Goal: Task Accomplishment & Management: Use online tool/utility

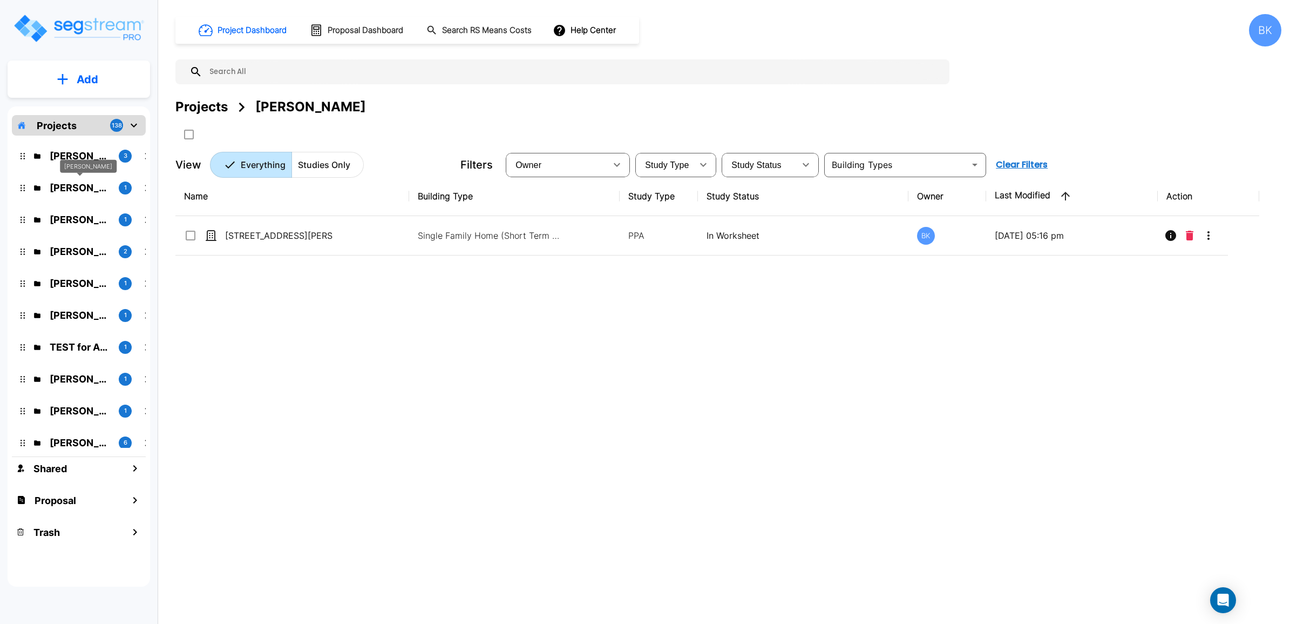
click at [74, 185] on p "[PERSON_NAME]" at bounding box center [80, 187] width 60 height 15
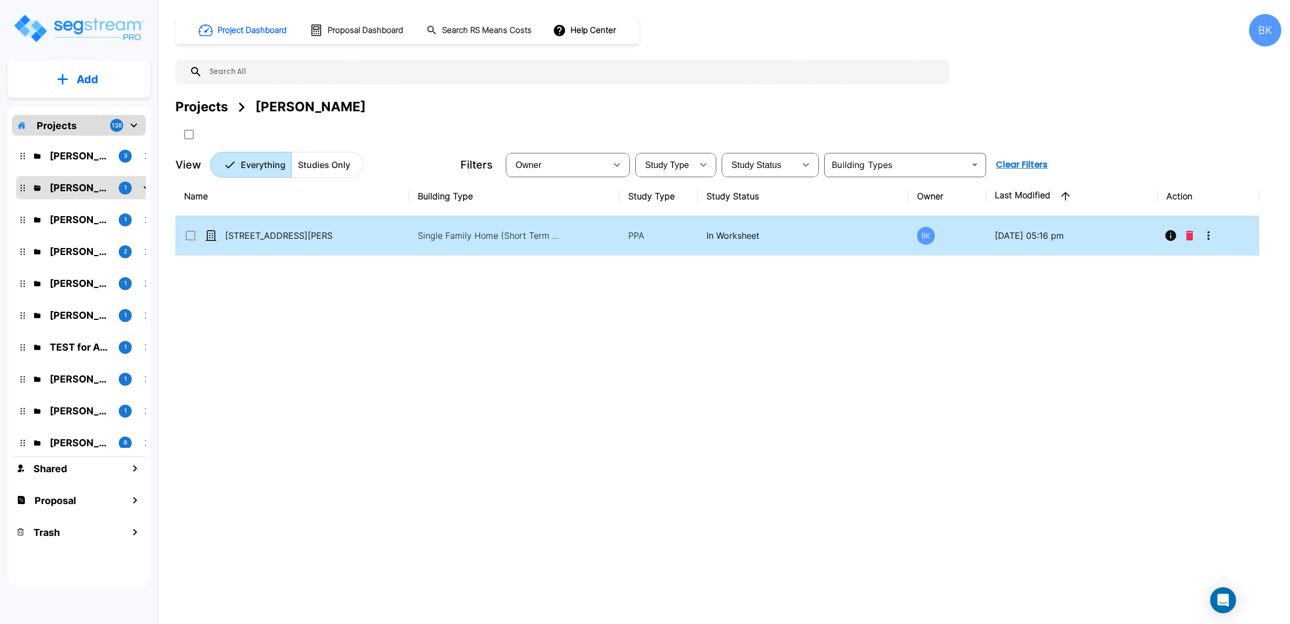
drag, startPoint x: 786, startPoint y: 346, endPoint x: 1246, endPoint y: 246, distance: 470.7
click at [794, 346] on div "Name Building Type Study Type Study Status Owner Last Modified Action 252 Montg…" at bounding box center [717, 370] width 1084 height 387
click at [1207, 239] on icon "More-Options" at bounding box center [1208, 235] width 13 height 13
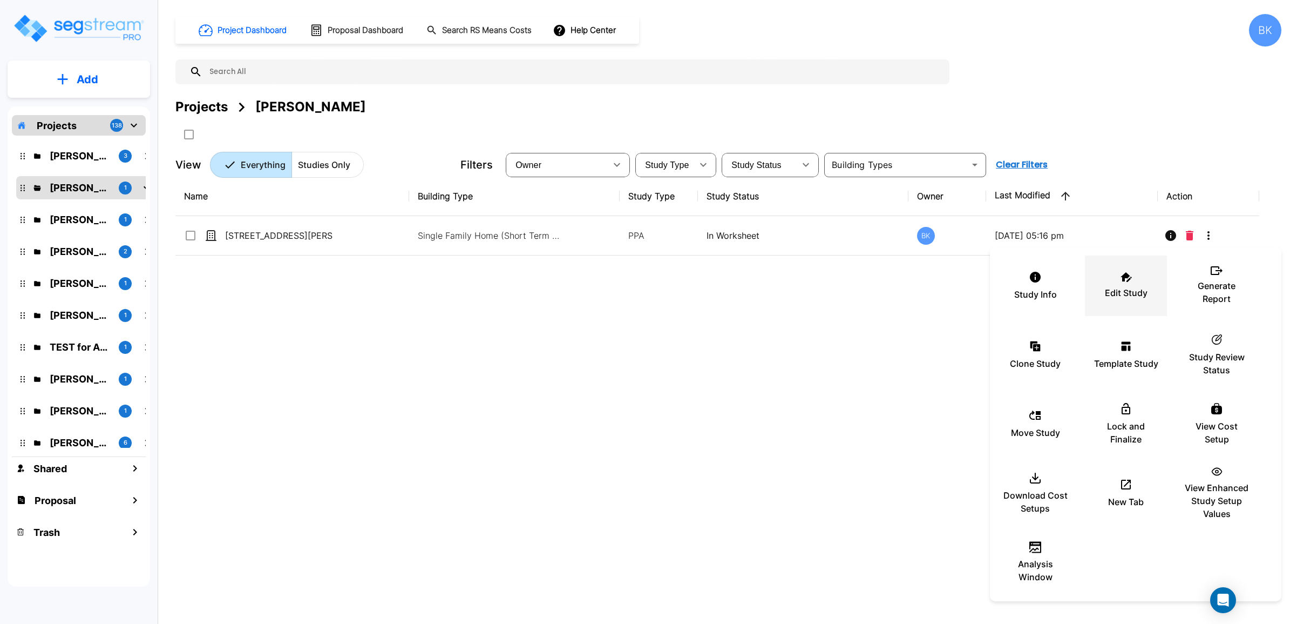
click at [1137, 290] on p "Edit Study" at bounding box center [1126, 292] width 43 height 13
click at [1138, 277] on div "Edit Study" at bounding box center [1126, 286] width 65 height 54
click at [417, 419] on div at bounding box center [645, 312] width 1290 height 624
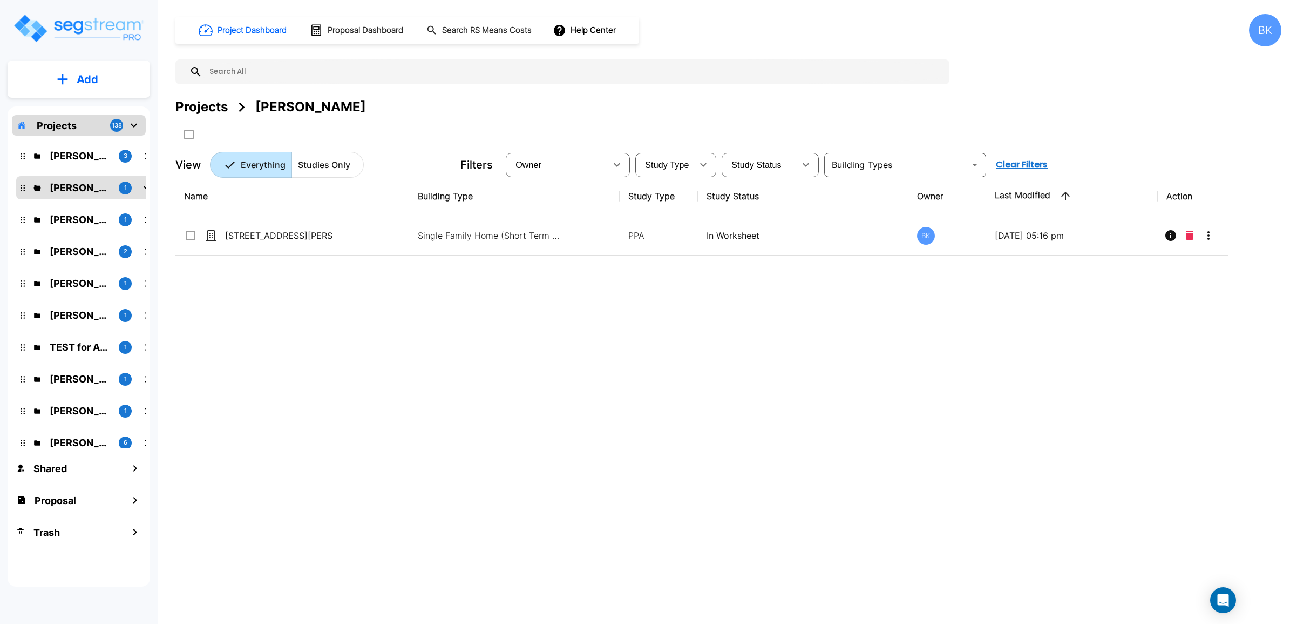
click at [476, 417] on div "Name Building Type Study Type Study Status Owner Last Modified Action 252 Montg…" at bounding box center [717, 370] width 1084 height 387
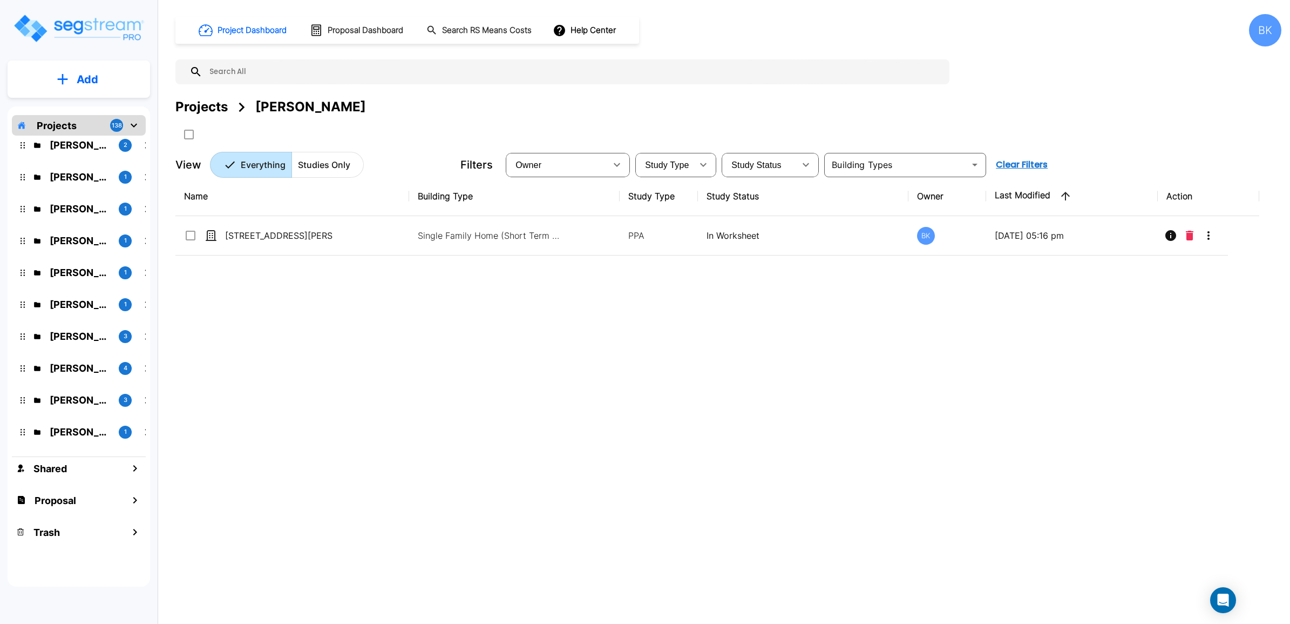
scroll to position [742, 0]
click at [87, 207] on p "Jessica Woo" at bounding box center [80, 209] width 60 height 15
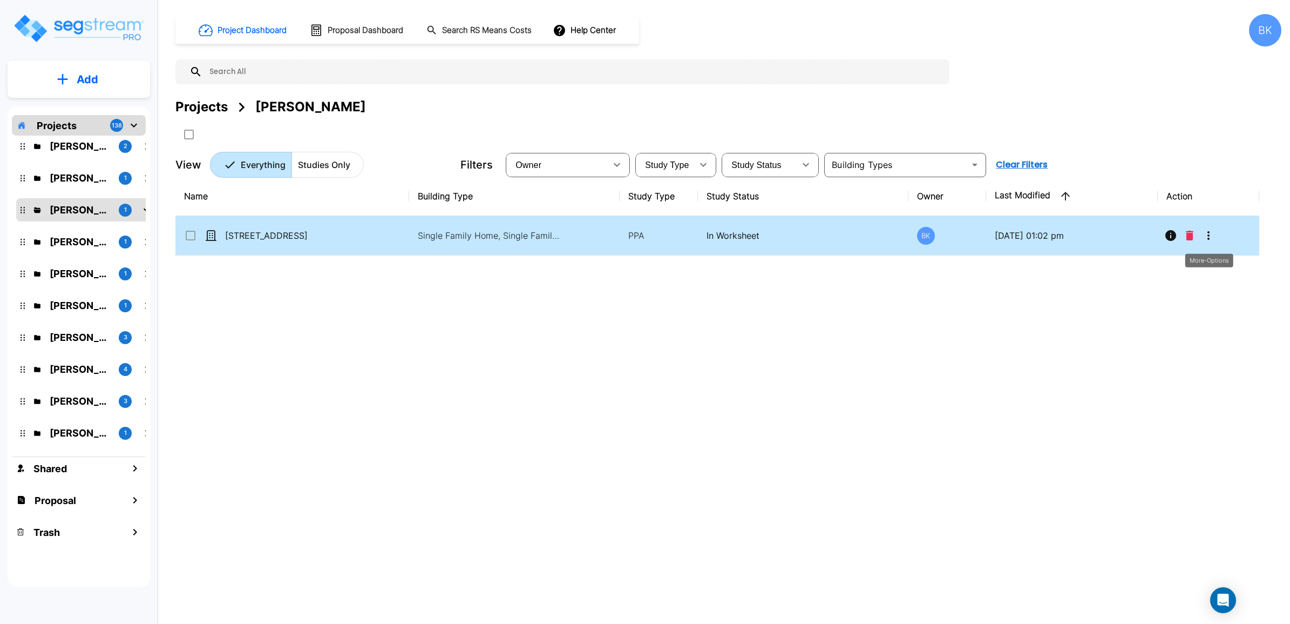
click at [1210, 238] on icon "More-Options" at bounding box center [1208, 235] width 13 height 13
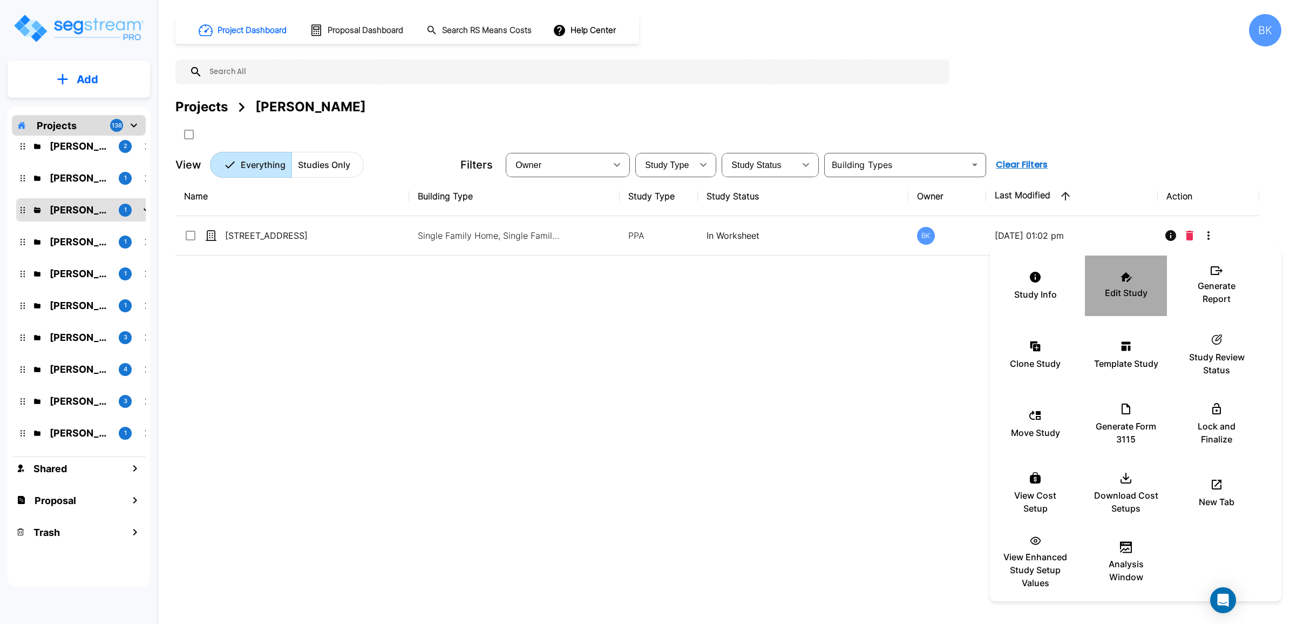
click at [1129, 275] on icon at bounding box center [1126, 277] width 11 height 10
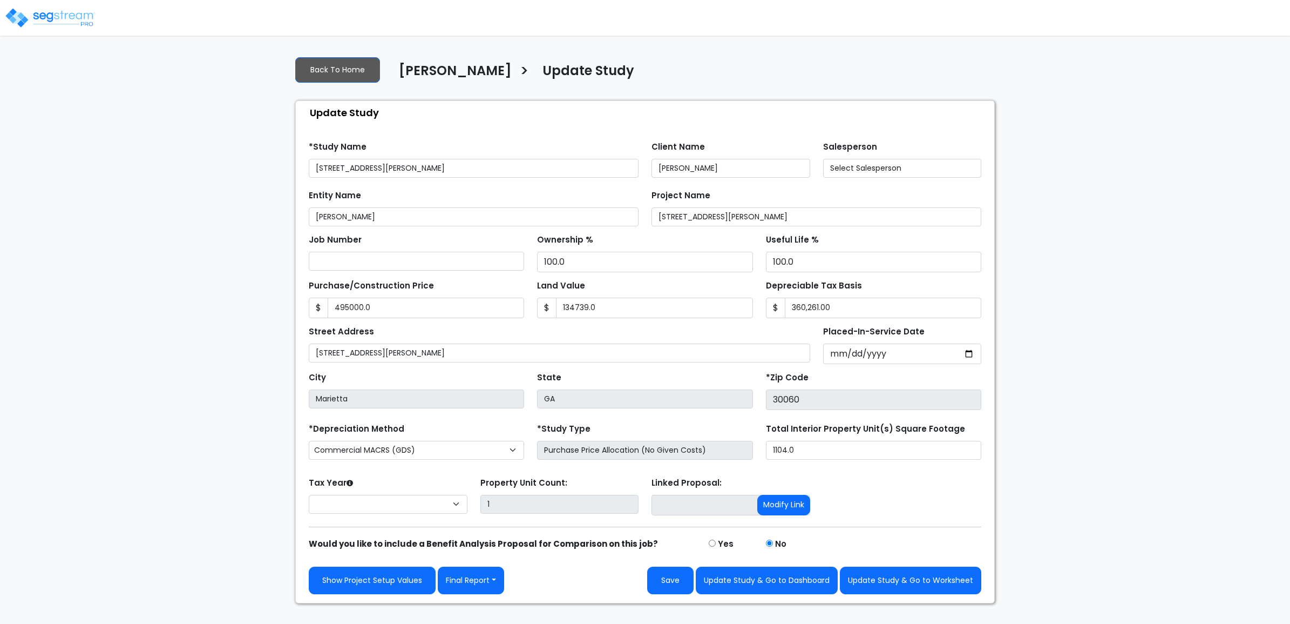
type input "495,000.0"
type input "134,739.0"
select select "2024"
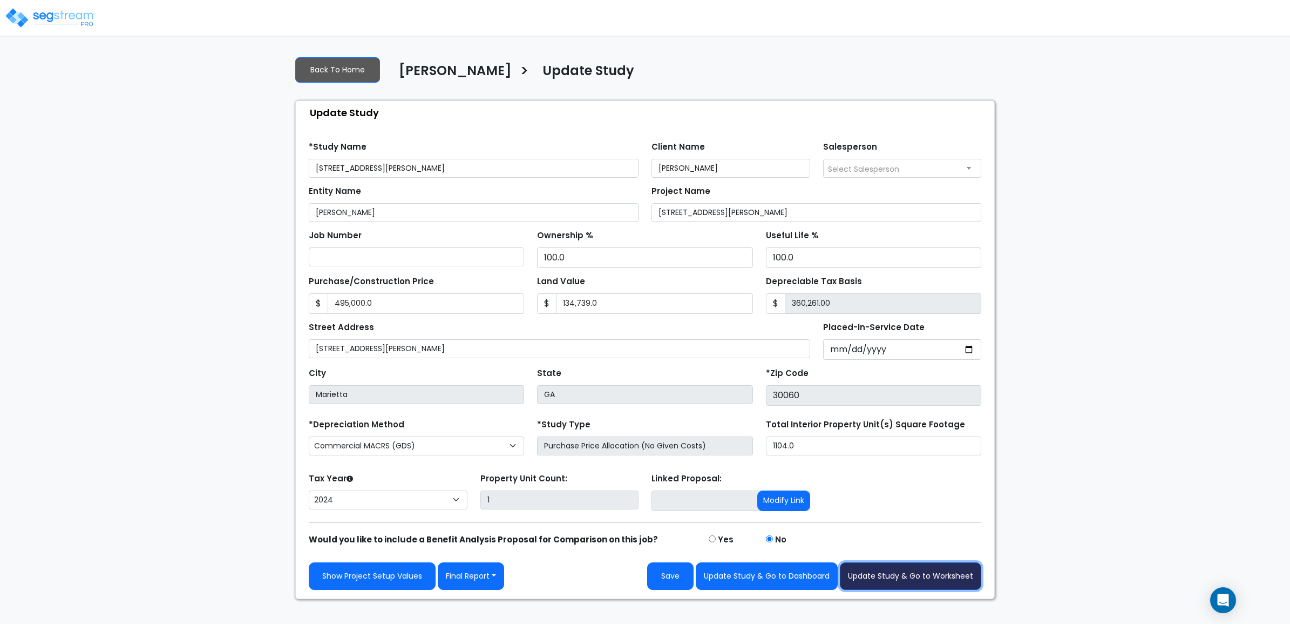
click at [930, 580] on button "Update Study & Go to Worksheet" at bounding box center [910, 576] width 141 height 28
type input "495000"
type input "134739"
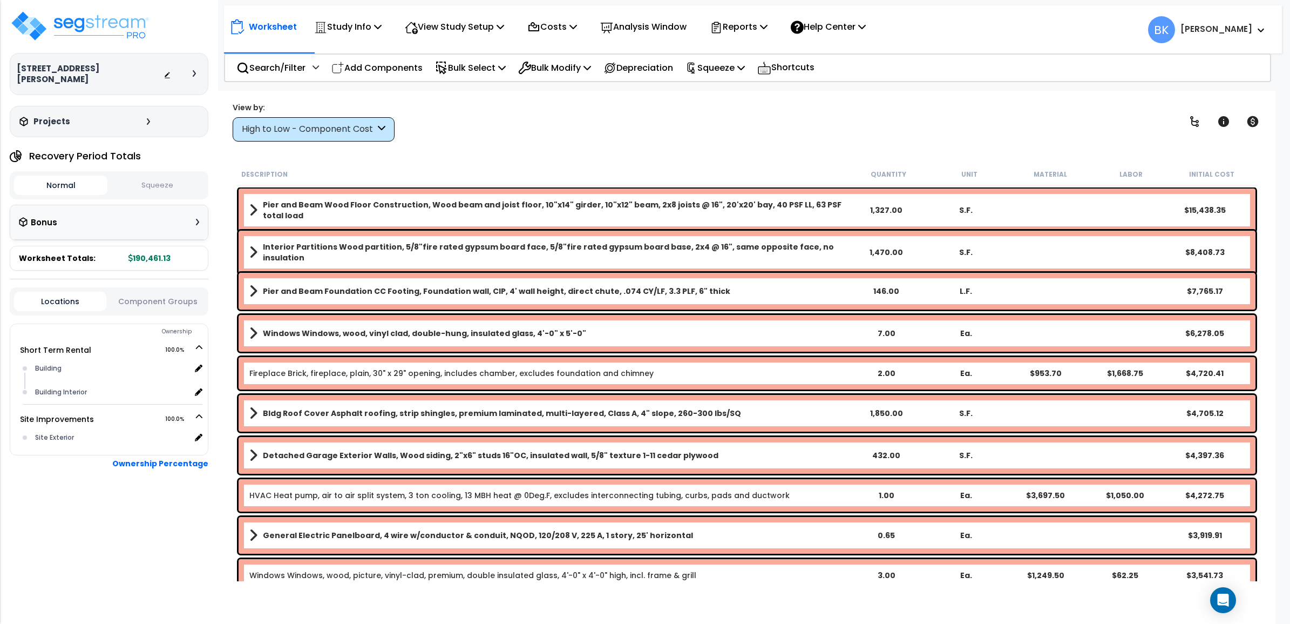
click at [340, 139] on div "High to Low - Component Cost" at bounding box center [314, 129] width 162 height 24
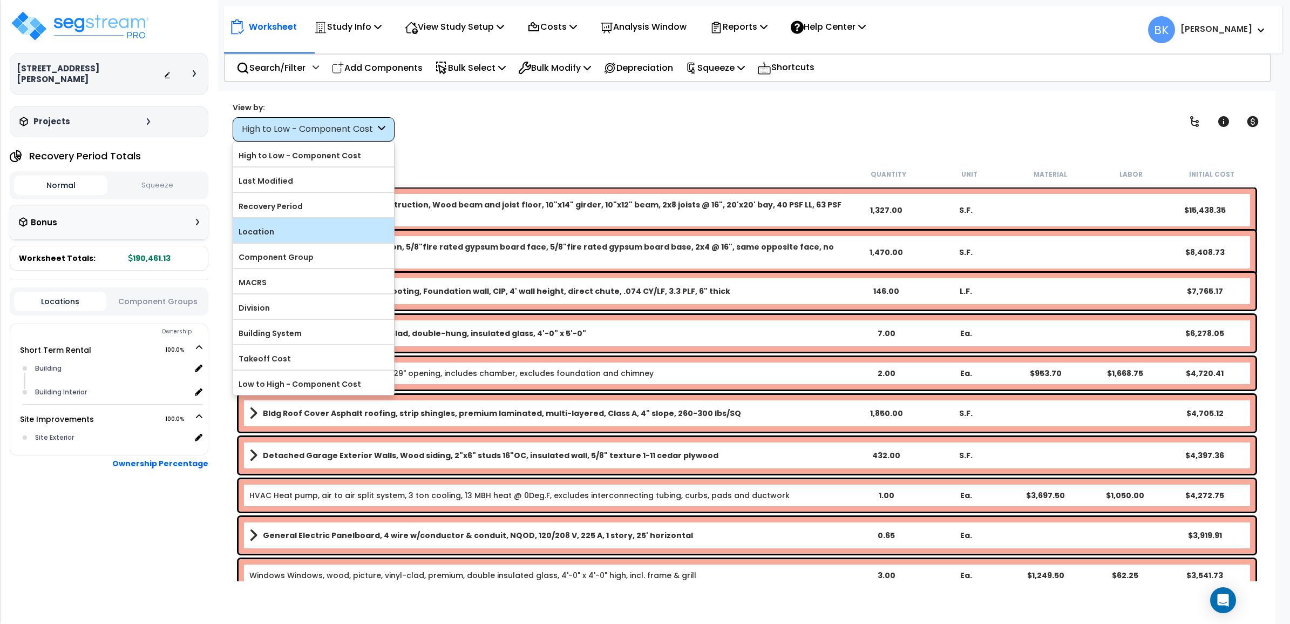
click at [297, 233] on label "Location" at bounding box center [313, 232] width 161 height 16
click at [0, 0] on input "Location" at bounding box center [0, 0] width 0 height 0
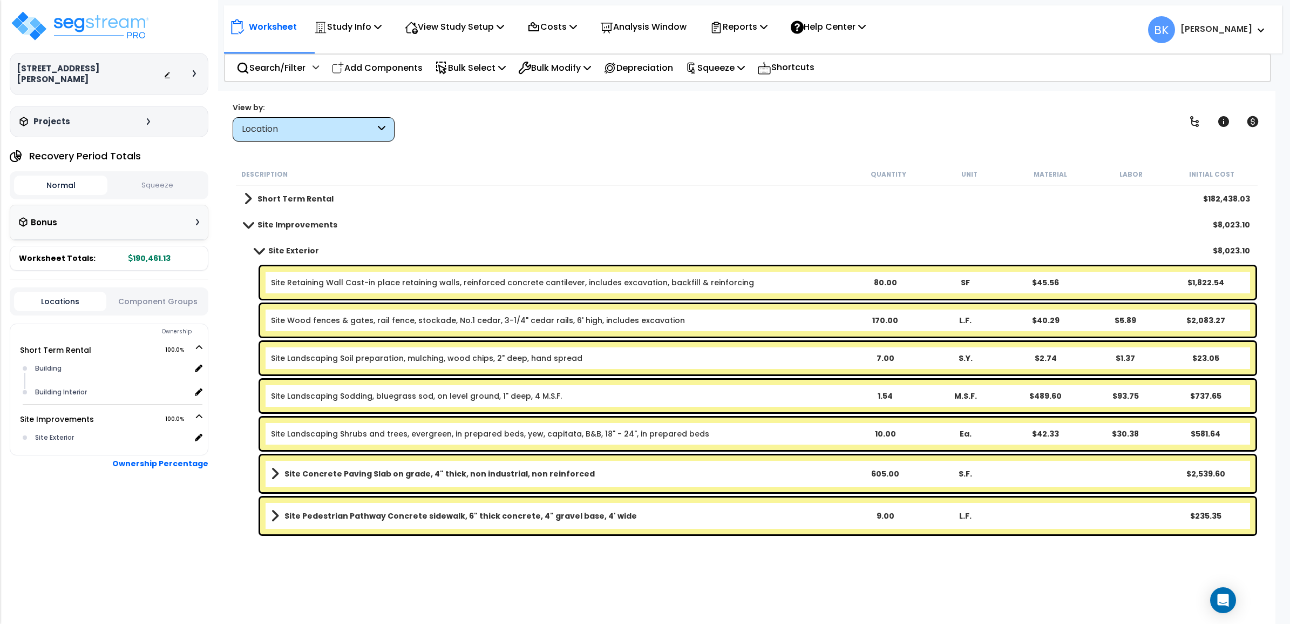
click at [258, 249] on span at bounding box center [258, 250] width 15 height 8
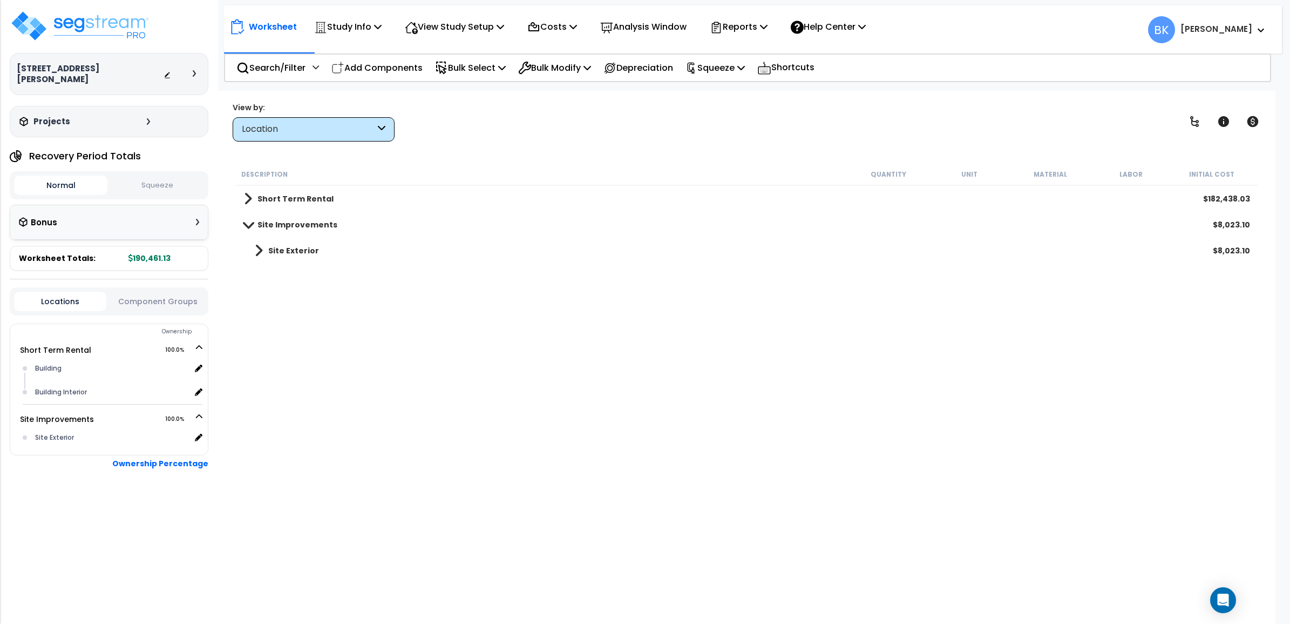
click at [322, 138] on div "Location" at bounding box center [314, 129] width 162 height 24
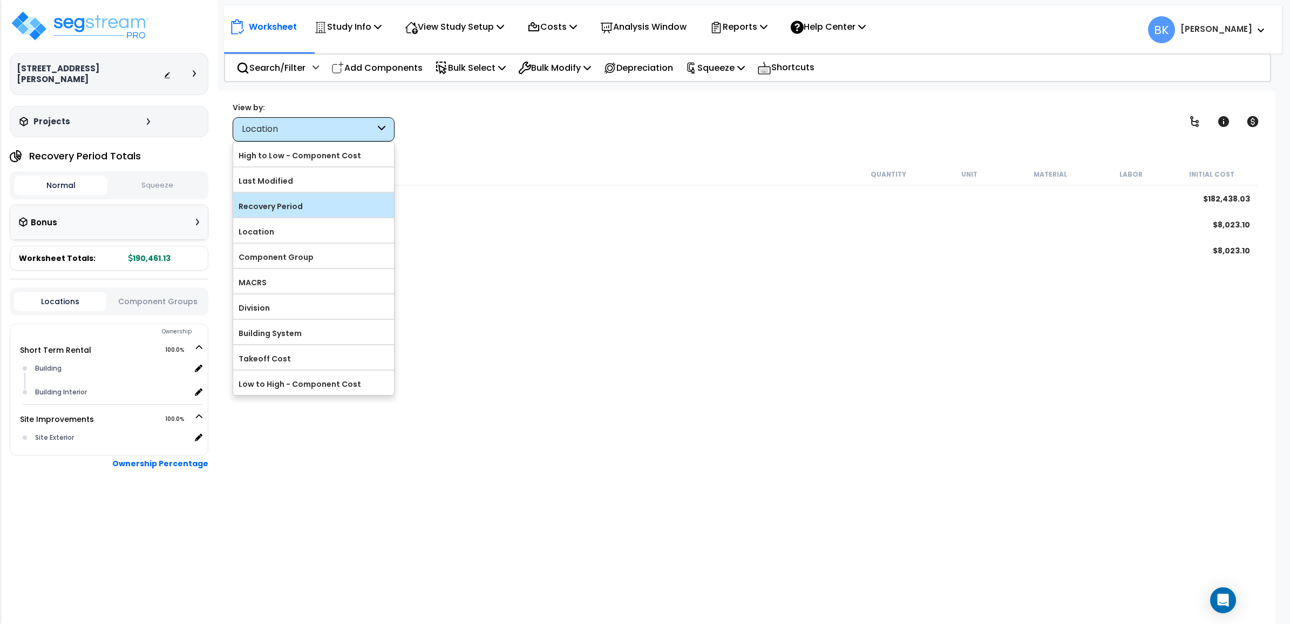
click at [276, 208] on label "Recovery Period" at bounding box center [313, 206] width 161 height 16
click at [0, 0] on input "Recovery Period" at bounding box center [0, 0] width 0 height 0
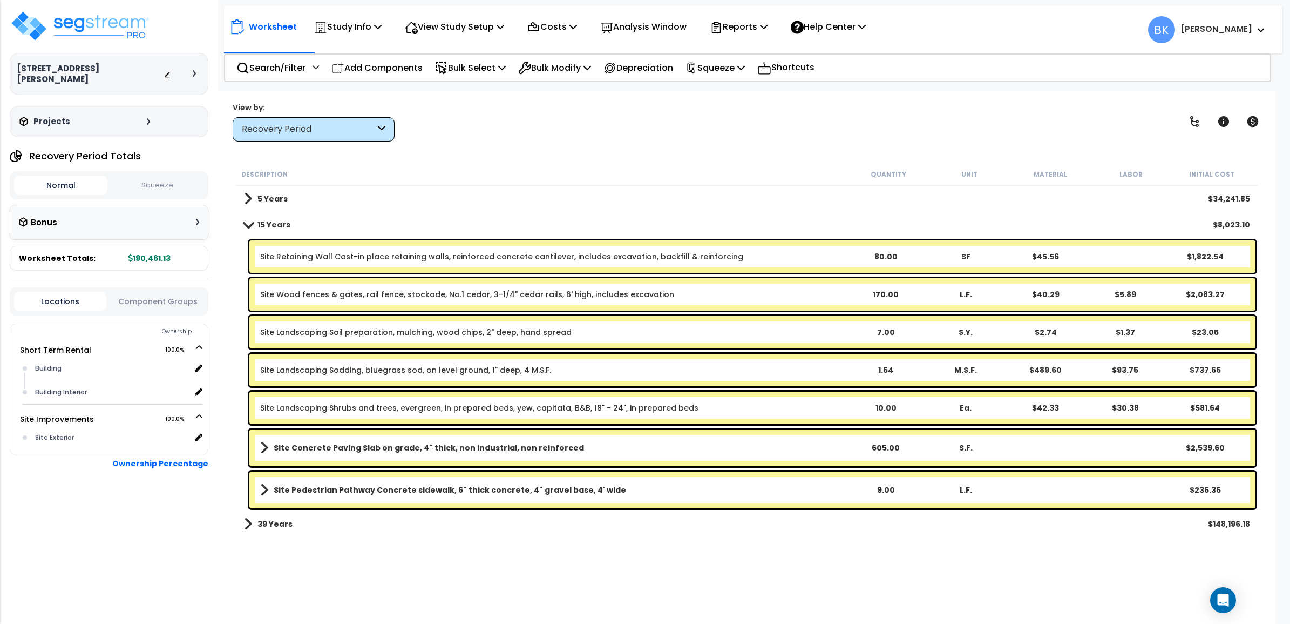
click at [141, 176] on button "Squeeze" at bounding box center [156, 185] width 93 height 19
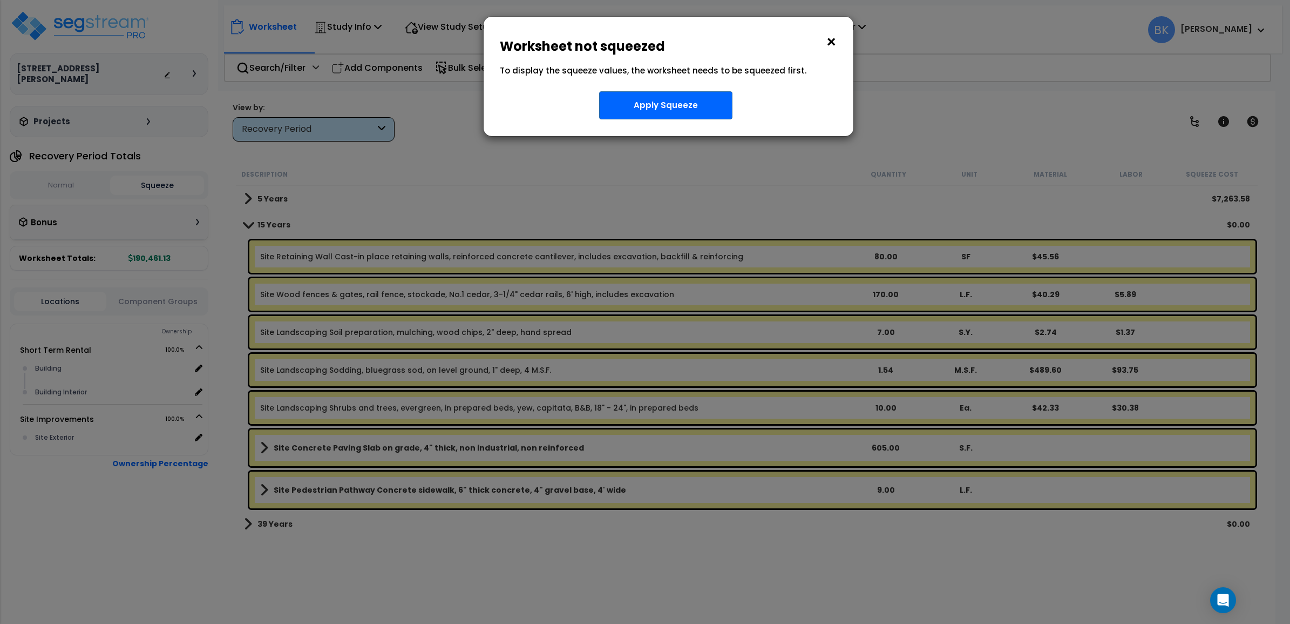
click at [833, 42] on button "×" at bounding box center [831, 41] width 12 height 17
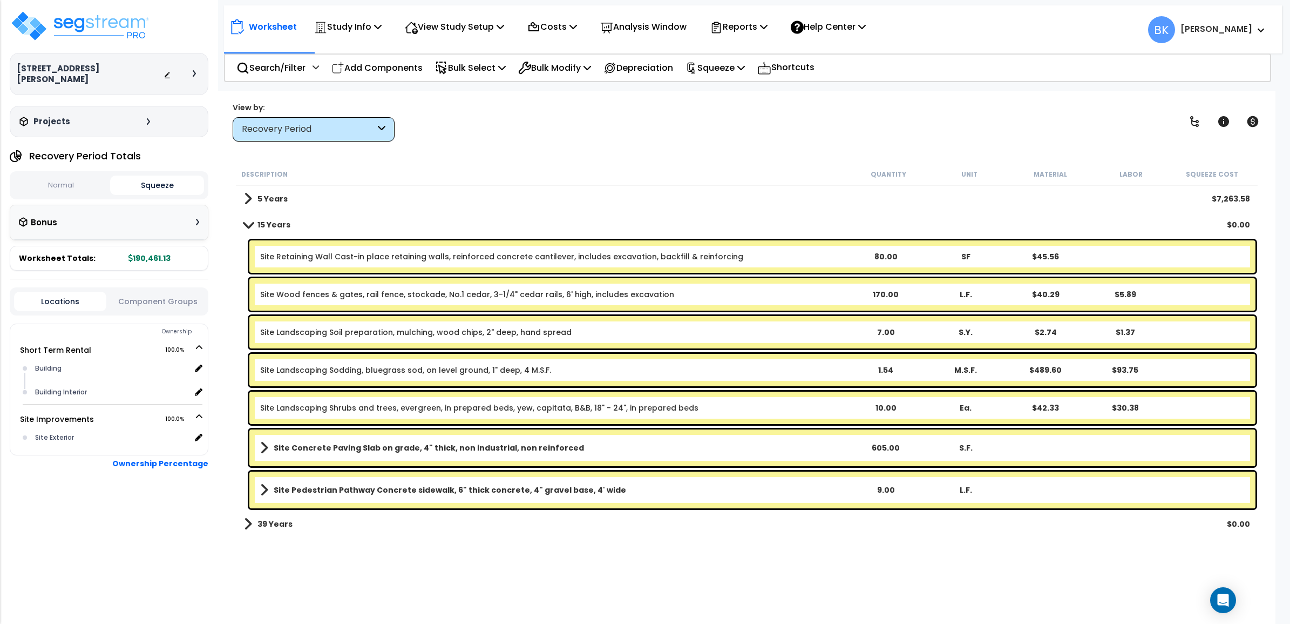
click at [59, 176] on button "Normal" at bounding box center [60, 185] width 93 height 19
click at [117, 212] on div "Bonus" at bounding box center [109, 222] width 180 height 21
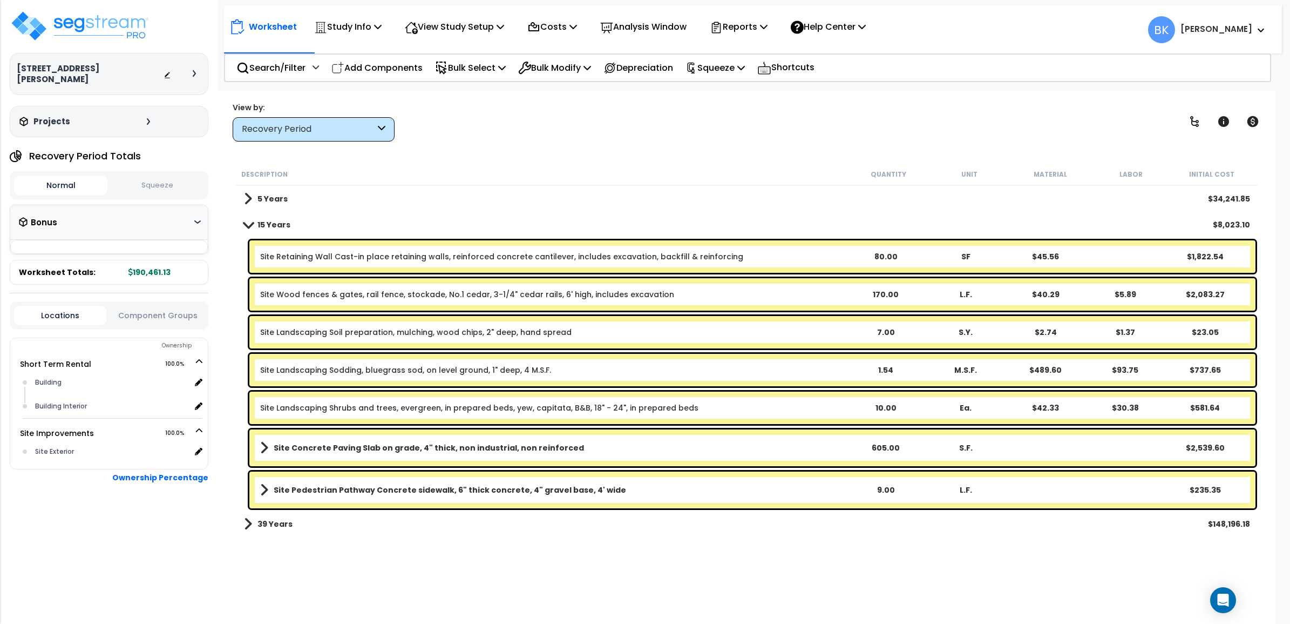
click at [188, 212] on div "Bonus" at bounding box center [109, 222] width 180 height 21
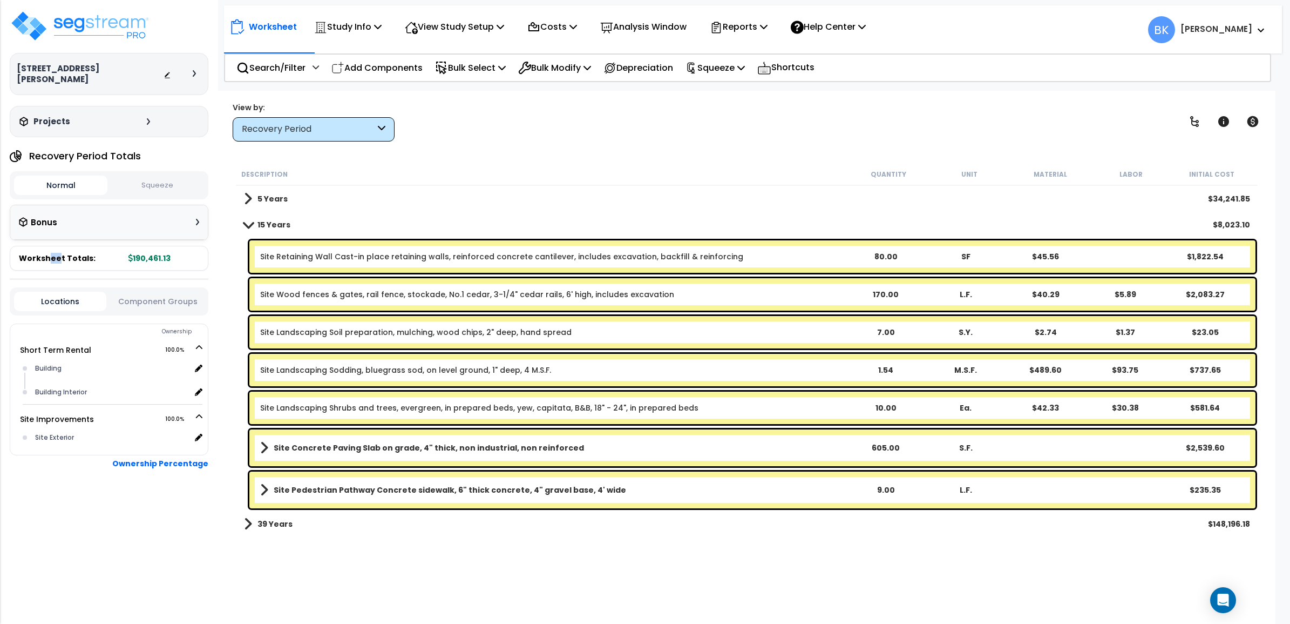
drag, startPoint x: 51, startPoint y: 255, endPoint x: 56, endPoint y: 249, distance: 7.8
click at [56, 249] on div "Worksheet Totals: 190,461.13" at bounding box center [109, 258] width 199 height 25
drag, startPoint x: 56, startPoint y: 249, endPoint x: 153, endPoint y: 302, distance: 110.9
click at [153, 302] on div "Locations Component Groups" at bounding box center [109, 301] width 199 height 28
click at [153, 295] on button "Component Groups" at bounding box center [158, 301] width 92 height 12
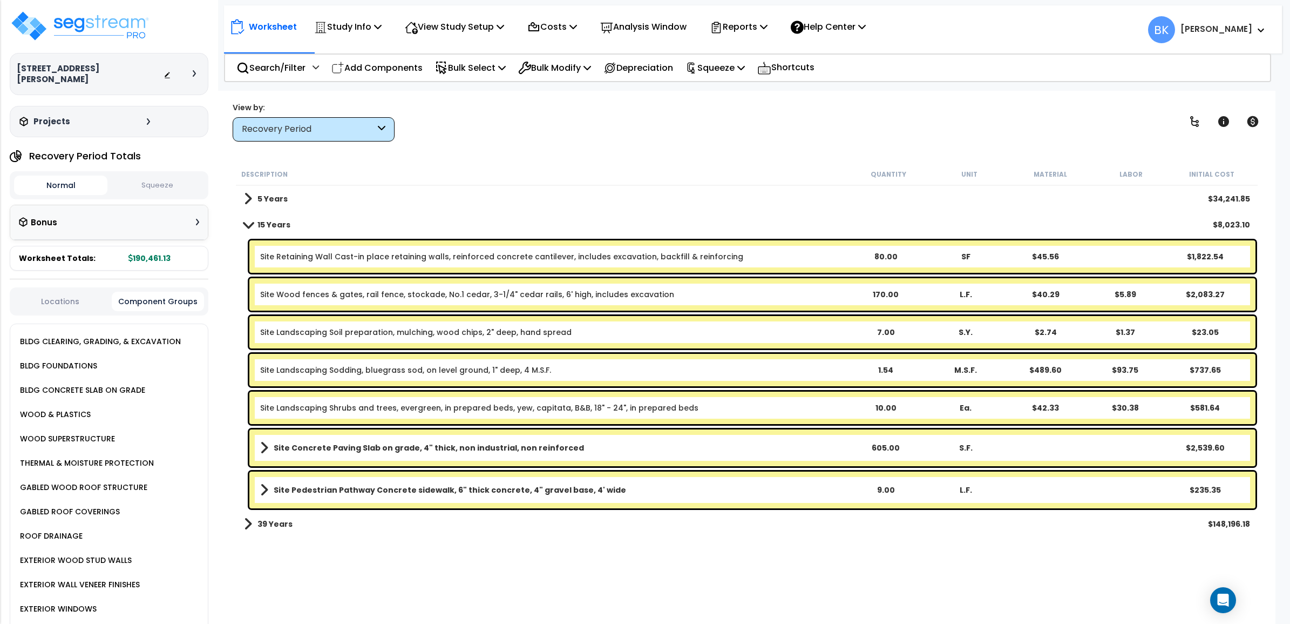
click at [39, 295] on button "Locations" at bounding box center [60, 301] width 92 height 12
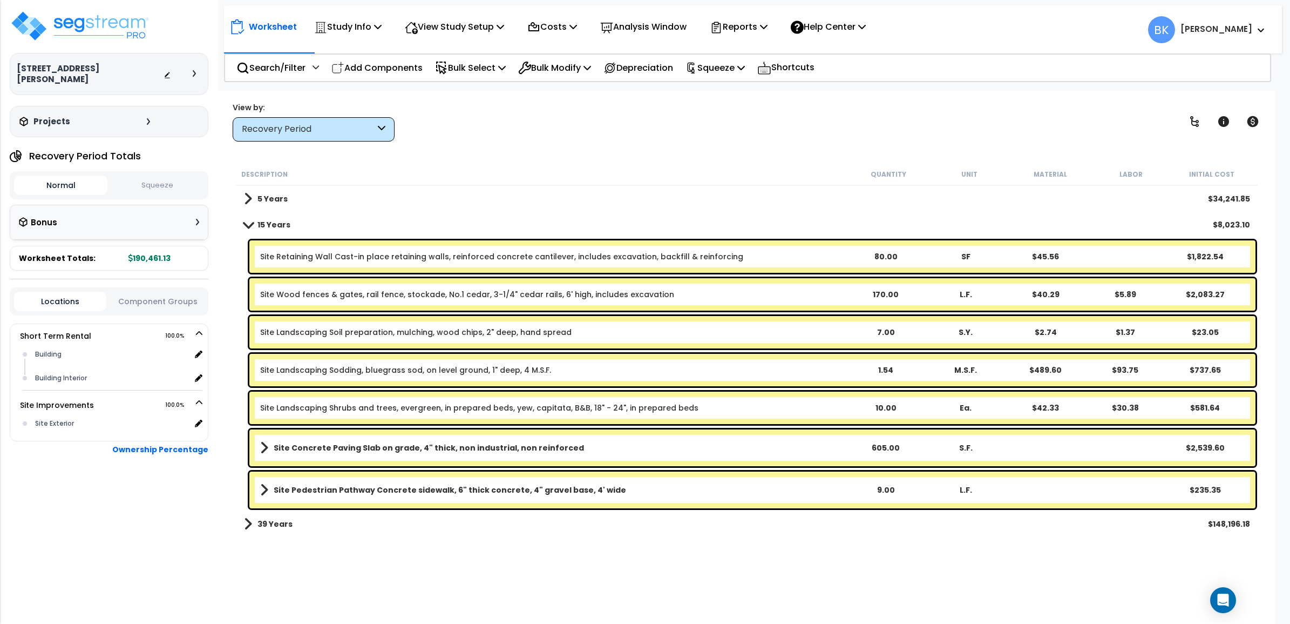
click at [148, 116] on div "Projects" at bounding box center [86, 121] width 139 height 11
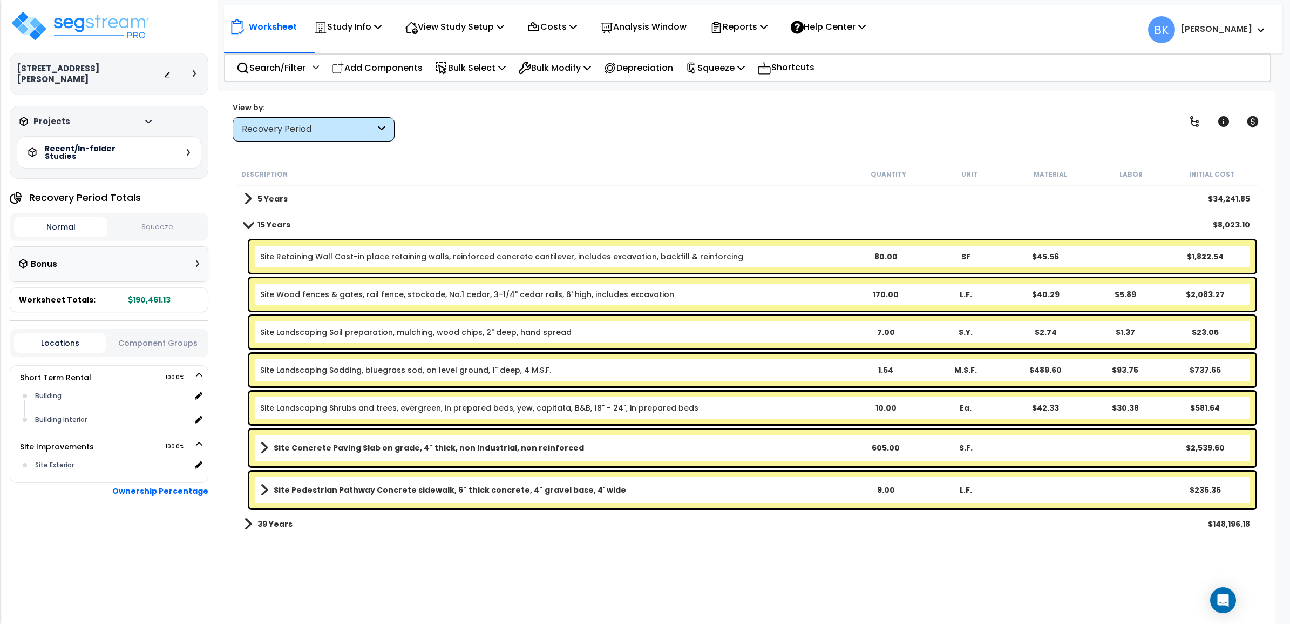
click at [147, 116] on div "Projects" at bounding box center [86, 121] width 139 height 11
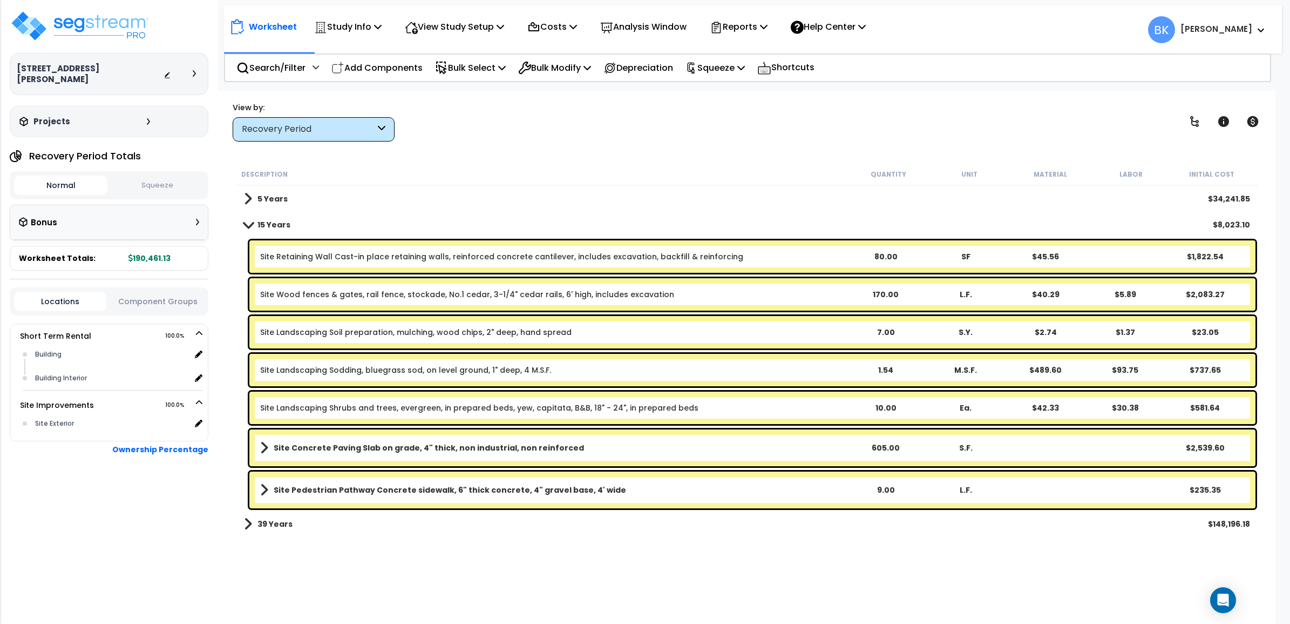
click at [199, 71] on div at bounding box center [197, 73] width 9 height 6
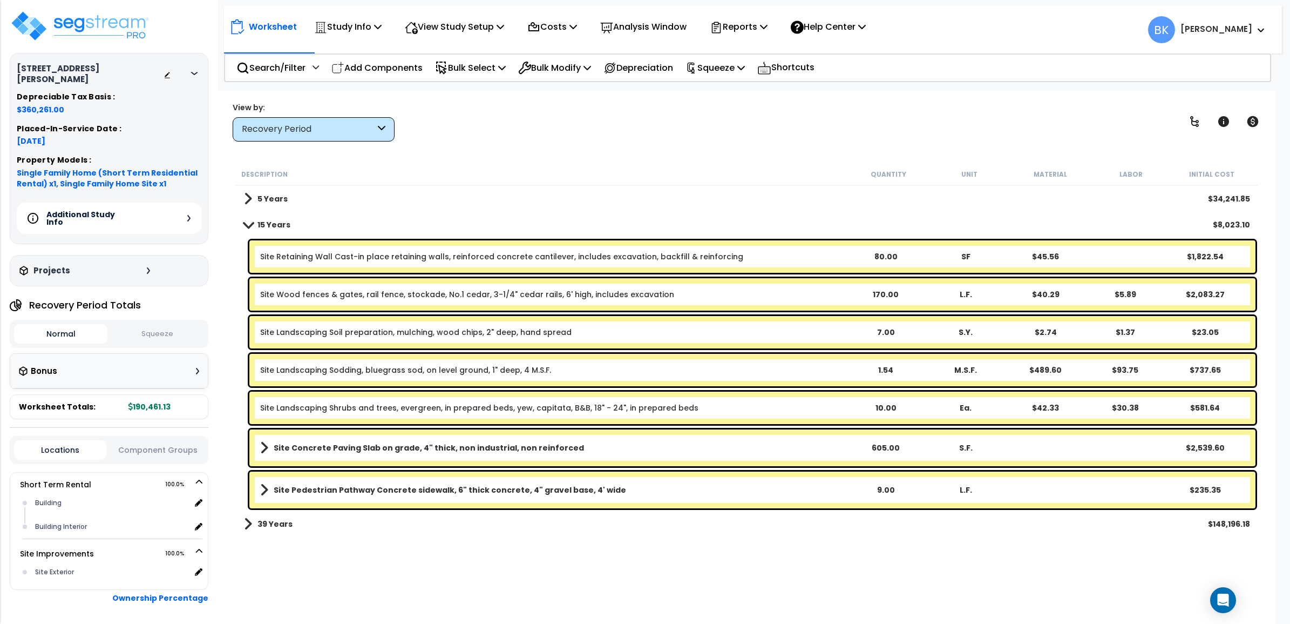
click at [199, 71] on div at bounding box center [197, 73] width 9 height 6
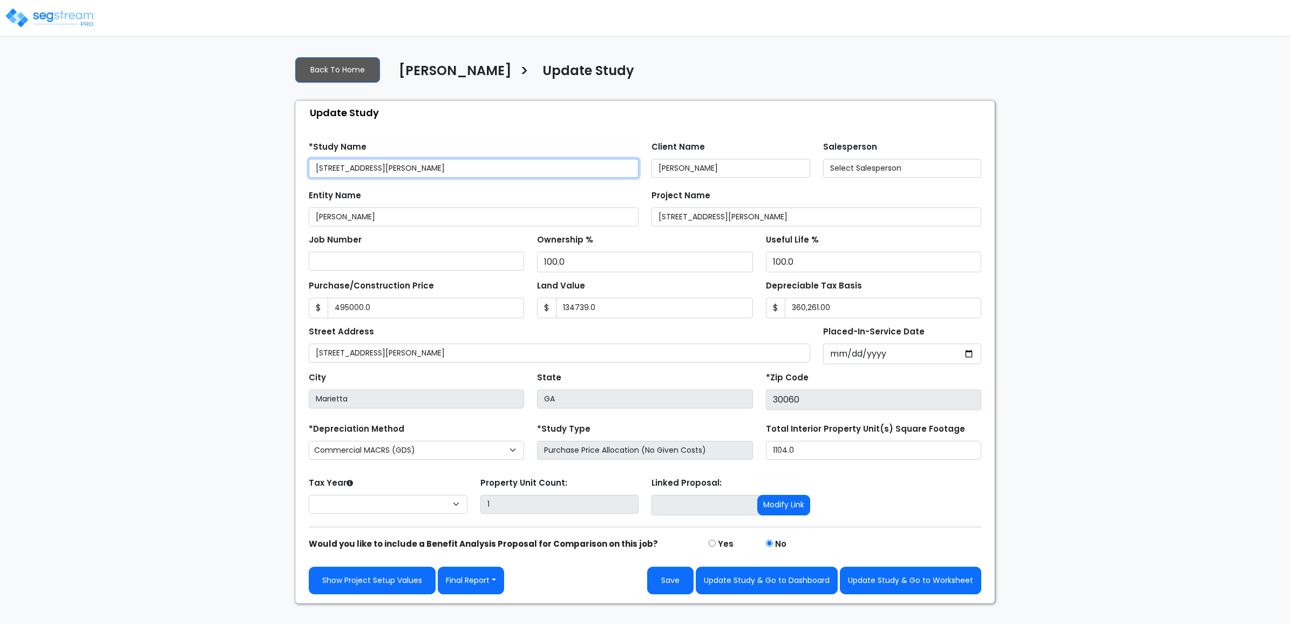
type input "495,000.0"
type input "134,739.0"
select select "2024"
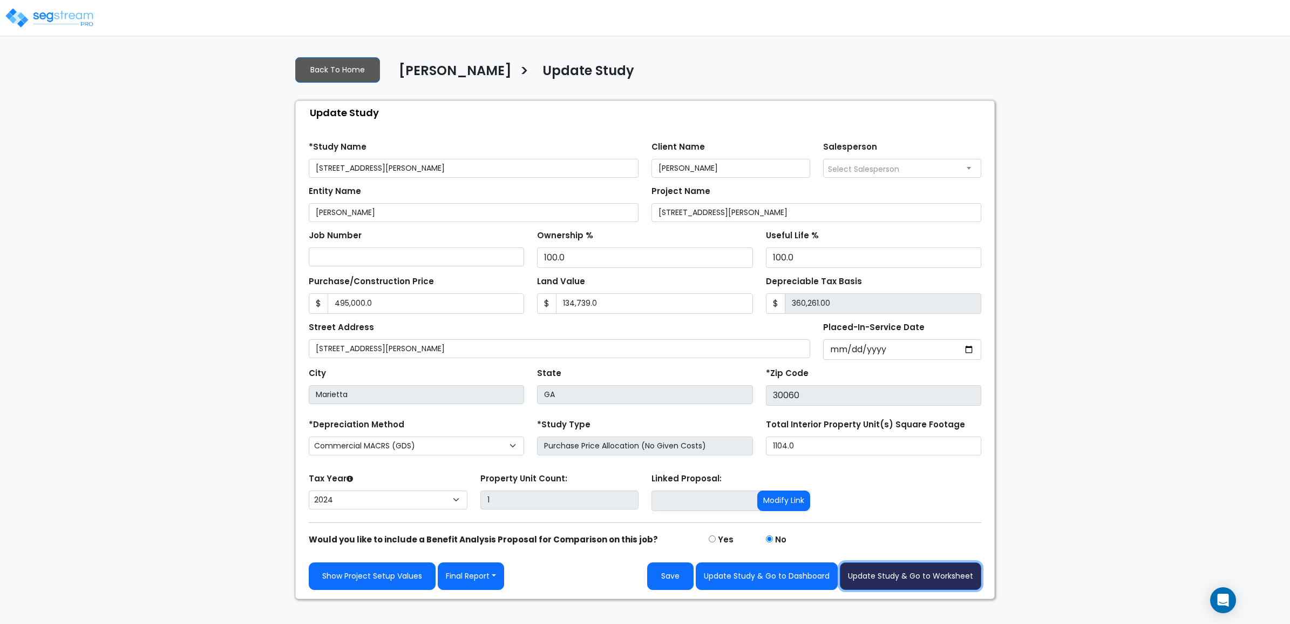
click at [918, 577] on button "Update Study & Go to Worksheet" at bounding box center [910, 576] width 141 height 28
type input "495000"
type input "134739"
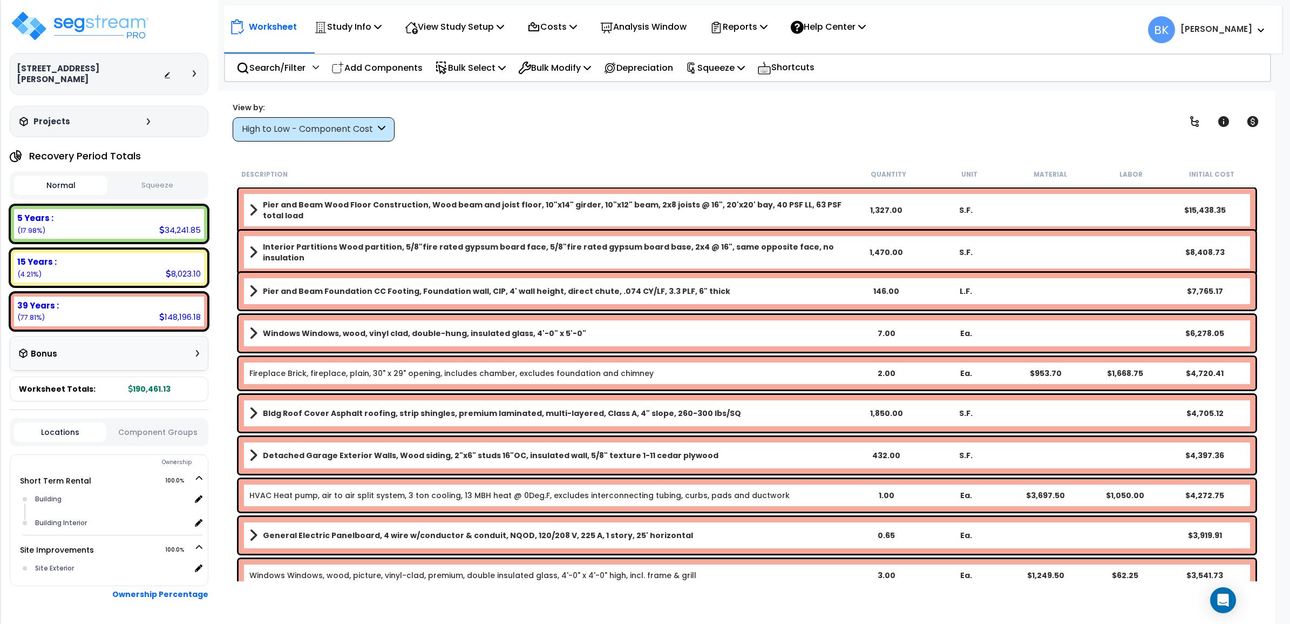
drag, startPoint x: 346, startPoint y: 125, endPoint x: 351, endPoint y: 127, distance: 5.8
click at [346, 124] on div "High to Low - Component Cost" at bounding box center [308, 129] width 133 height 12
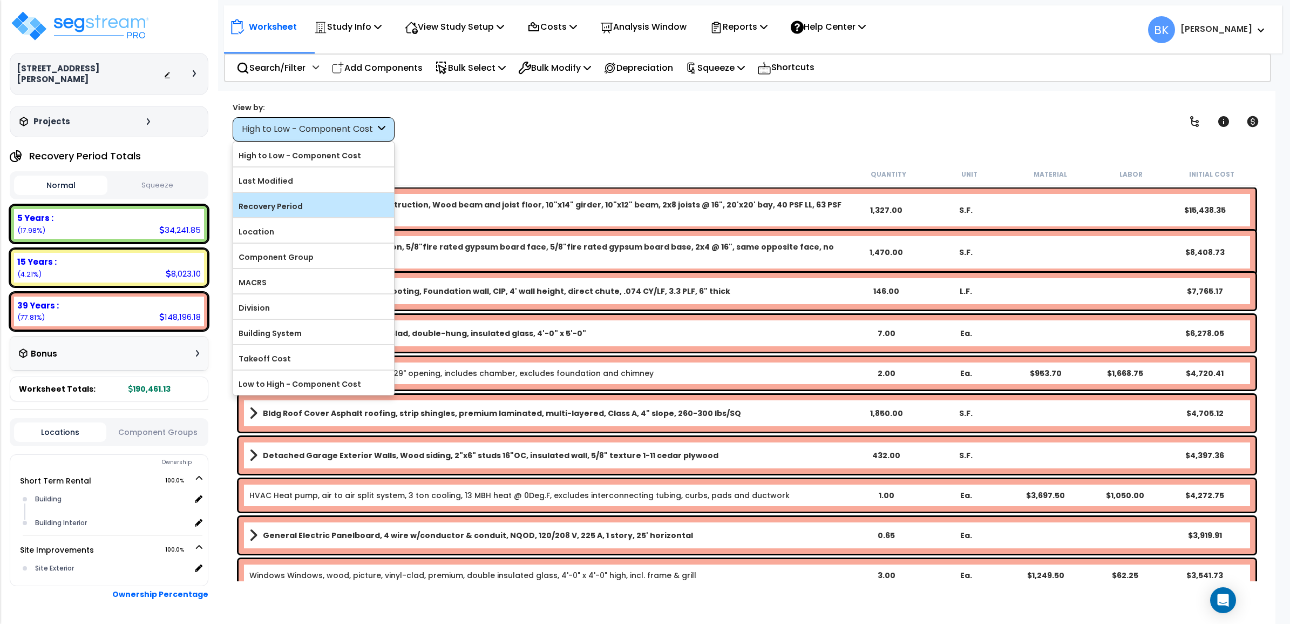
click at [303, 206] on label "Recovery Period" at bounding box center [313, 206] width 161 height 16
click at [0, 0] on input "Recovery Period" at bounding box center [0, 0] width 0 height 0
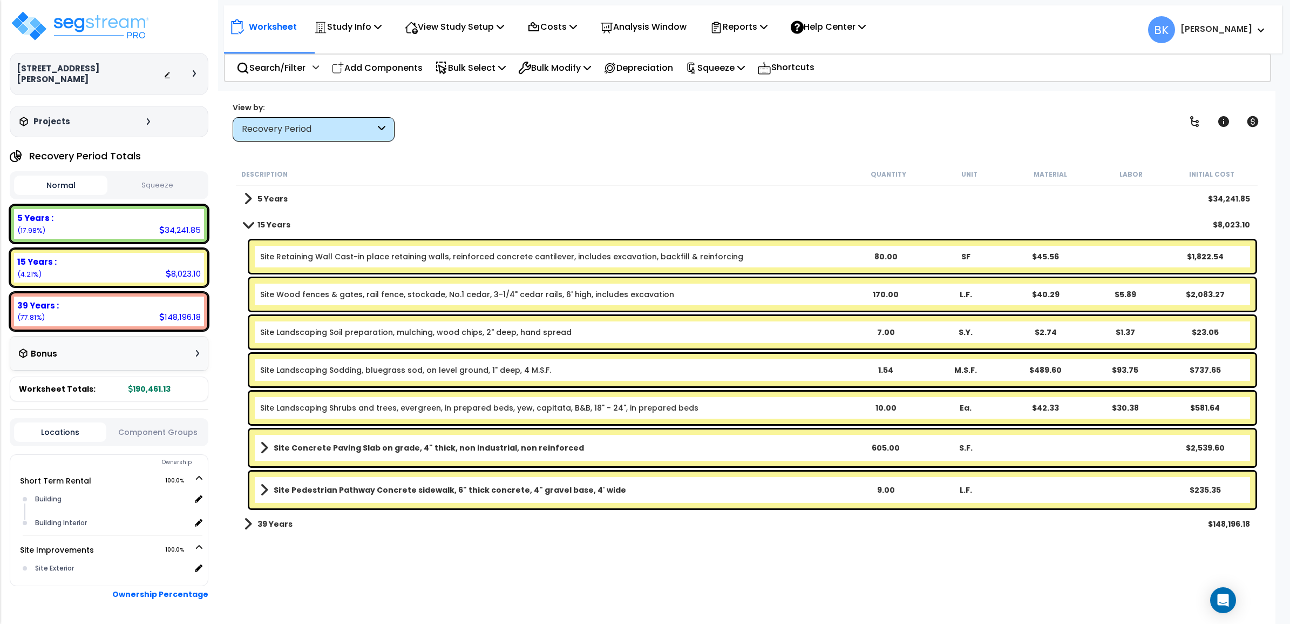
click at [252, 224] on span at bounding box center [247, 224] width 15 height 8
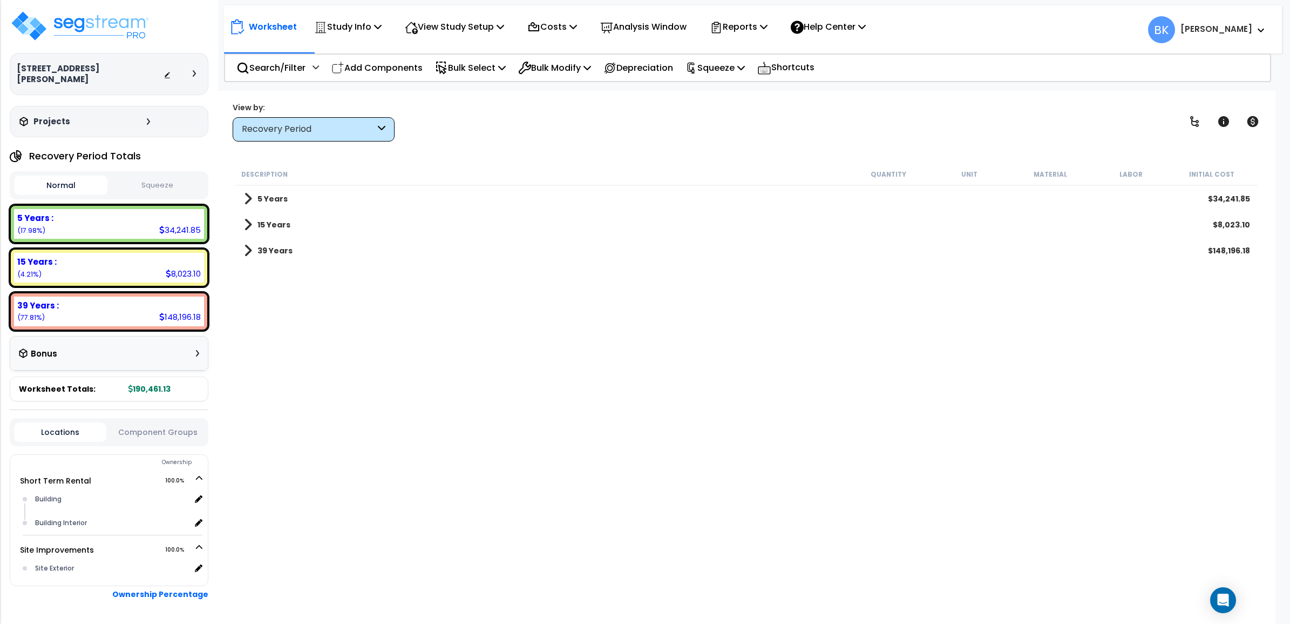
click at [252, 224] on link "15 Years" at bounding box center [267, 224] width 46 height 15
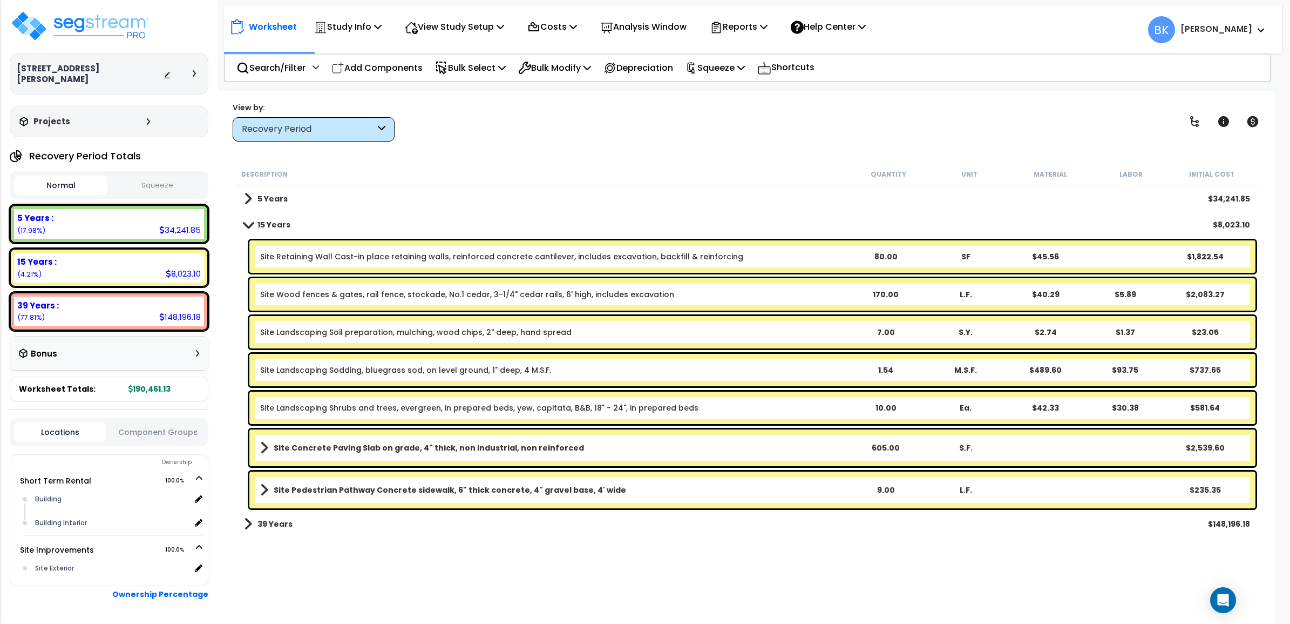
click at [245, 192] on span at bounding box center [248, 198] width 8 height 15
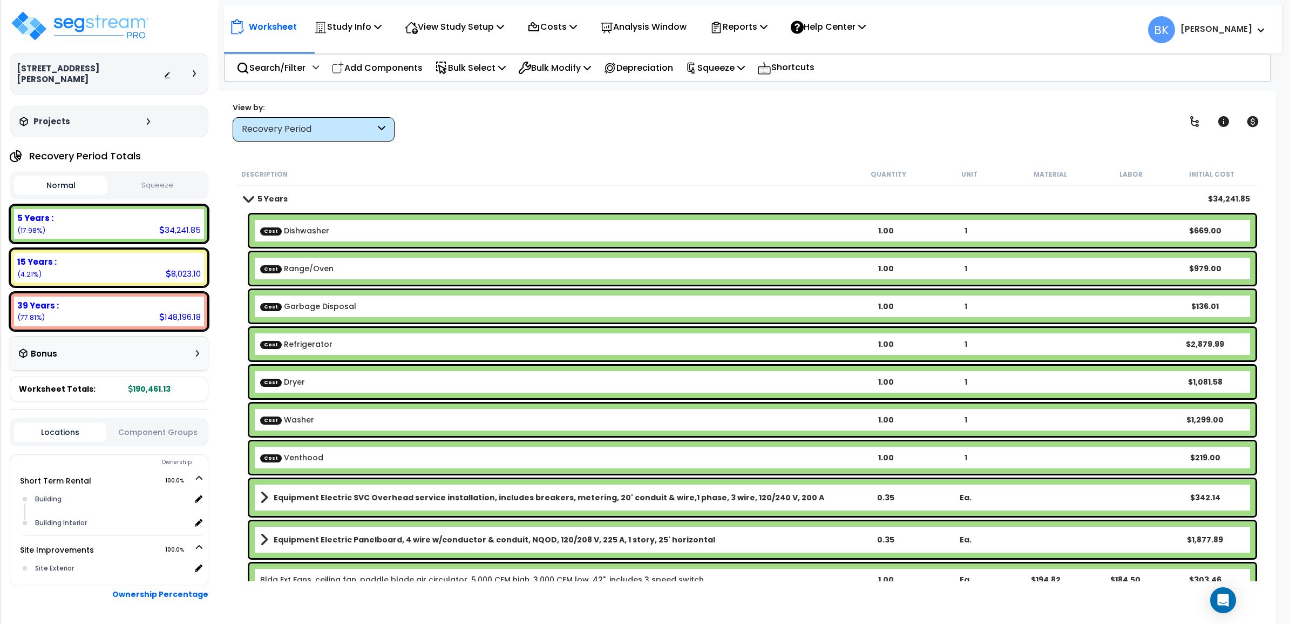
click at [245, 192] on link "5 Years" at bounding box center [266, 198] width 44 height 15
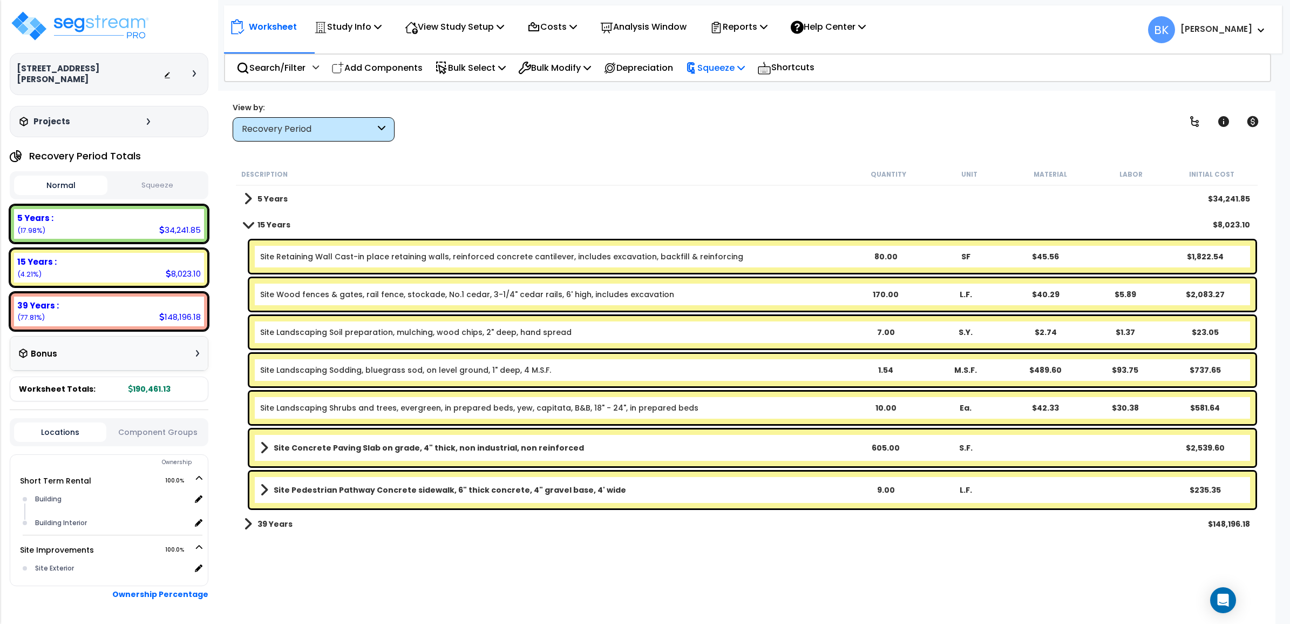
click at [745, 66] on icon at bounding box center [741, 67] width 8 height 9
click at [317, 179] on div "Description" at bounding box center [544, 173] width 607 height 11
click at [240, 198] on div "5 Years $34,241.85" at bounding box center [747, 199] width 1017 height 26
click at [565, 25] on p "Costs" at bounding box center [552, 26] width 50 height 15
click at [562, 76] on link "Direct Costs" at bounding box center [575, 74] width 107 height 22
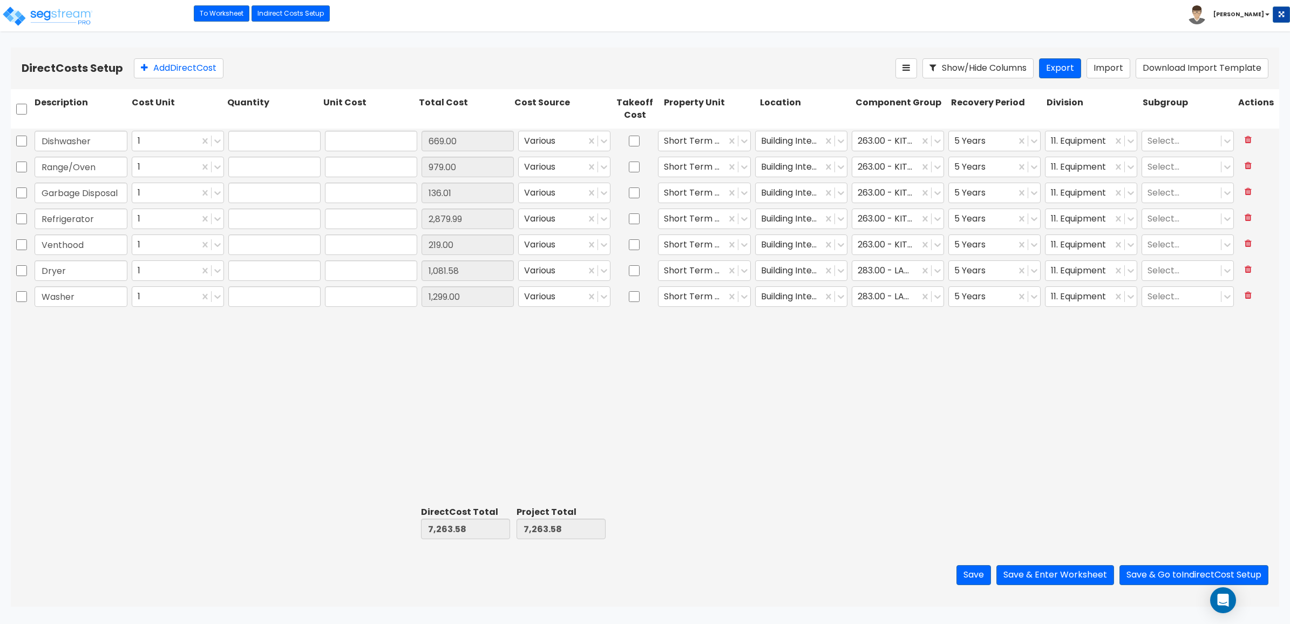
type input "1.00"
type input "669.00"
type input "1.00"
type input "979.00"
type input "1.00"
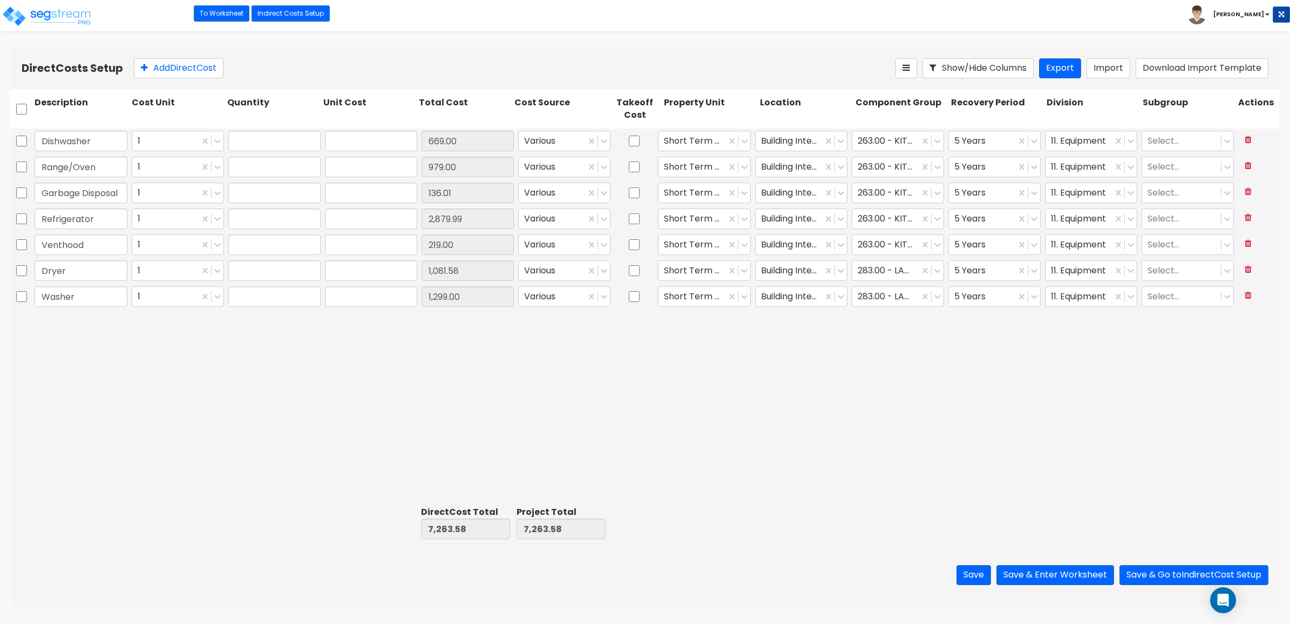
type input "136.01"
type input "1.00"
type input "2,879.99"
type input "1.00"
type input "219.00"
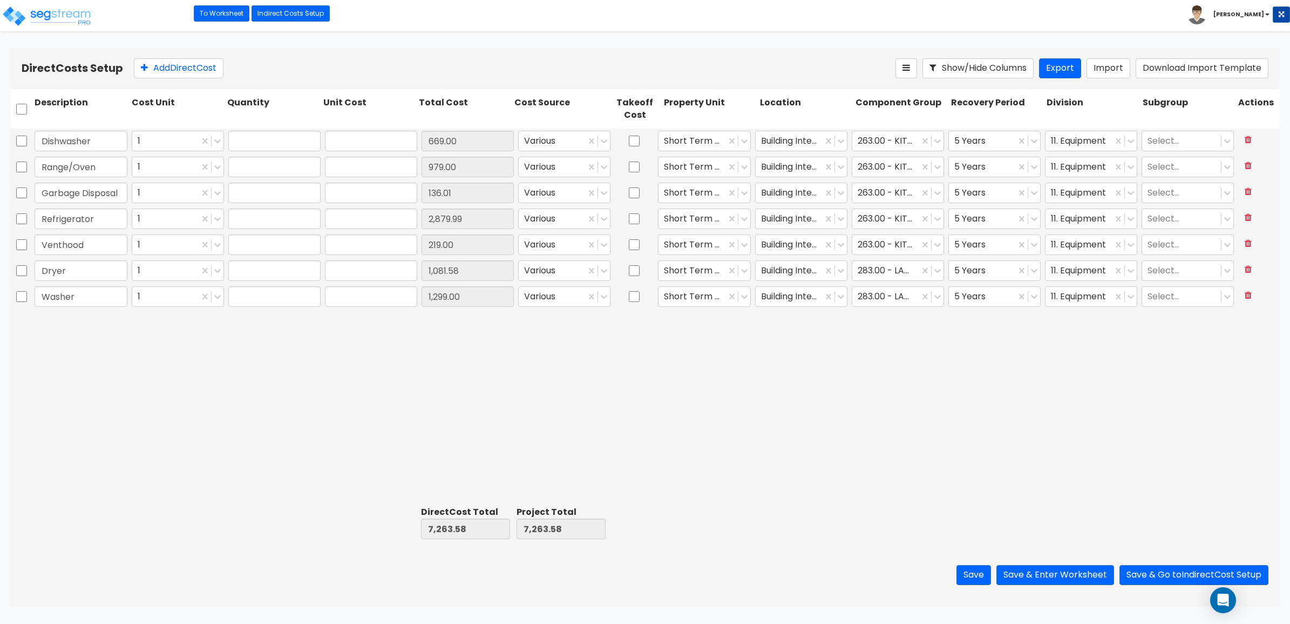
type input "1.00"
type input "1,081.58"
type input "1.00"
type input "1,299.00"
click at [73, 222] on input "Refrigerator" at bounding box center [81, 218] width 93 height 21
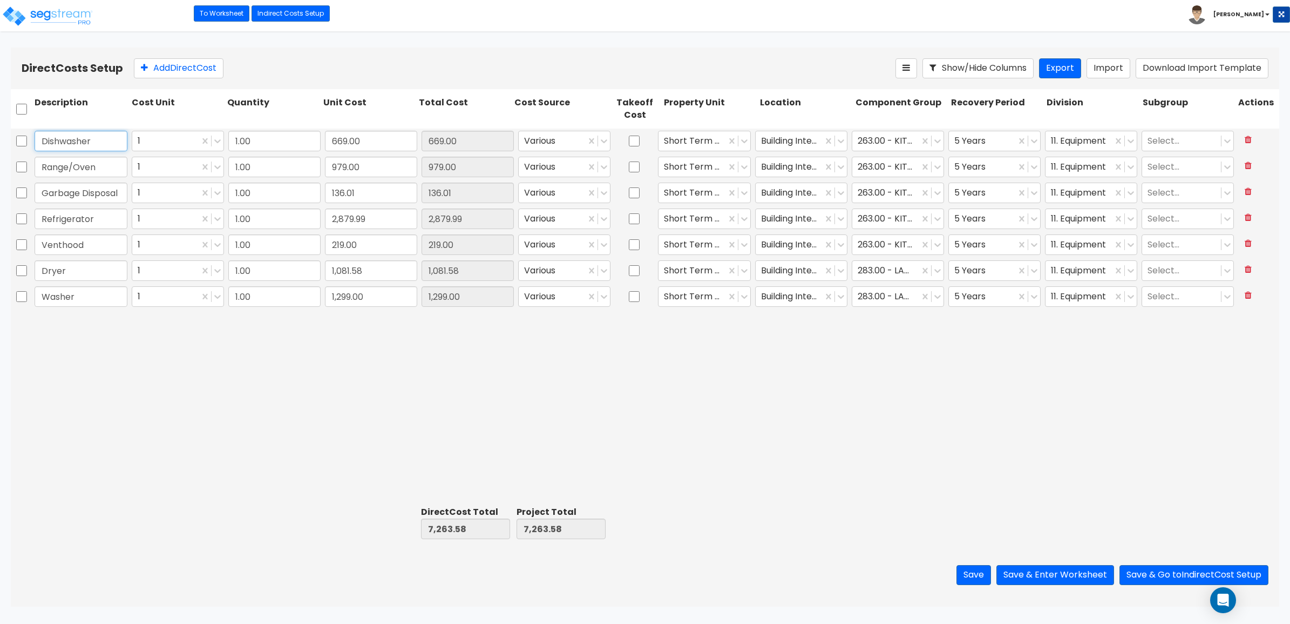
click at [93, 147] on input "Dishwasher" at bounding box center [81, 141] width 93 height 21
paste input "Refrigerato"
type input "Refrigerator"
type input "669.00"
type input "0.00"
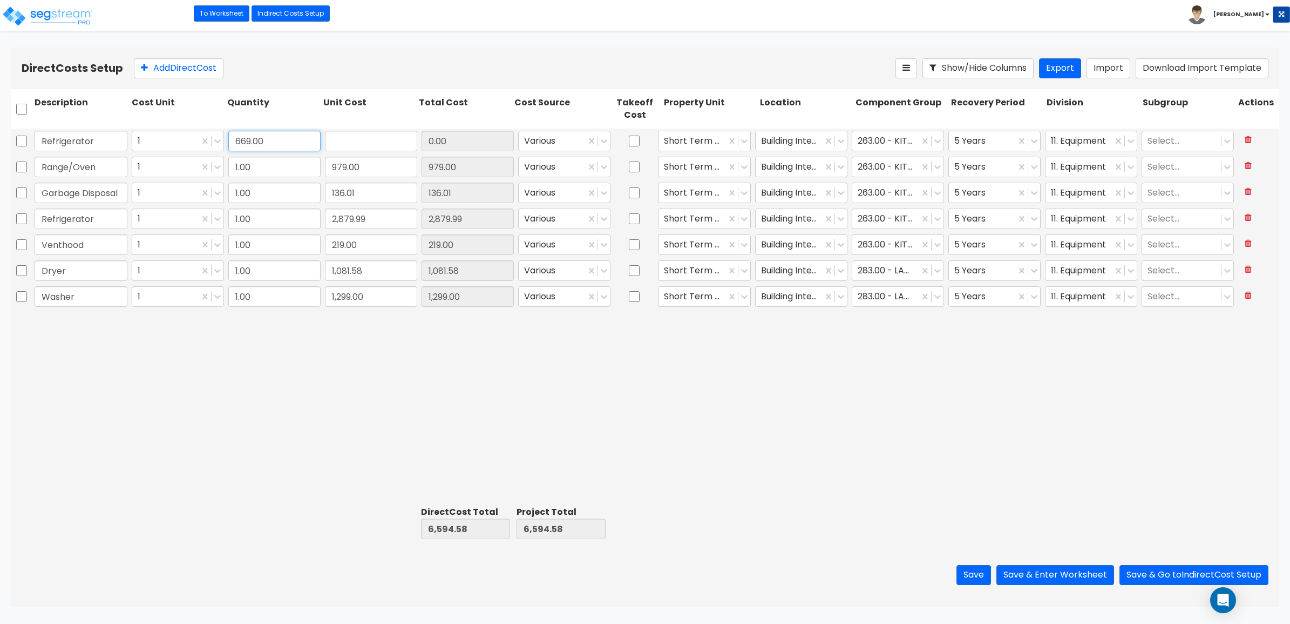
type input "669.00"
click at [354, 143] on input "text" at bounding box center [371, 141] width 92 height 21
type input "1,999"
type input "1,337,331.00"
click at [454, 447] on div "Refrigerator 1 669.00 1,999 1,337,331.00 Various Short Term Rental Building Int…" at bounding box center [645, 314] width 1269 height 373
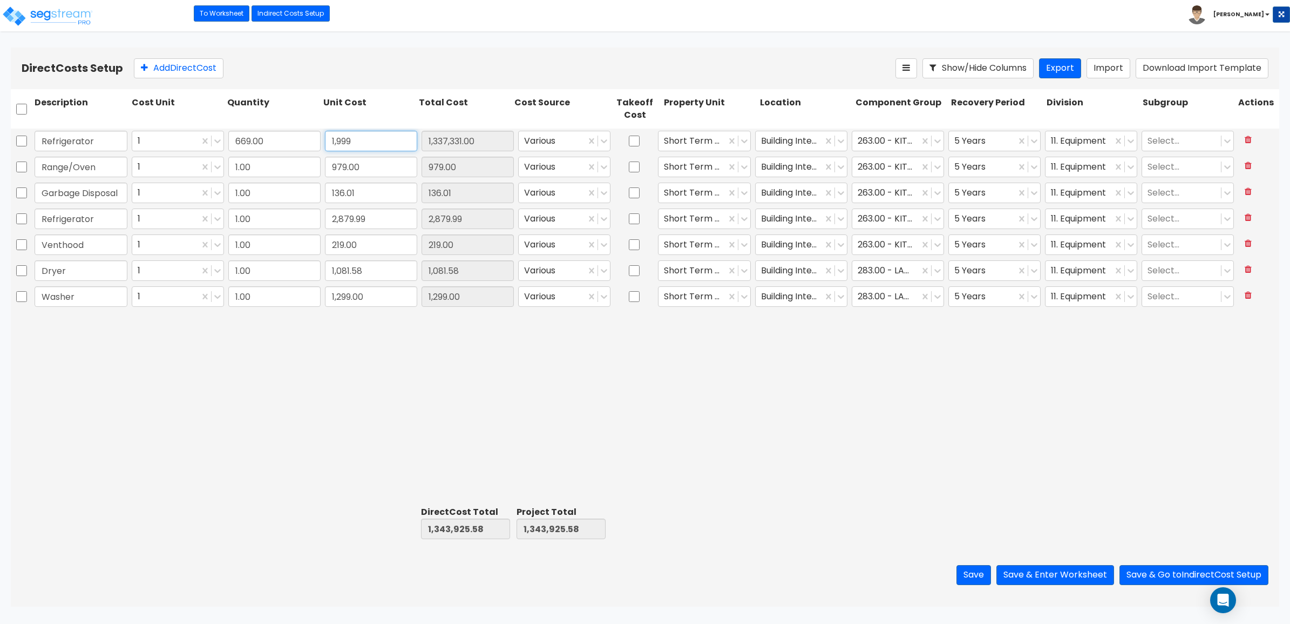
click at [370, 139] on input "1,999" at bounding box center [371, 141] width 92 height 21
type input "1"
type input "669.00"
click at [257, 144] on input "669.00" at bounding box center [274, 141] width 92 height 21
type input "1,999"
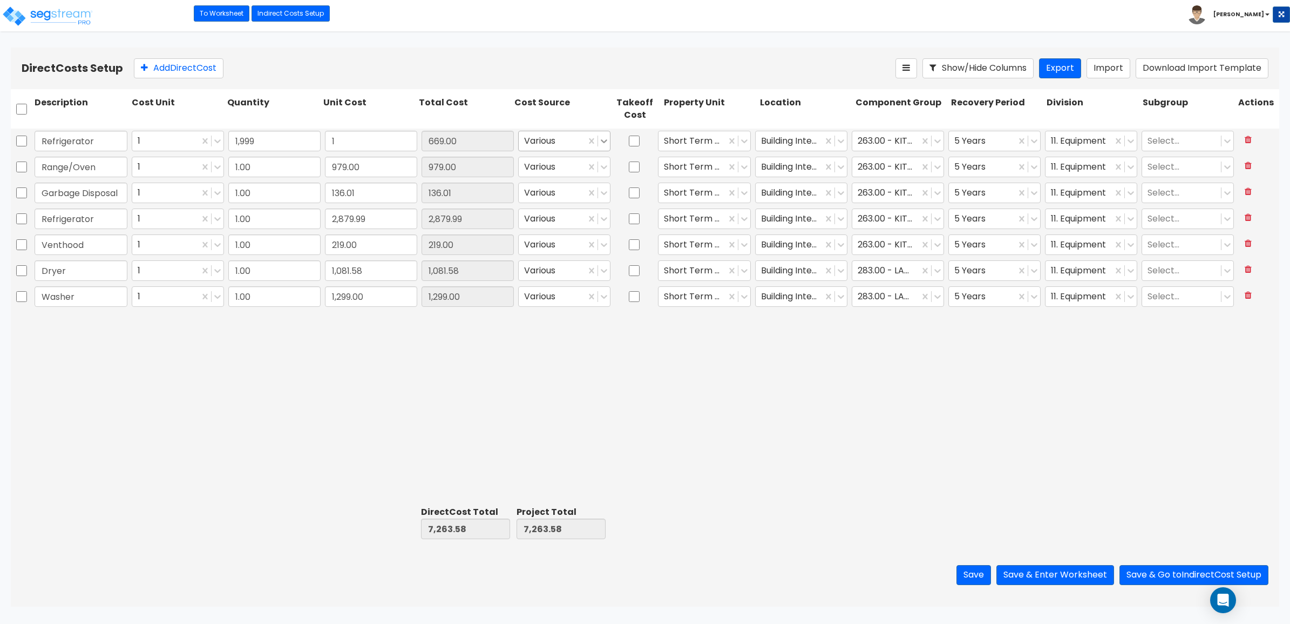
type input "1,999.00"
click at [606, 143] on icon at bounding box center [604, 141] width 11 height 11
click at [546, 197] on div "Client Cost" at bounding box center [564, 186] width 92 height 19
click at [349, 378] on div "Refrigerator 1 1,999 1 1,999.00 option Client Cost, selected. Client Cost Short…" at bounding box center [645, 314] width 1269 height 373
click at [67, 287] on input "Washer" at bounding box center [81, 296] width 93 height 21
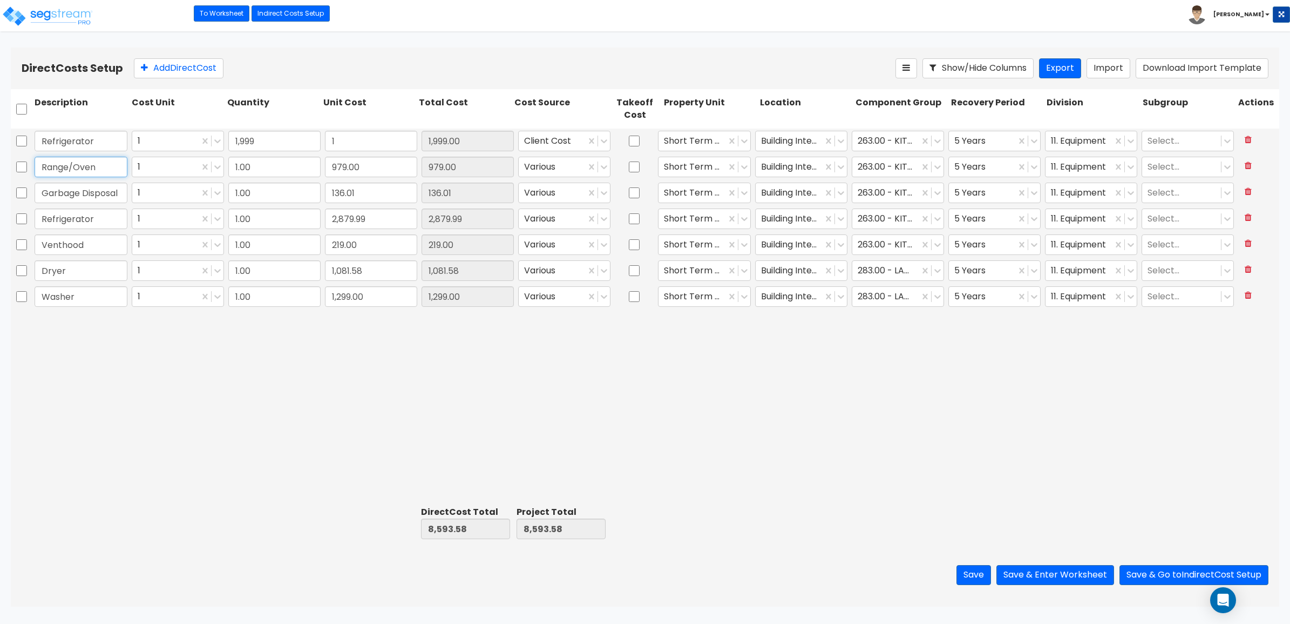
click at [93, 171] on input "Range/Oven" at bounding box center [81, 167] width 93 height 21
paste input "Washer"
type input "Washer/Dryer"
click at [428, 398] on div "Refrigerator 1 1,999 1 1,999.00 Client Cost Short Term Rental Building Interior…" at bounding box center [645, 314] width 1269 height 373
click at [290, 175] on input "1.00" at bounding box center [274, 167] width 92 height 21
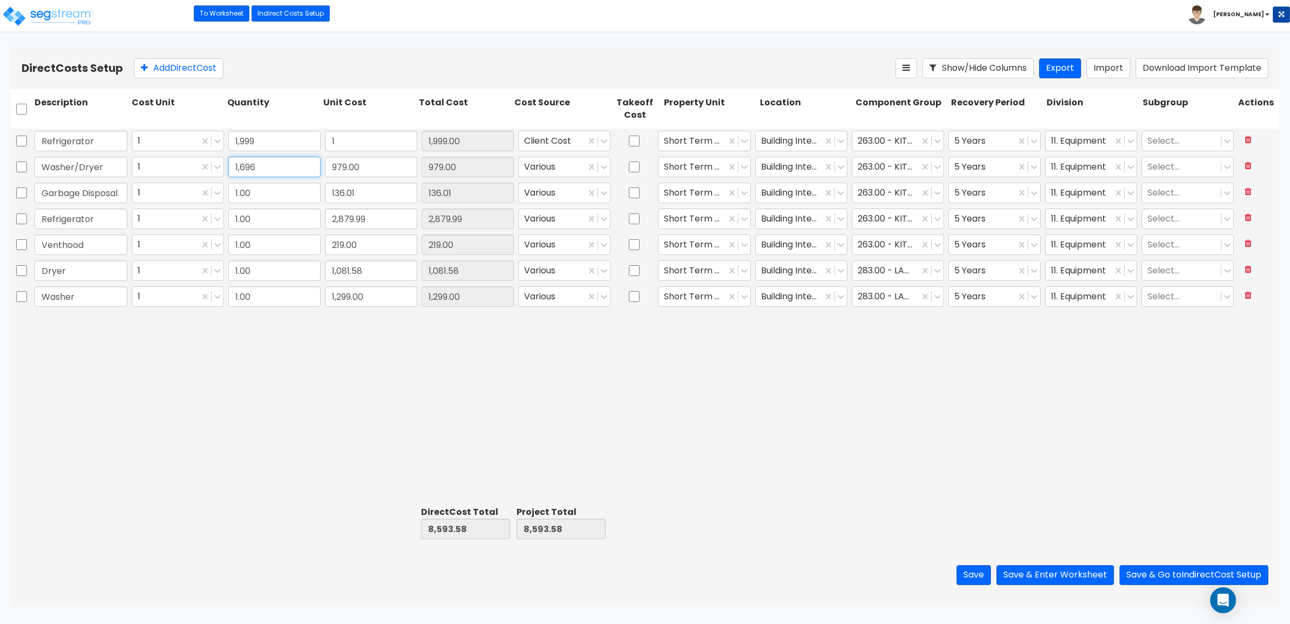
type input "1,696"
type input "1,660,384.00"
click at [300, 354] on div "Refrigerator 1 1,999 1 1,999.00 Client Cost Short Term Rental Building Interior…" at bounding box center [645, 314] width 1269 height 373
click at [92, 190] on input "Garbage Disposal" at bounding box center [81, 192] width 93 height 21
type input "Dishwasher"
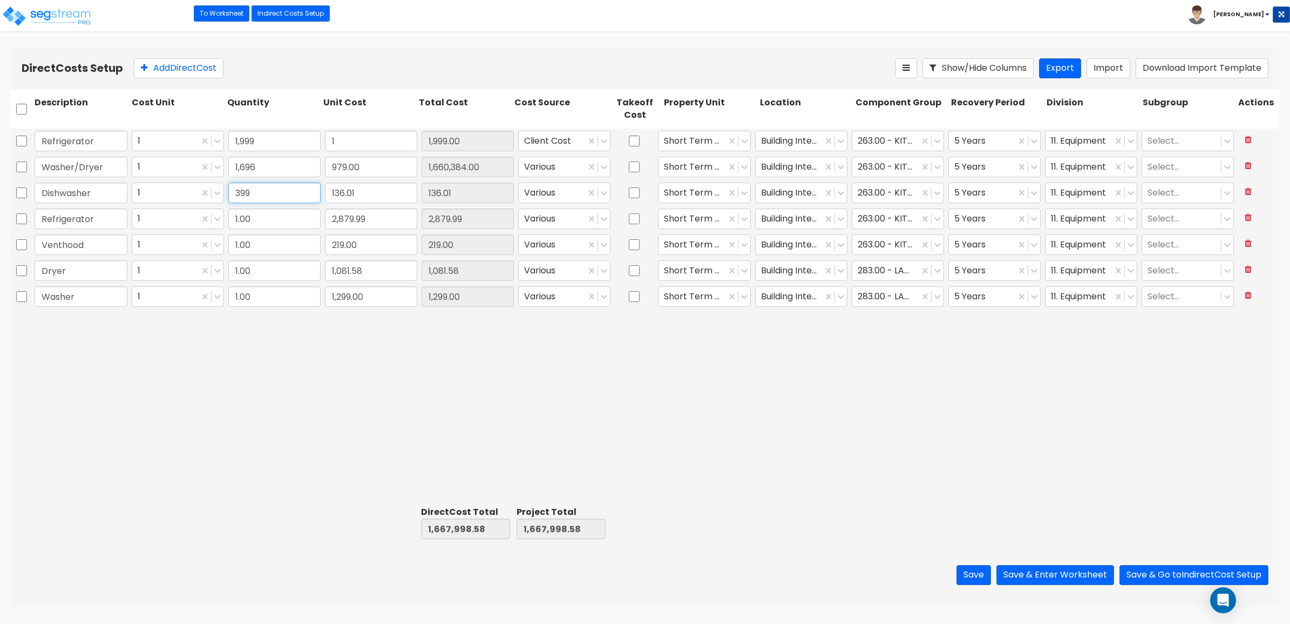
type input "399"
type input "54,267.99"
click at [93, 215] on input "Refrigerator" at bounding box center [81, 218] width 93 height 21
type input "Microwave"
click at [301, 216] on input "1.00" at bounding box center [274, 218] width 92 height 21
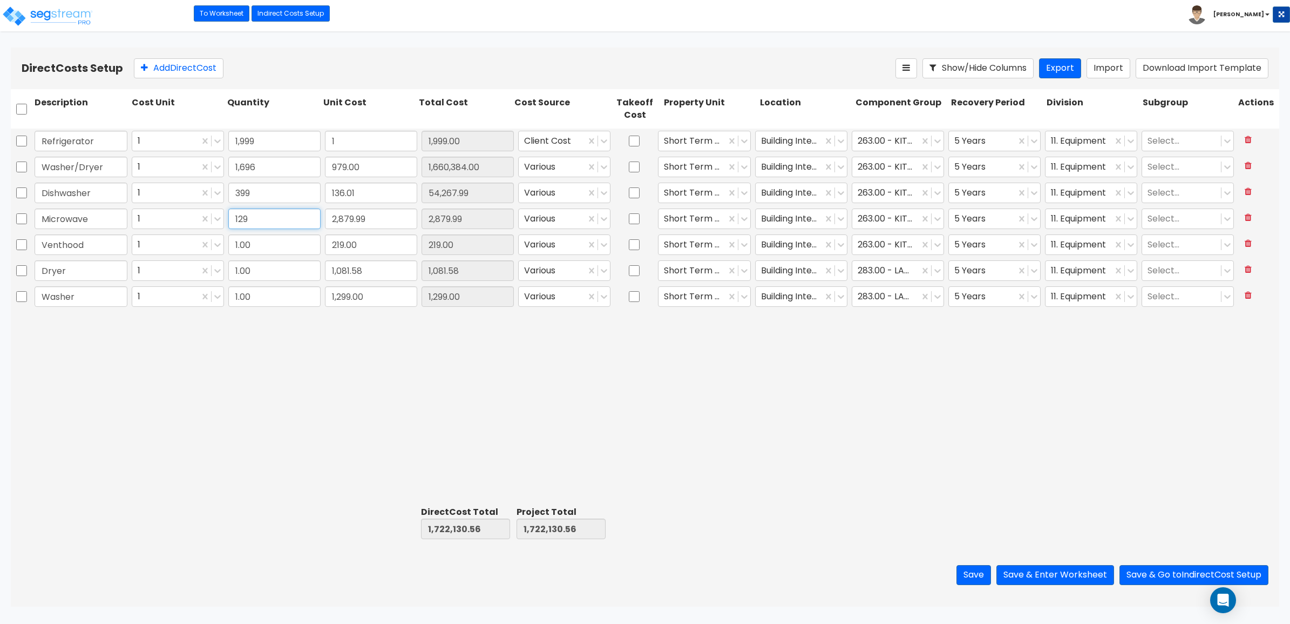
type input "129"
type input "371,518.71"
click at [349, 409] on div "Refrigerator 1 1,999 1 1,999.00 Client Cost Short Term Rental Building Interior…" at bounding box center [645, 314] width 1269 height 373
click at [357, 144] on input "1" at bounding box center [371, 141] width 92 height 21
paste input ",999"
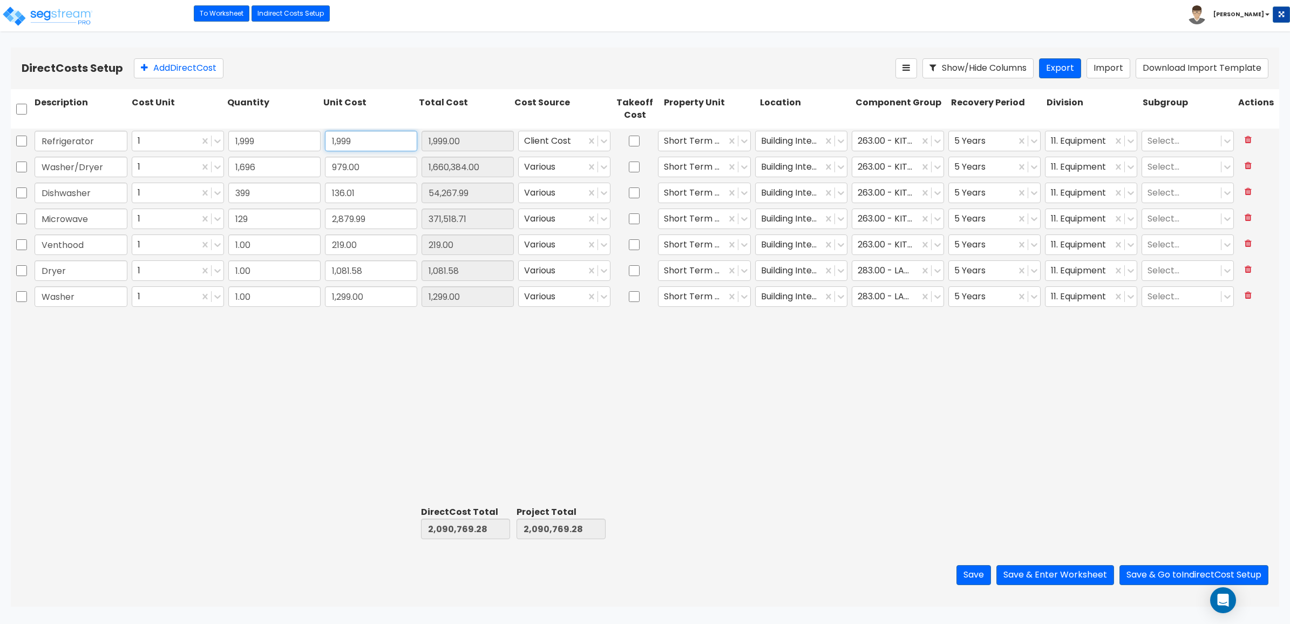
type input "1,999"
type input "3,996,001.00"
click at [282, 166] on input "1,696" at bounding box center [274, 167] width 92 height 21
click at [371, 166] on input "979.00" at bounding box center [371, 167] width 92 height 21
paste input "1,696"
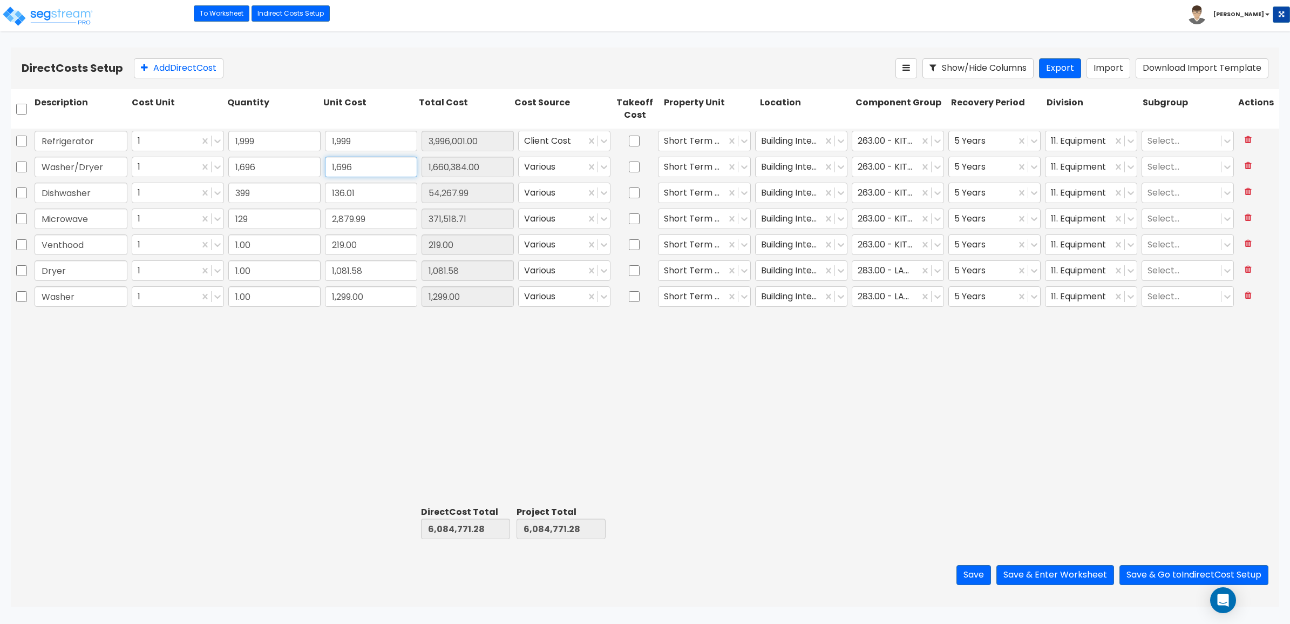
type input "1,696"
type input "2,876,416.00"
click at [285, 191] on input "399" at bounding box center [274, 192] width 92 height 21
click at [377, 190] on input "136.01" at bounding box center [371, 192] width 92 height 21
paste input "399"
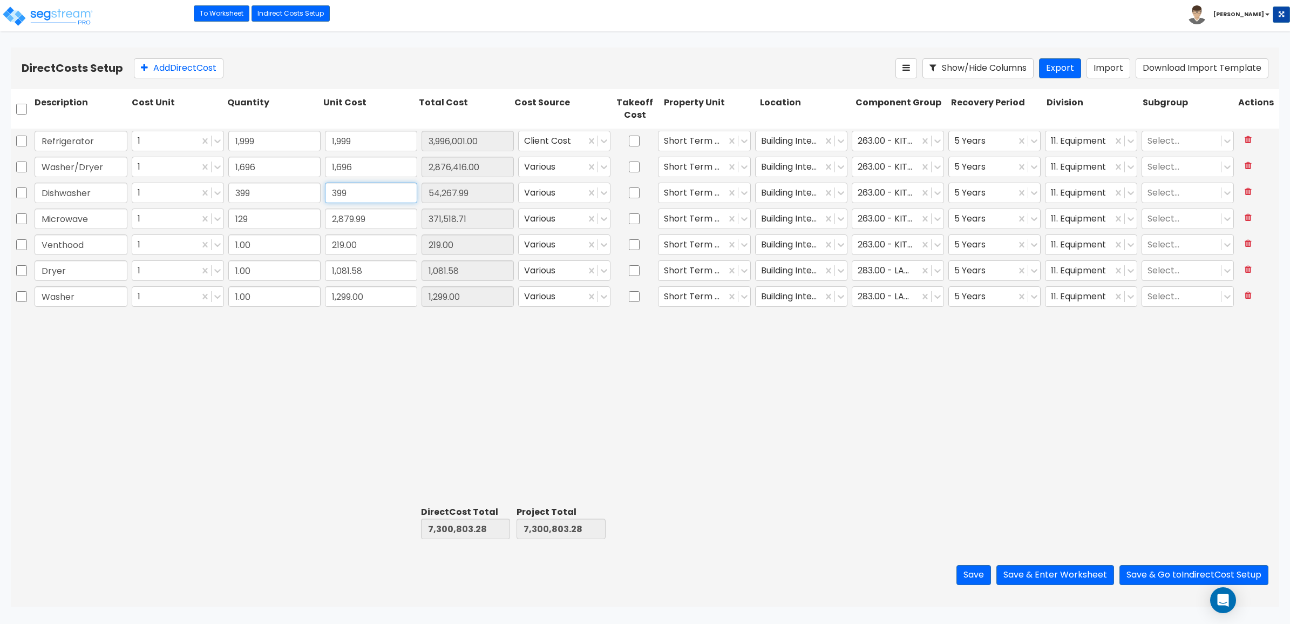
type input "399"
type input "159,201.00"
click at [290, 222] on input "129" at bounding box center [274, 218] width 92 height 21
click at [389, 216] on input "2,879.99" at bounding box center [371, 218] width 92 height 21
paste input "12"
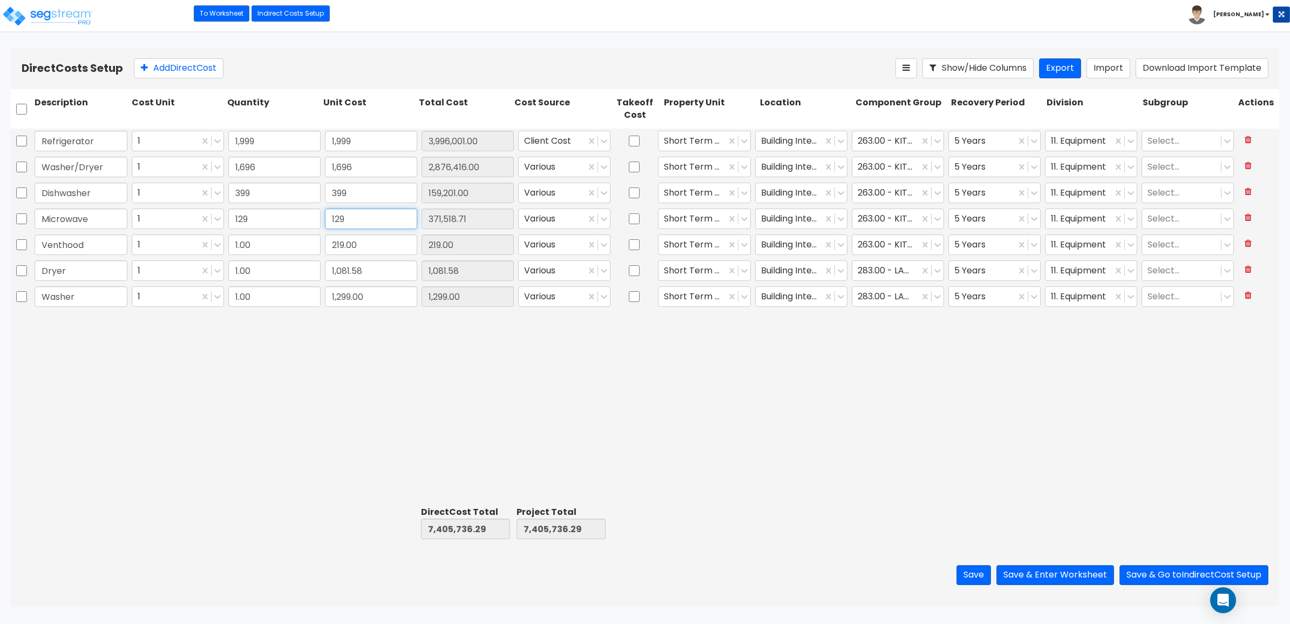
type input "129"
type input "16,641.00"
click at [273, 153] on div "1,999" at bounding box center [274, 140] width 97 height 25
click at [272, 146] on input "1,999" at bounding box center [274, 141] width 92 height 21
type input "1"
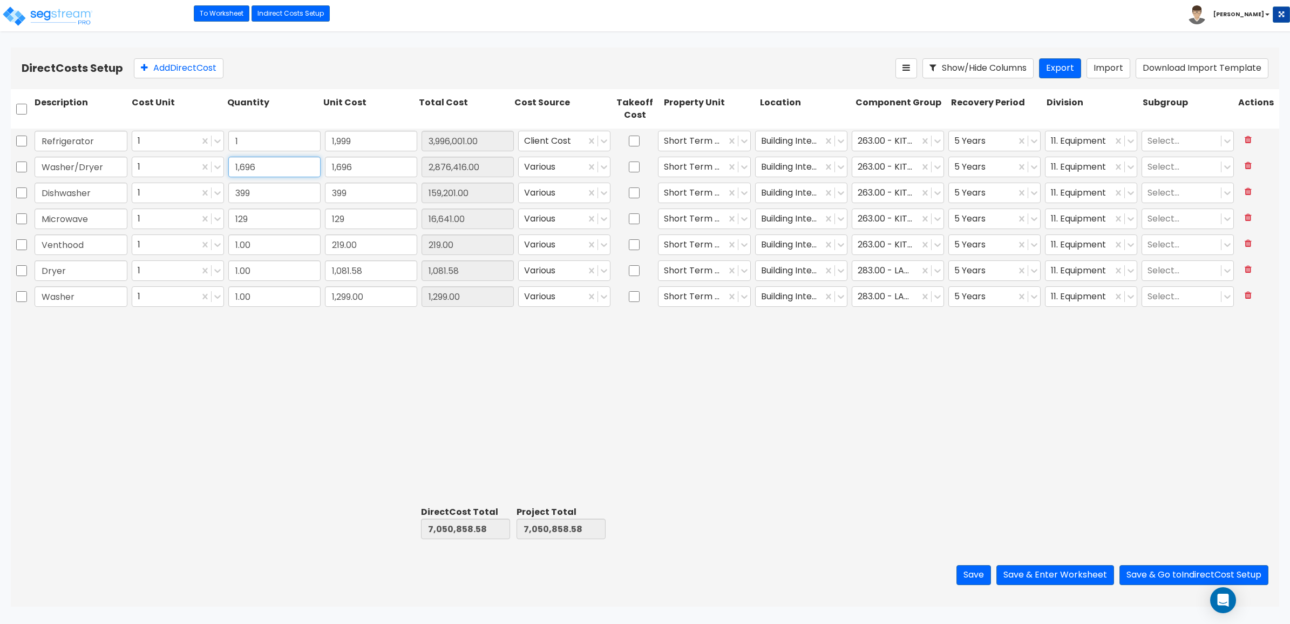
type input "1,999.00"
click at [276, 171] on input "1,696" at bounding box center [274, 167] width 92 height 21
type input "1"
type input "1,696.00"
click at [270, 197] on input "399" at bounding box center [274, 192] width 92 height 21
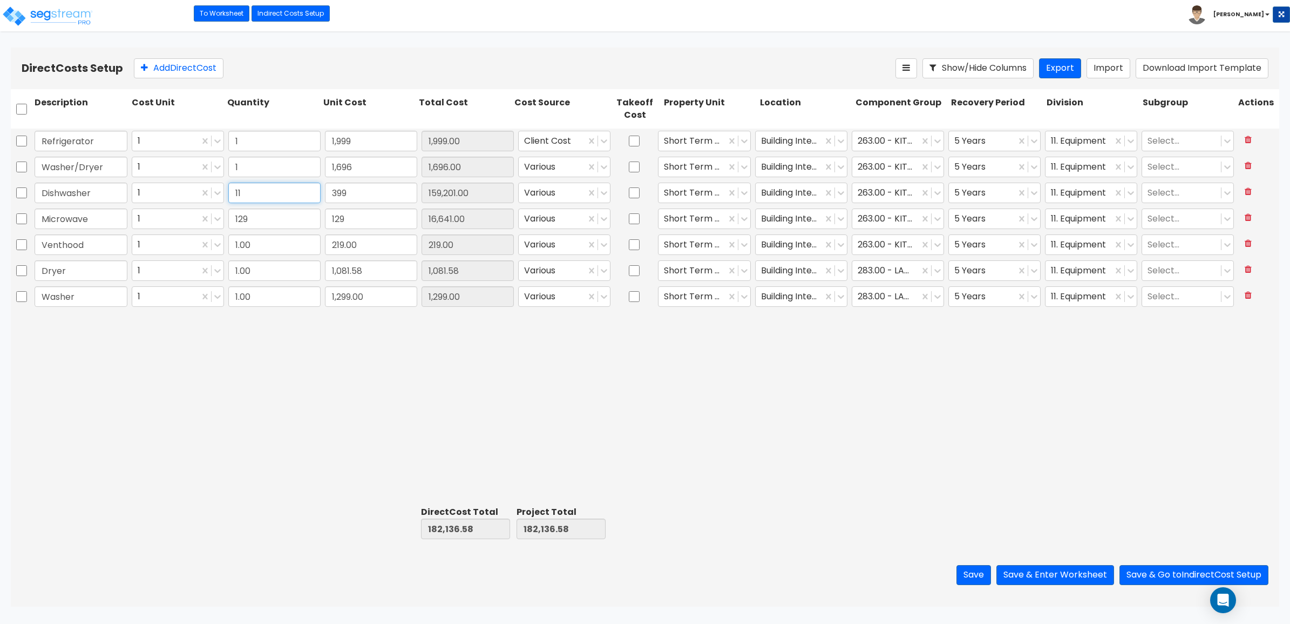
type input "11"
type input "4,389.00"
click at [271, 218] on input "129" at bounding box center [274, 218] width 92 height 21
type input "1"
type input "129.00"
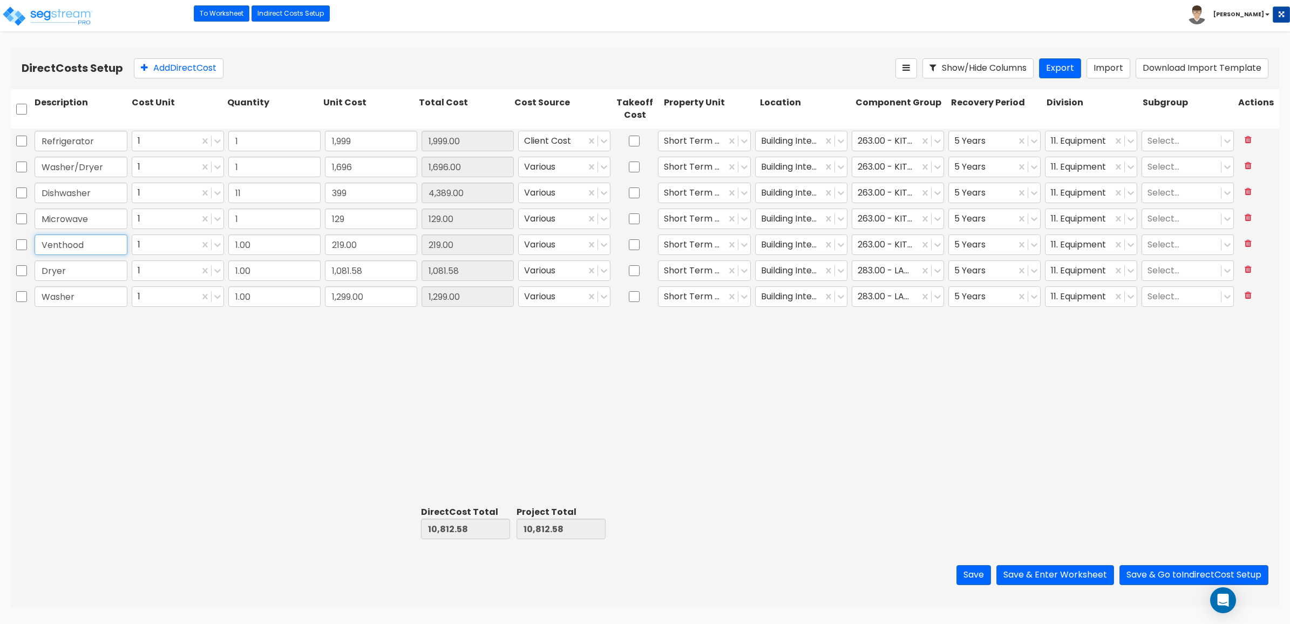
click at [74, 252] on input "Venthood" at bounding box center [81, 244] width 93 height 21
paste input "Stove/Oven"
type input "Stove/Oven"
click at [262, 242] on input "1.00" at bounding box center [274, 244] width 92 height 21
type input "1"
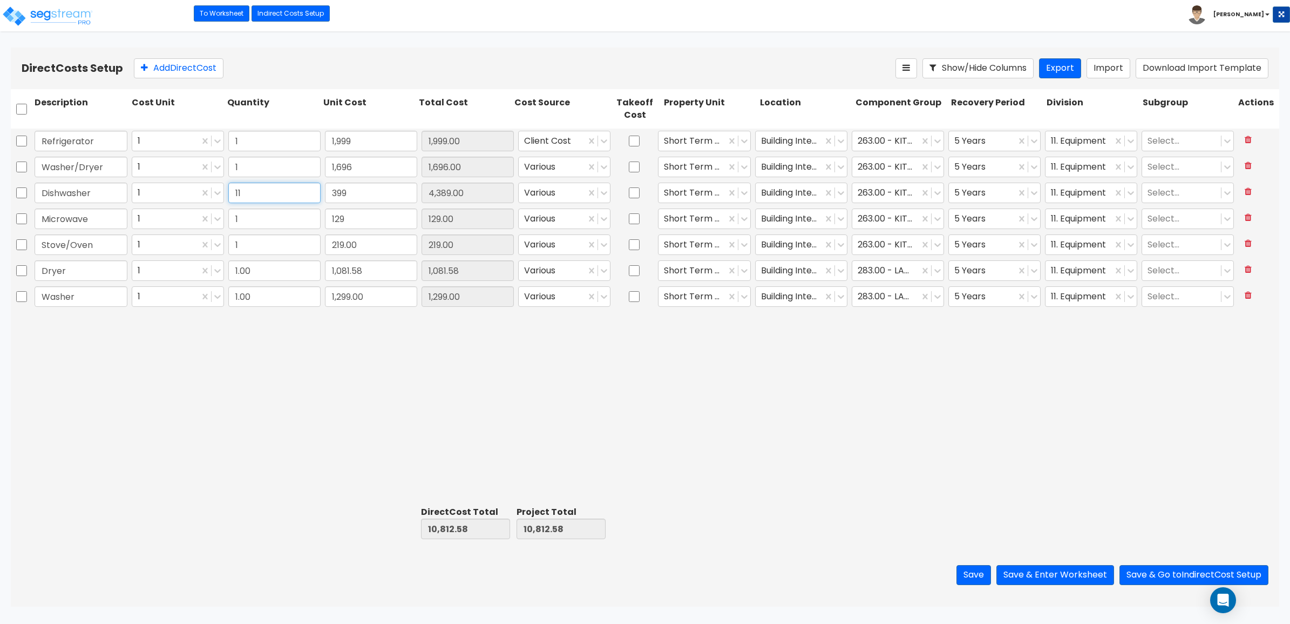
click at [270, 193] on input "11" at bounding box center [274, 192] width 92 height 21
type input "1"
type input "399.00"
click at [359, 253] on input "219.00" at bounding box center [371, 244] width 92 height 21
type input "699"
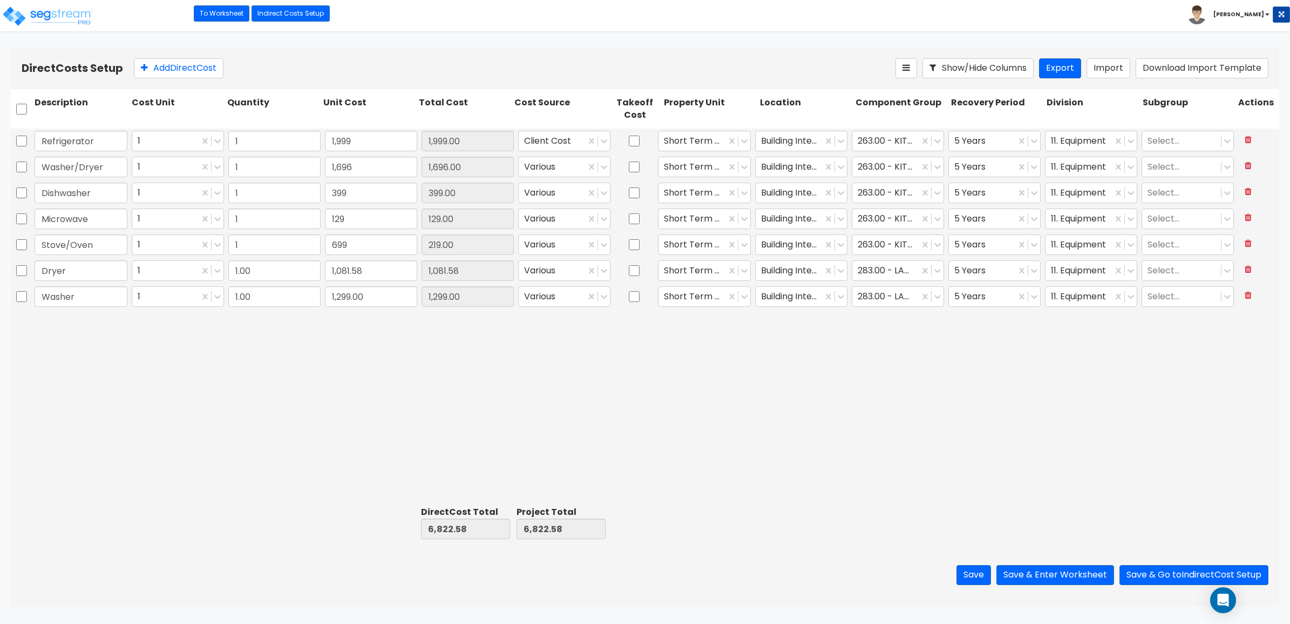
type input "699.00"
click at [283, 425] on div "Refrigerator 1 1 1,999 1,999.00 Client Cost Short Term Rental Building Interior…" at bounding box center [645, 314] width 1269 height 373
click at [91, 270] on input "Dryer" at bounding box center [81, 270] width 93 height 21
type input "Furniture"
click at [284, 268] on input "1.00" at bounding box center [274, 270] width 92 height 21
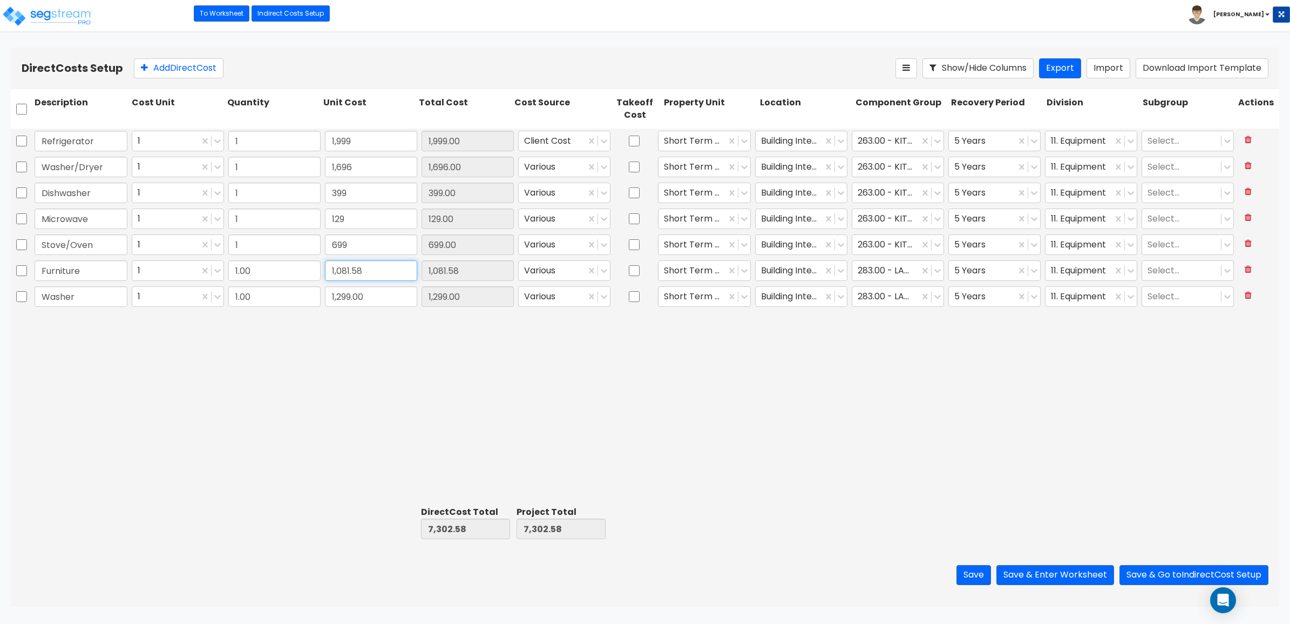
click at [373, 272] on input "1,081.58" at bounding box center [371, 270] width 92 height 21
click at [344, 272] on input "745.33" at bounding box center [371, 270] width 92 height 21
type input "7,455.33"
click at [1246, 297] on icon at bounding box center [1248, 294] width 7 height 9
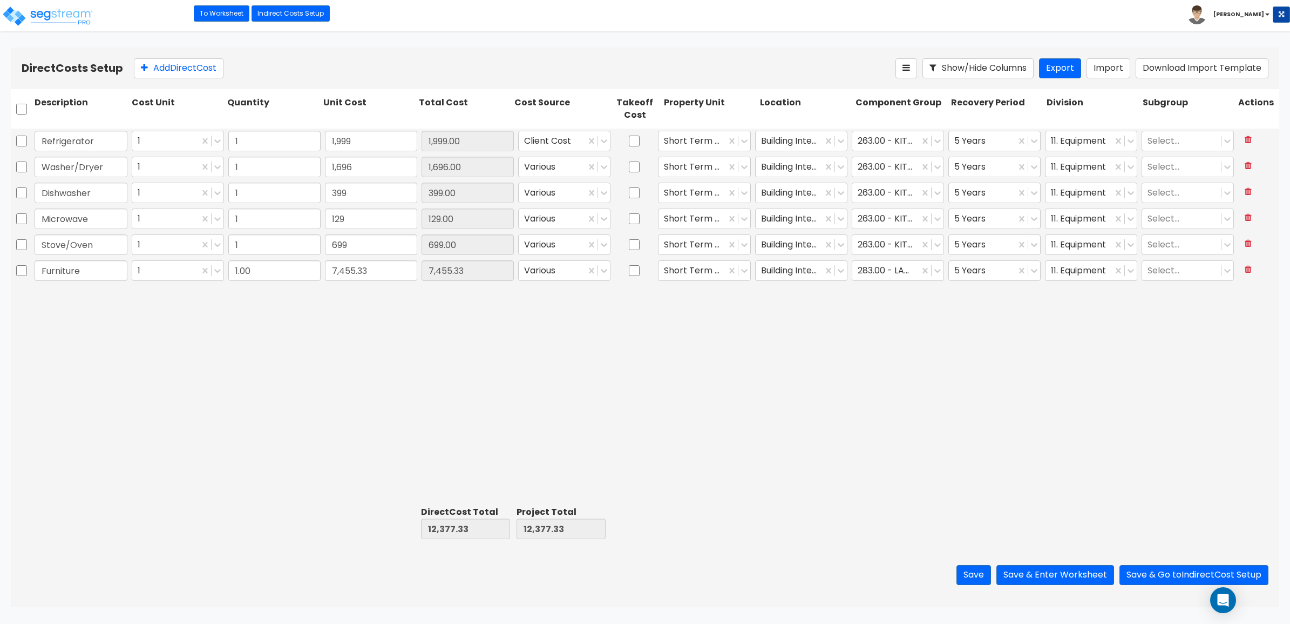
click at [333, 324] on div "Refrigerator 1 1 1,999 1,999.00 Client Cost Short Term Rental Building Interior…" at bounding box center [645, 314] width 1269 height 373
click at [610, 167] on div at bounding box center [604, 167] width 12 height 12
click at [559, 222] on div "Client Cost" at bounding box center [564, 212] width 92 height 19
click at [610, 197] on div at bounding box center [604, 193] width 12 height 12
click at [565, 248] on div "Client Cost" at bounding box center [564, 238] width 92 height 19
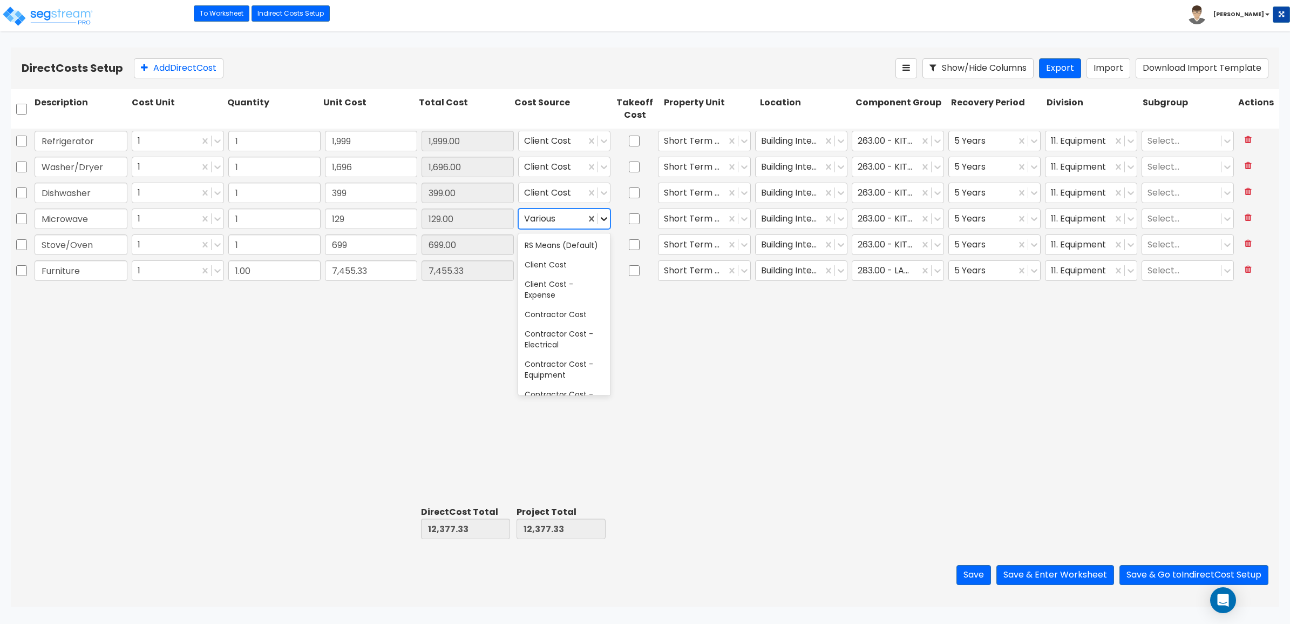
click at [608, 218] on icon at bounding box center [604, 218] width 11 height 11
click at [572, 274] on div "Client Cost" at bounding box center [564, 264] width 92 height 19
click at [605, 243] on icon at bounding box center [604, 244] width 11 height 11
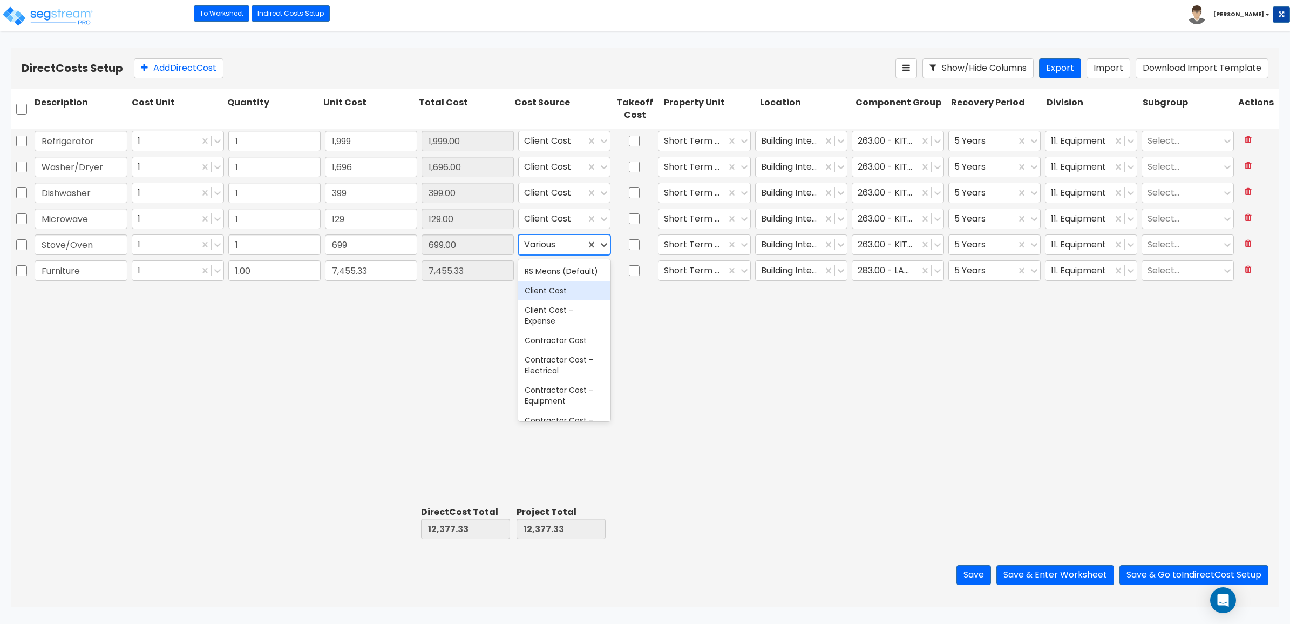
click at [558, 300] on div "Client Cost" at bounding box center [564, 290] width 92 height 19
click at [608, 269] on icon at bounding box center [604, 270] width 11 height 11
click at [556, 326] on div "Client Cost" at bounding box center [564, 316] width 92 height 19
click at [934, 169] on icon at bounding box center [937, 166] width 11 height 11
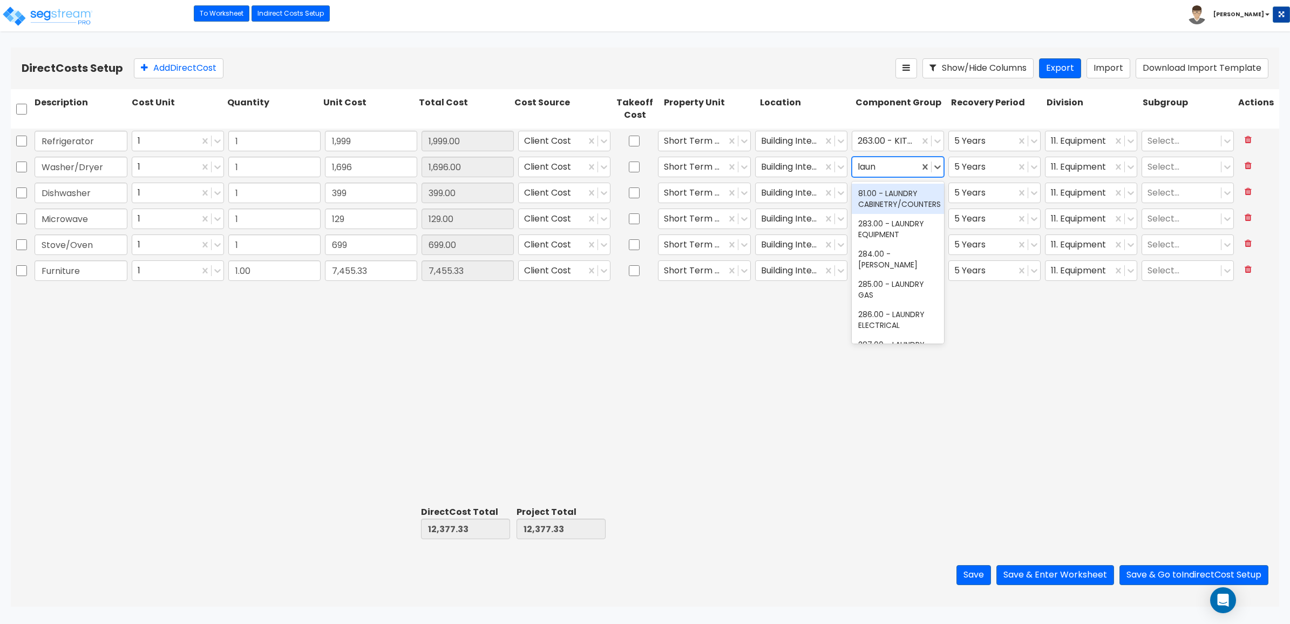
type input "laund"
click at [907, 236] on div "283.00 - LAUNDRY EQUIPMENT" at bounding box center [898, 229] width 92 height 30
click at [940, 270] on icon at bounding box center [938, 271] width 6 height 4
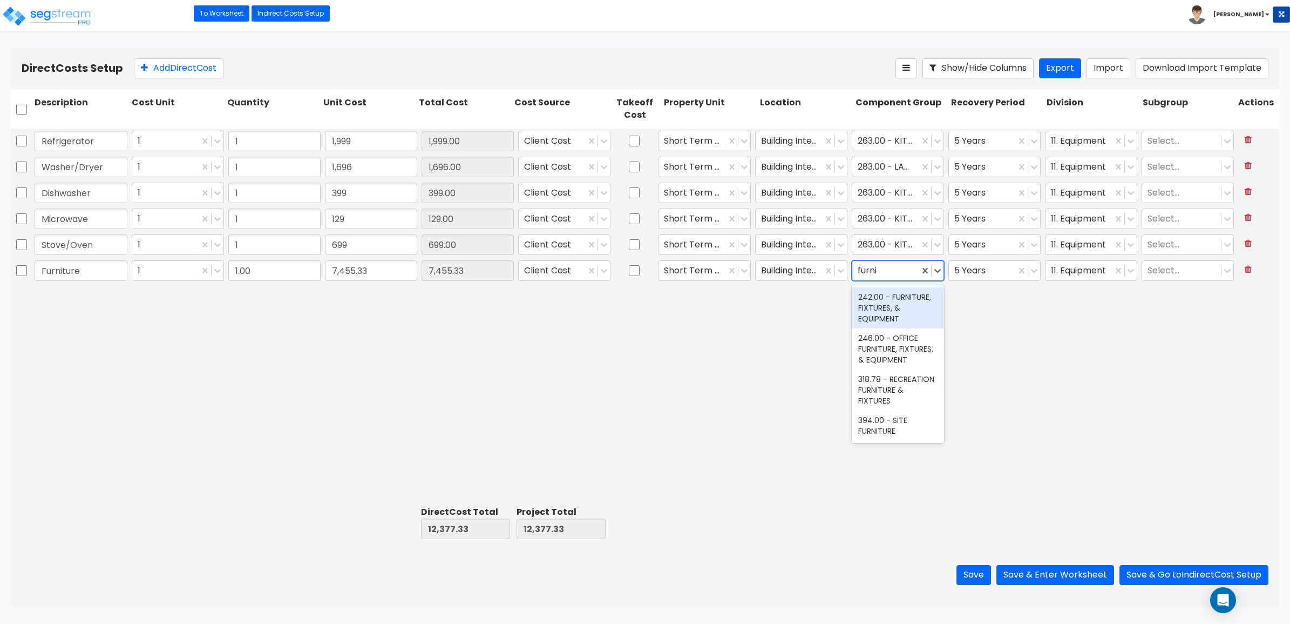
type input "furnit"
click at [892, 324] on div "242.00 - FURNITURE, FIXTURES, & EQUIPMENT" at bounding box center [898, 307] width 92 height 41
click at [1073, 268] on div at bounding box center [1079, 270] width 56 height 15
click at [913, 359] on div "Refrigerator 1 1 1,999 1,999.00 Client Cost Short Term Rental Building Interior…" at bounding box center [645, 314] width 1269 height 373
click at [1077, 279] on div "11. Equipment" at bounding box center [1079, 270] width 67 height 19
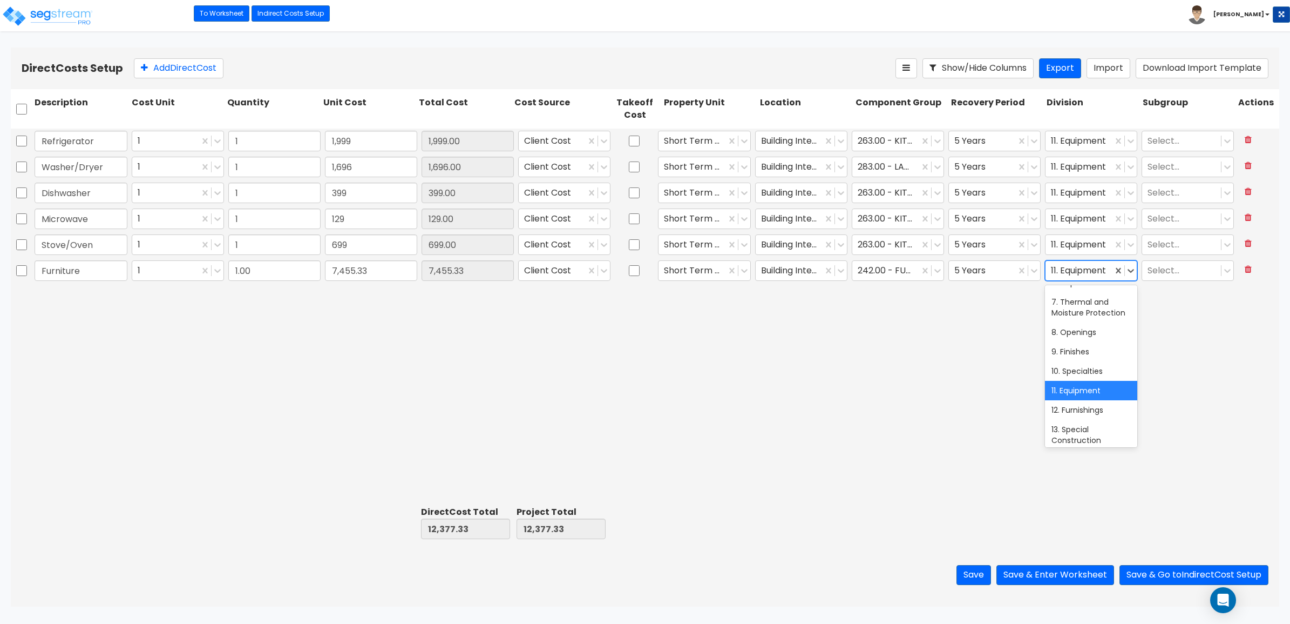
scroll to position [135, 0]
click at [1068, 418] on div "12. Furnishings" at bounding box center [1091, 407] width 92 height 19
click at [903, 395] on div "Refrigerator 1 1 1,999 1,999.00 Client Cost Short Term Rental Building Interior…" at bounding box center [645, 314] width 1269 height 373
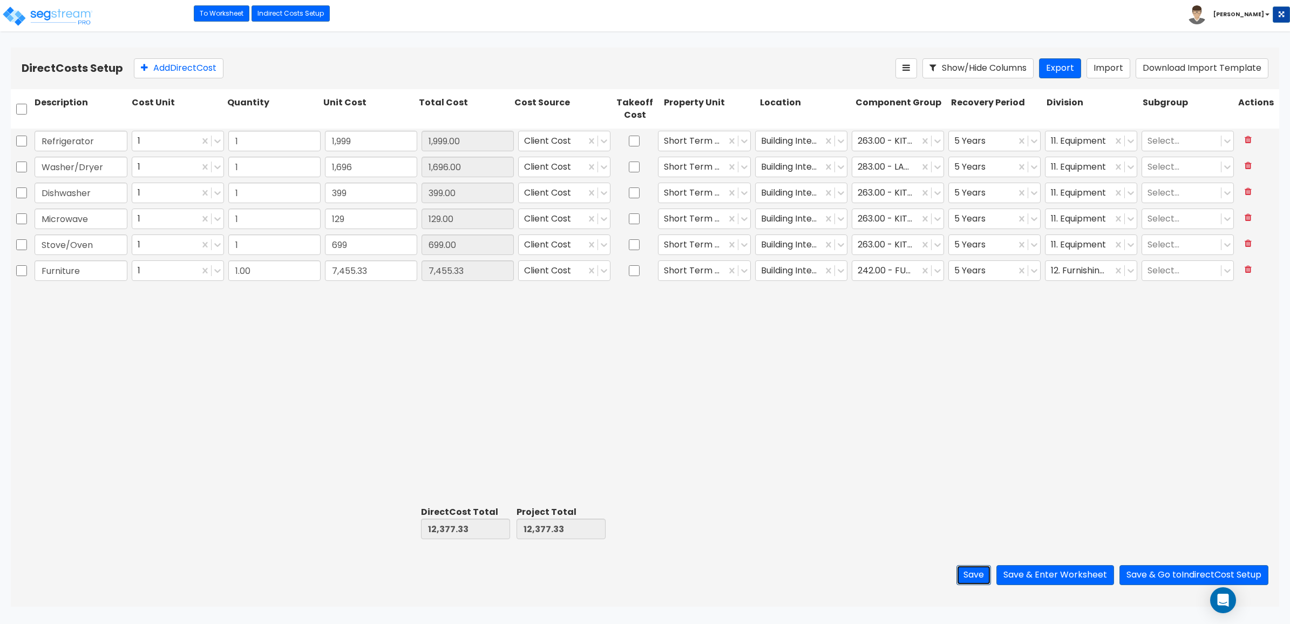
click at [957, 569] on button "Save" at bounding box center [974, 575] width 35 height 20
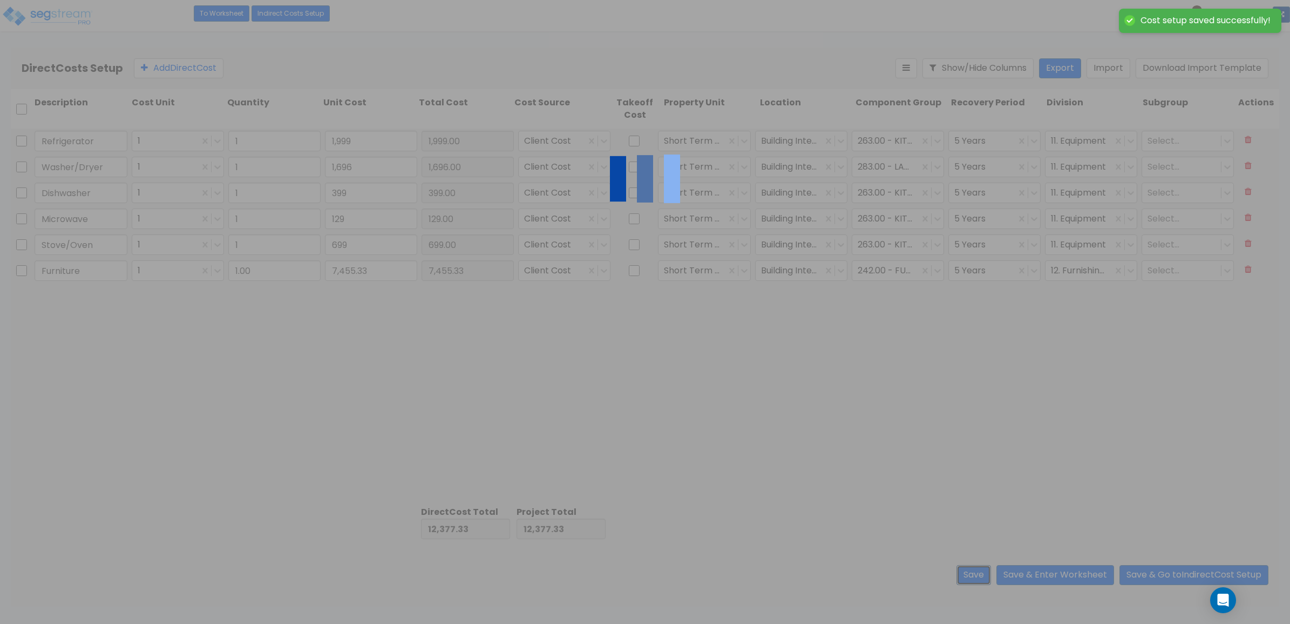
type input "1.00"
type input "1,999.00"
type input "1.00"
type input "1,696.00"
type input "1.00"
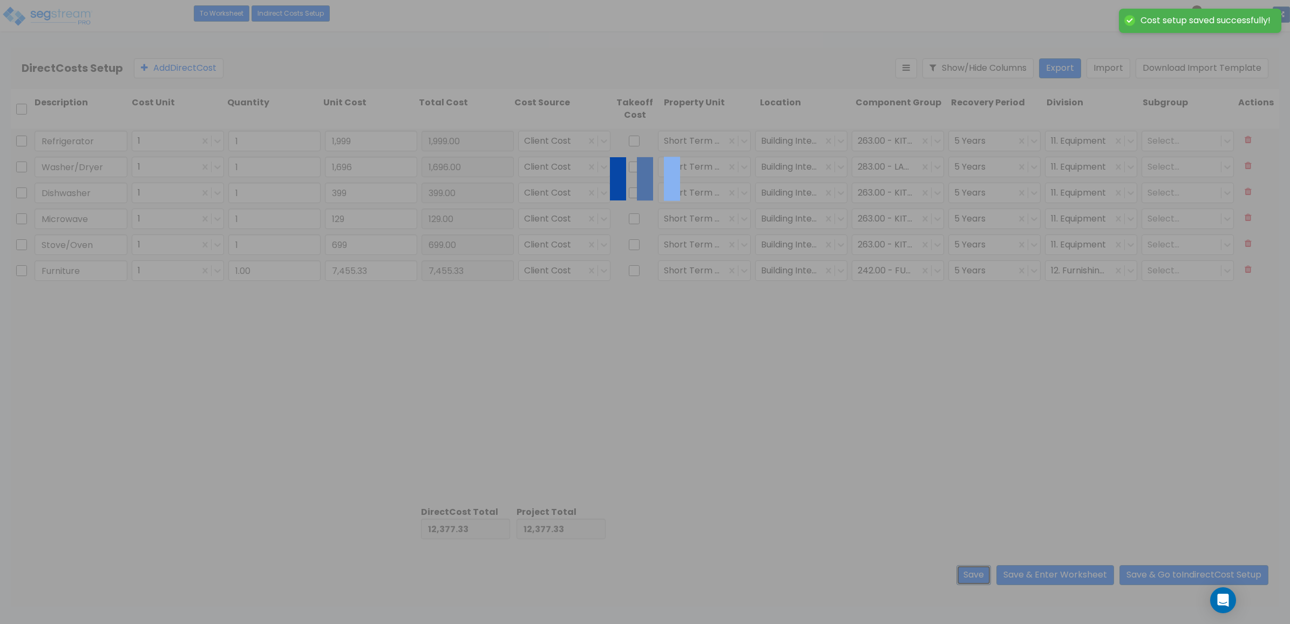
type input "399.00"
type input "1.00"
type input "129.00"
type input "1.00"
type input "699.00"
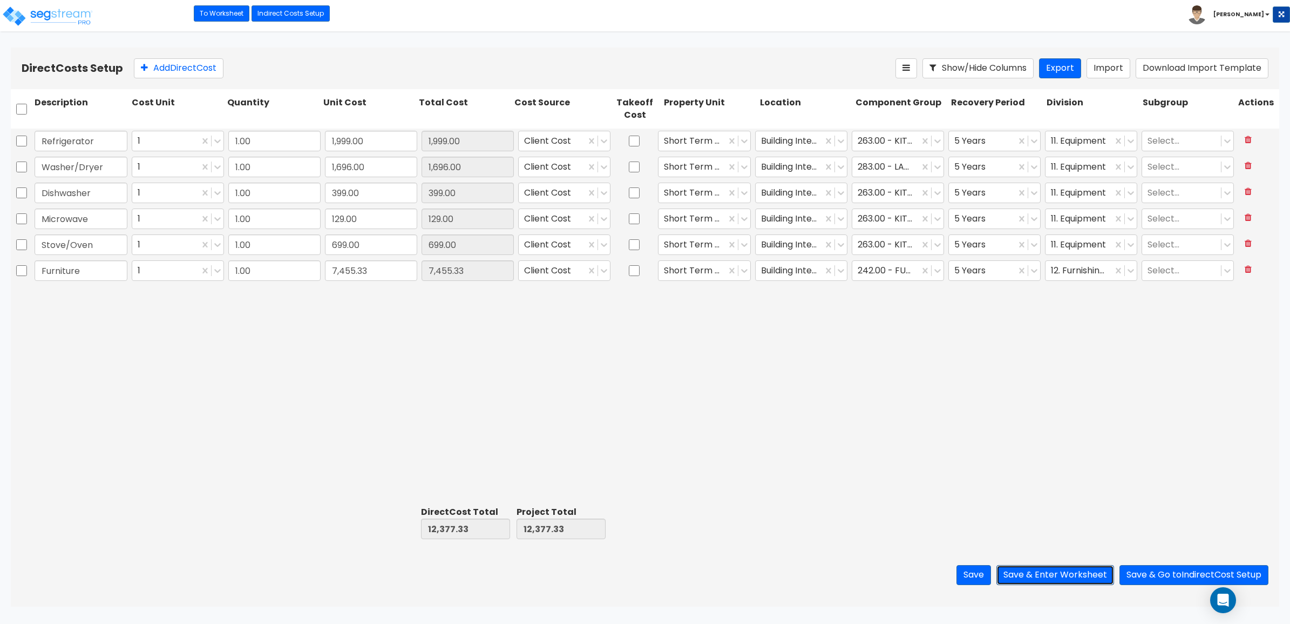
click at [1058, 570] on button "Save & Enter Worksheet" at bounding box center [1056, 575] width 118 height 20
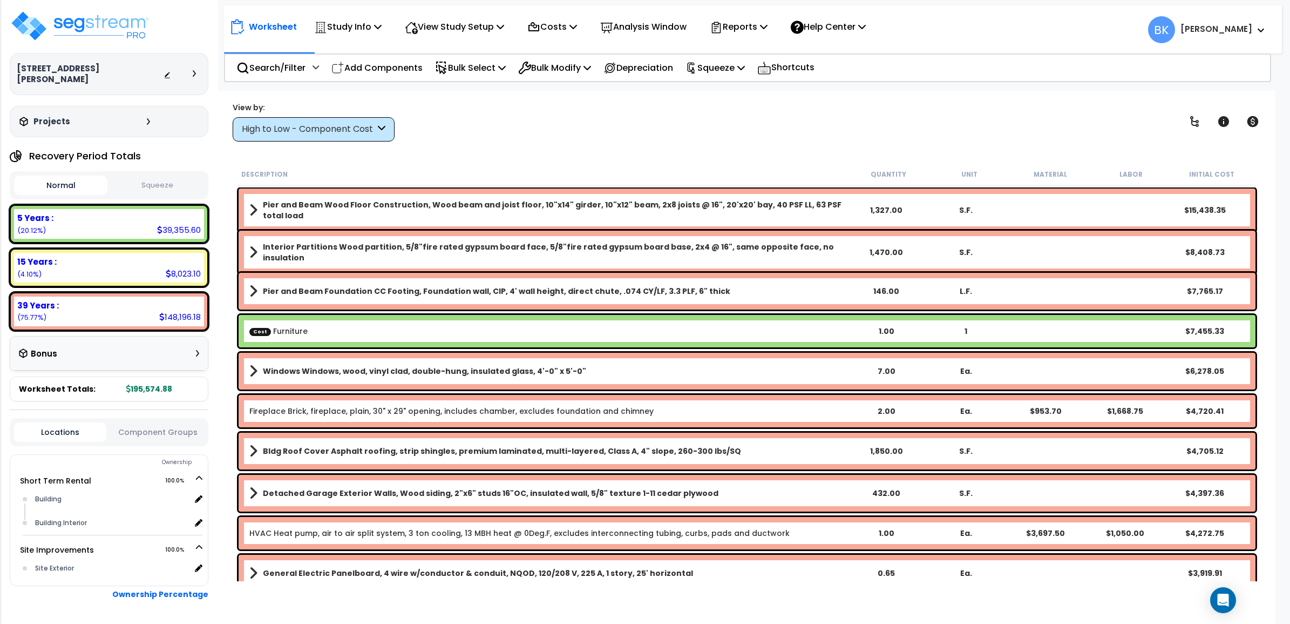
click at [304, 127] on div "High to Low - Component Cost" at bounding box center [308, 129] width 133 height 12
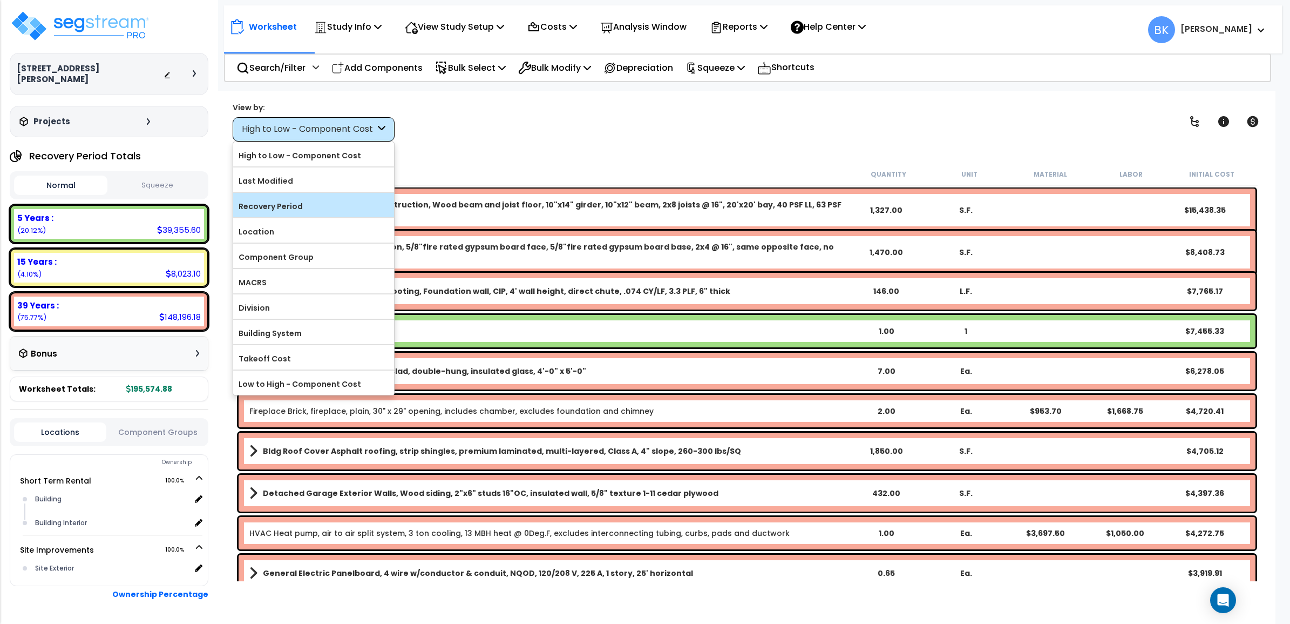
click at [308, 212] on label "Recovery Period" at bounding box center [313, 206] width 161 height 16
click at [0, 0] on input "Recovery Period" at bounding box center [0, 0] width 0 height 0
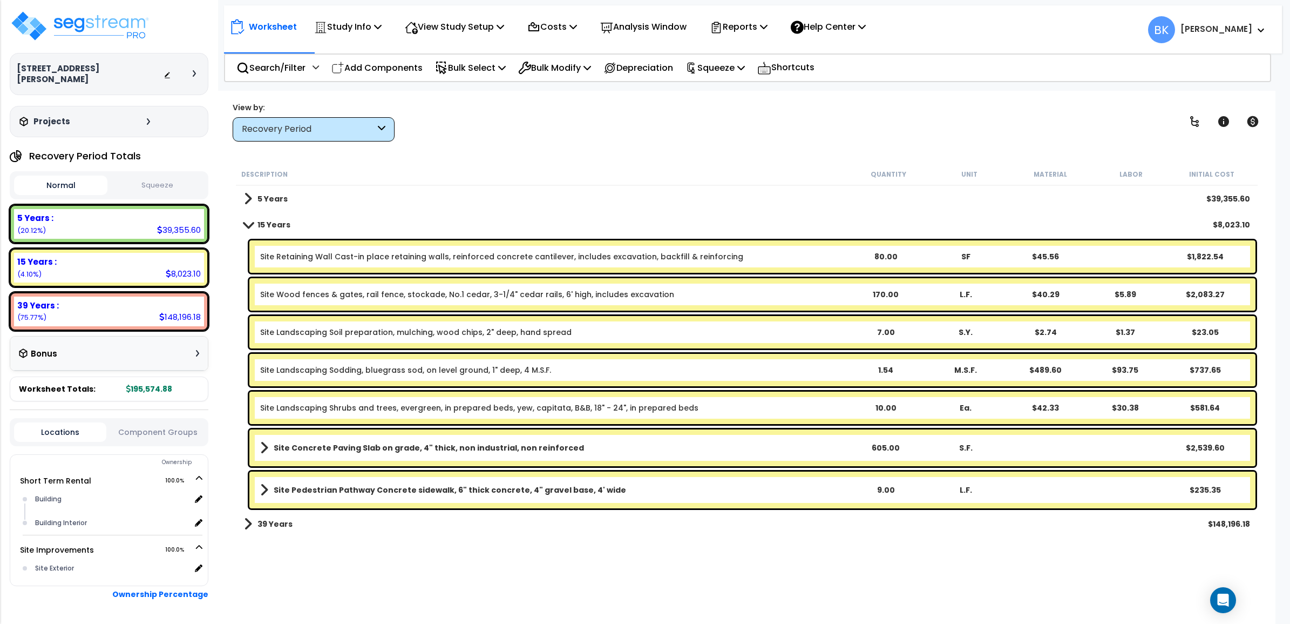
click at [249, 196] on span at bounding box center [248, 198] width 8 height 15
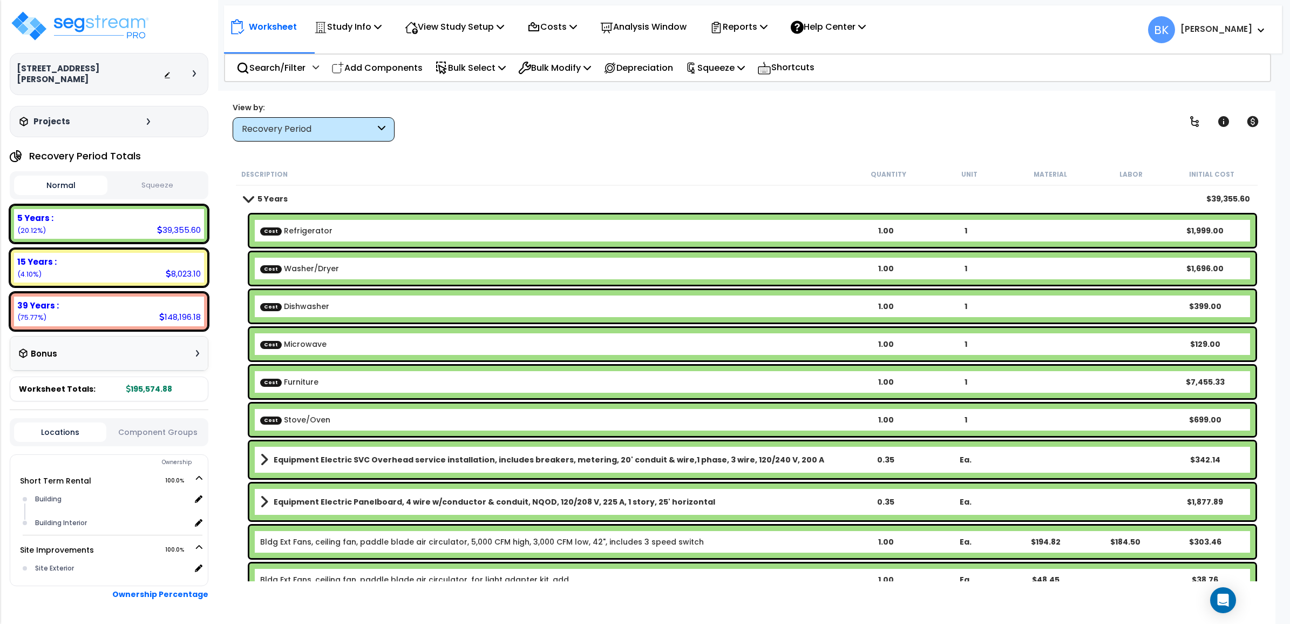
click at [249, 196] on span at bounding box center [247, 198] width 15 height 8
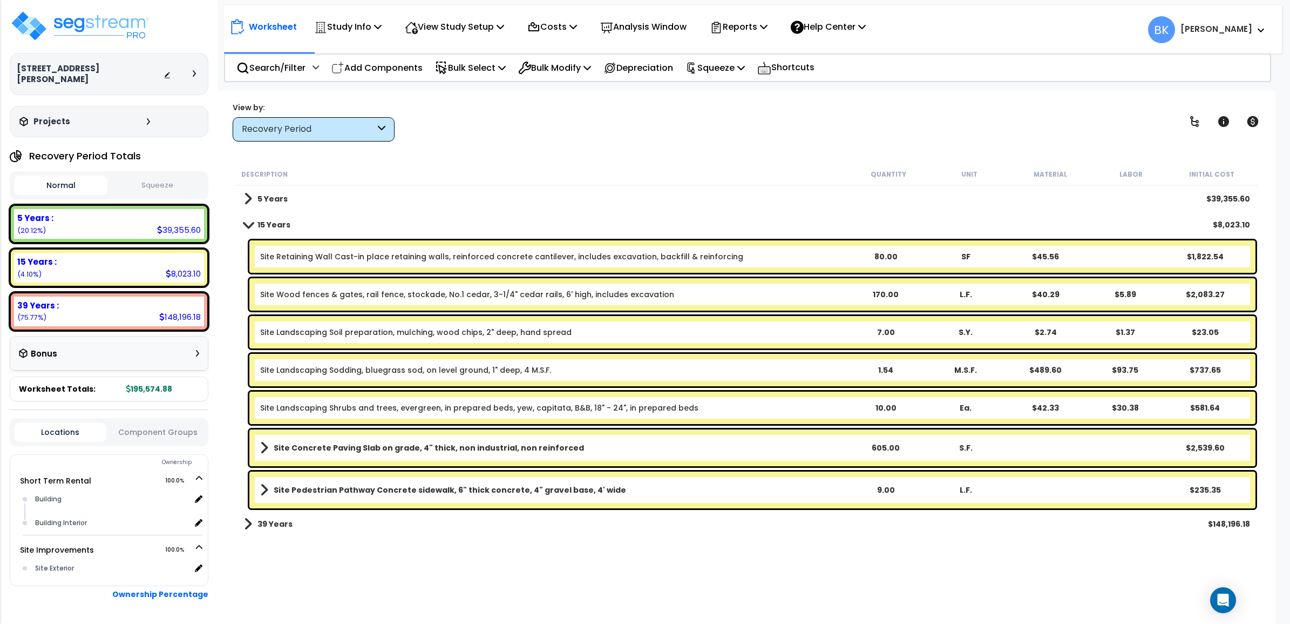
click at [254, 221] on span at bounding box center [247, 224] width 15 height 8
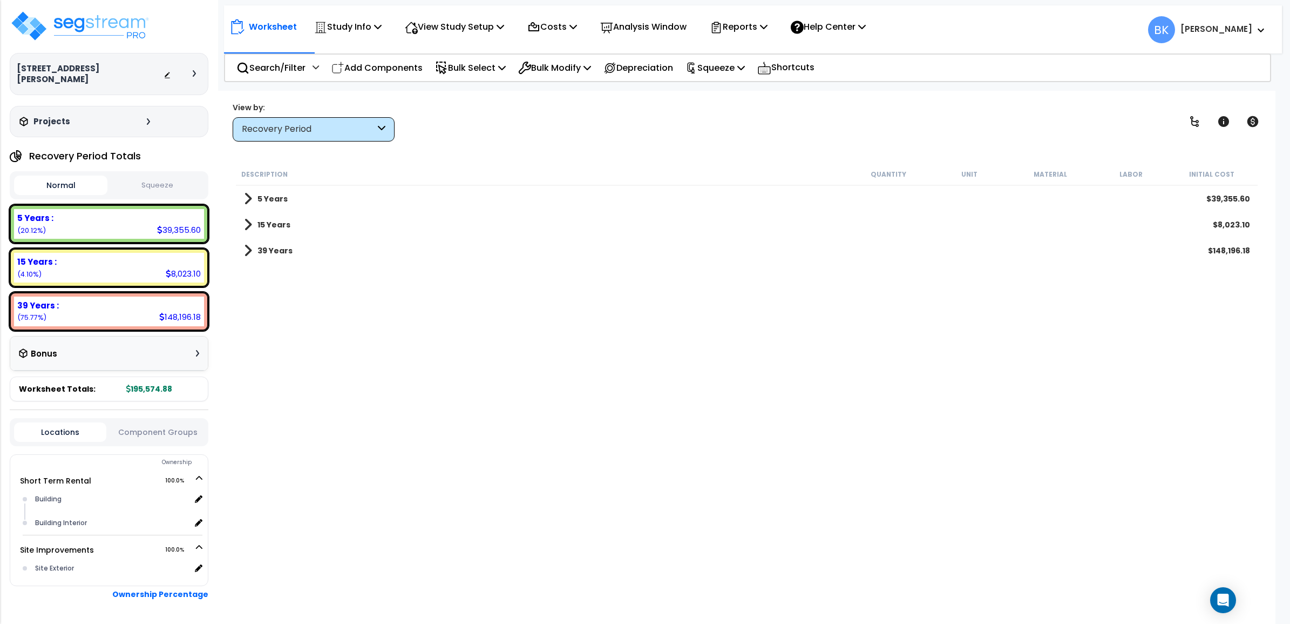
click at [249, 257] on span at bounding box center [248, 250] width 8 height 15
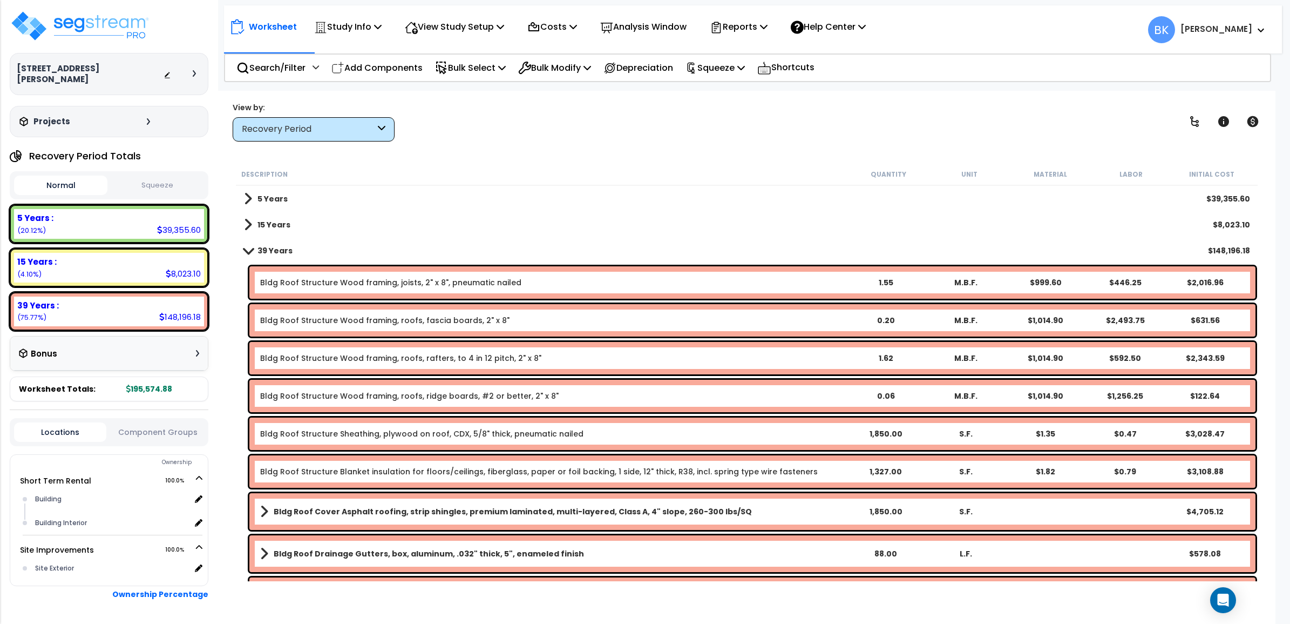
click at [249, 257] on link "39 Years" at bounding box center [268, 250] width 49 height 15
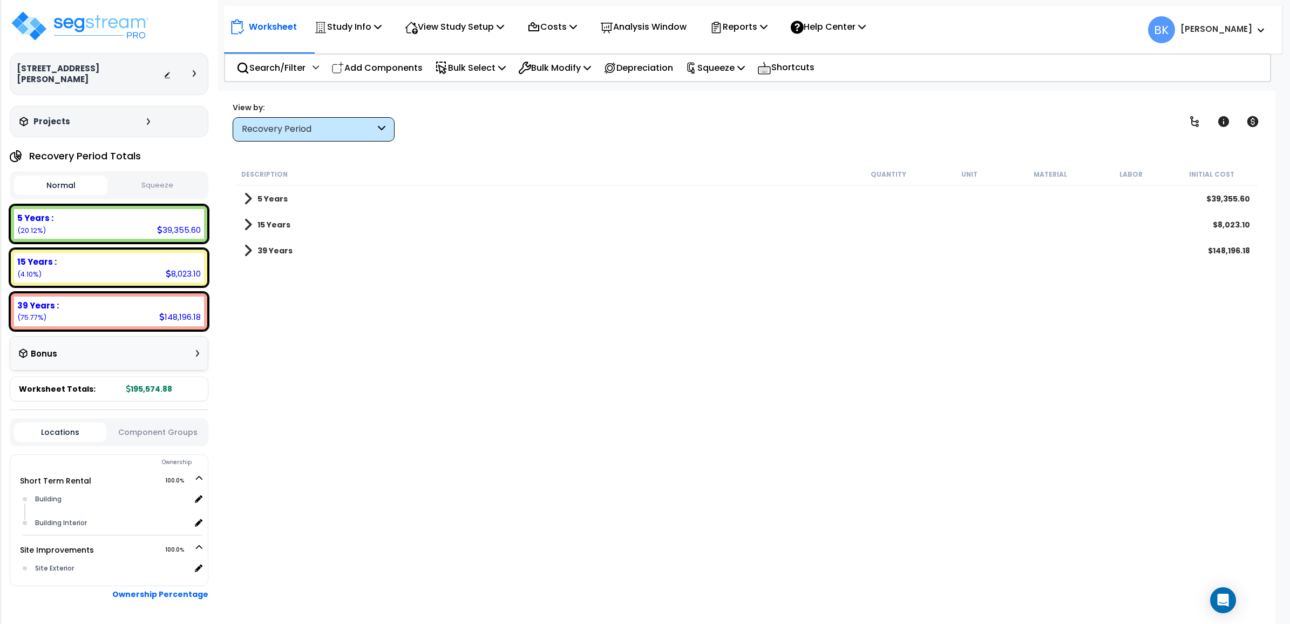
click at [250, 221] on span at bounding box center [248, 224] width 8 height 15
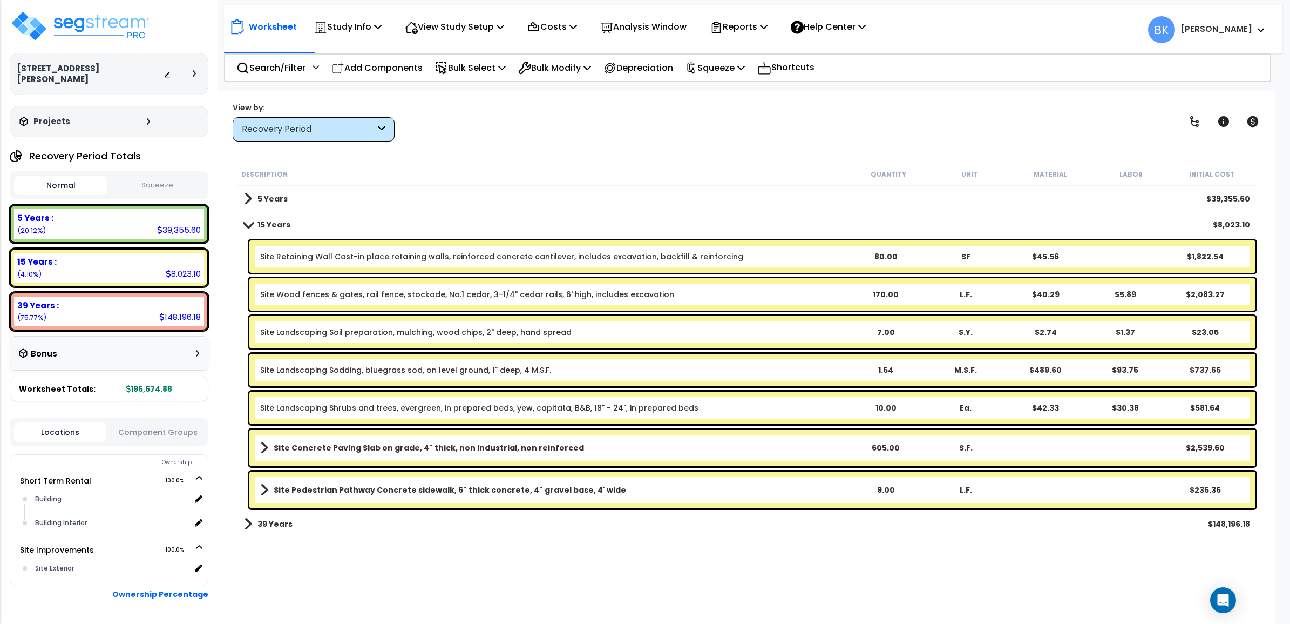
click at [250, 221] on span at bounding box center [247, 224] width 15 height 8
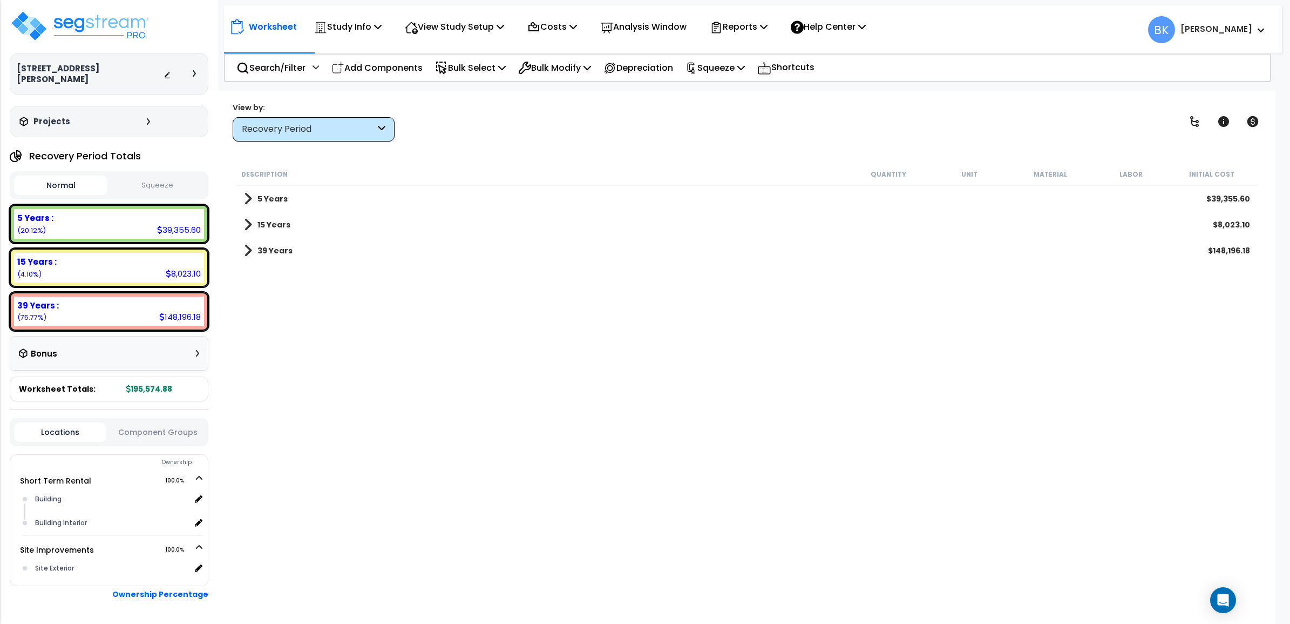
click at [250, 254] on span at bounding box center [248, 250] width 8 height 15
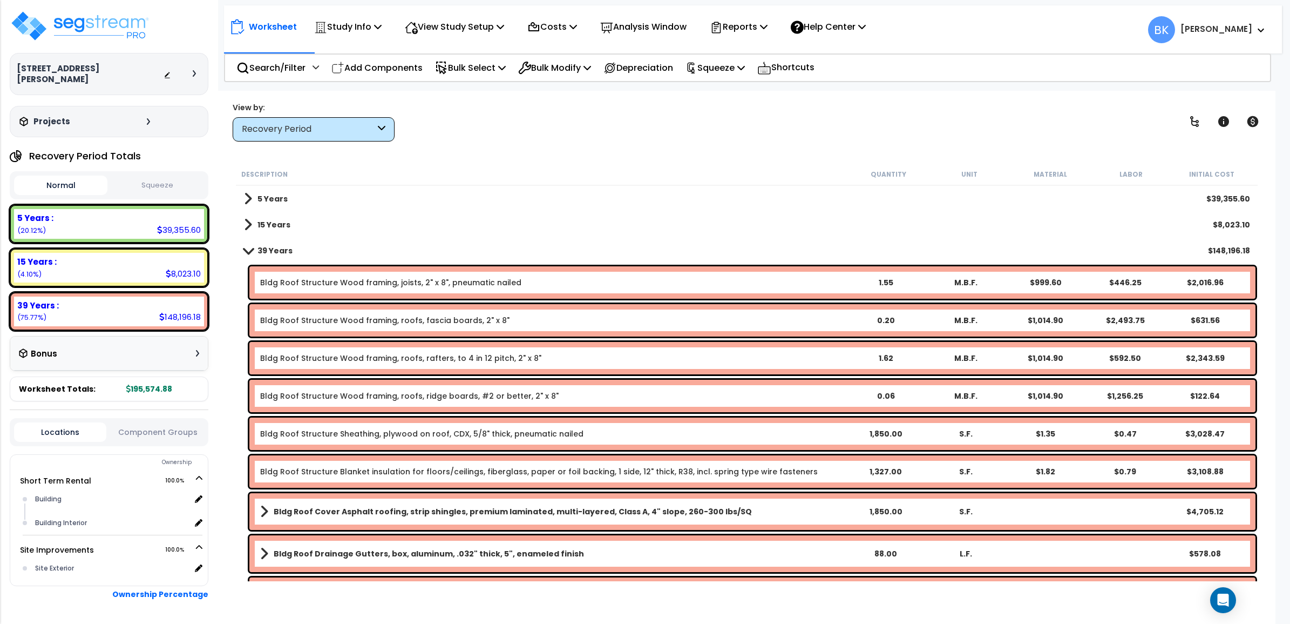
click at [248, 253] on span at bounding box center [247, 250] width 15 height 8
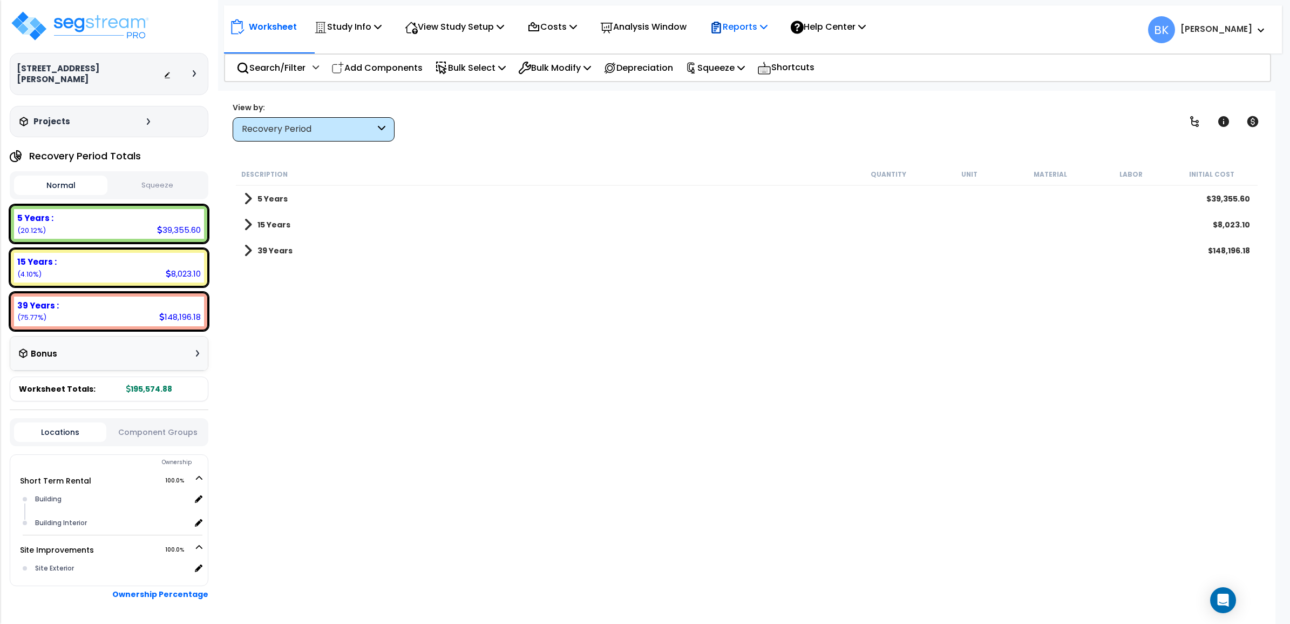
click at [749, 31] on p "Reports" at bounding box center [739, 26] width 58 height 15
click at [751, 52] on link "Get Report" at bounding box center [758, 51] width 107 height 22
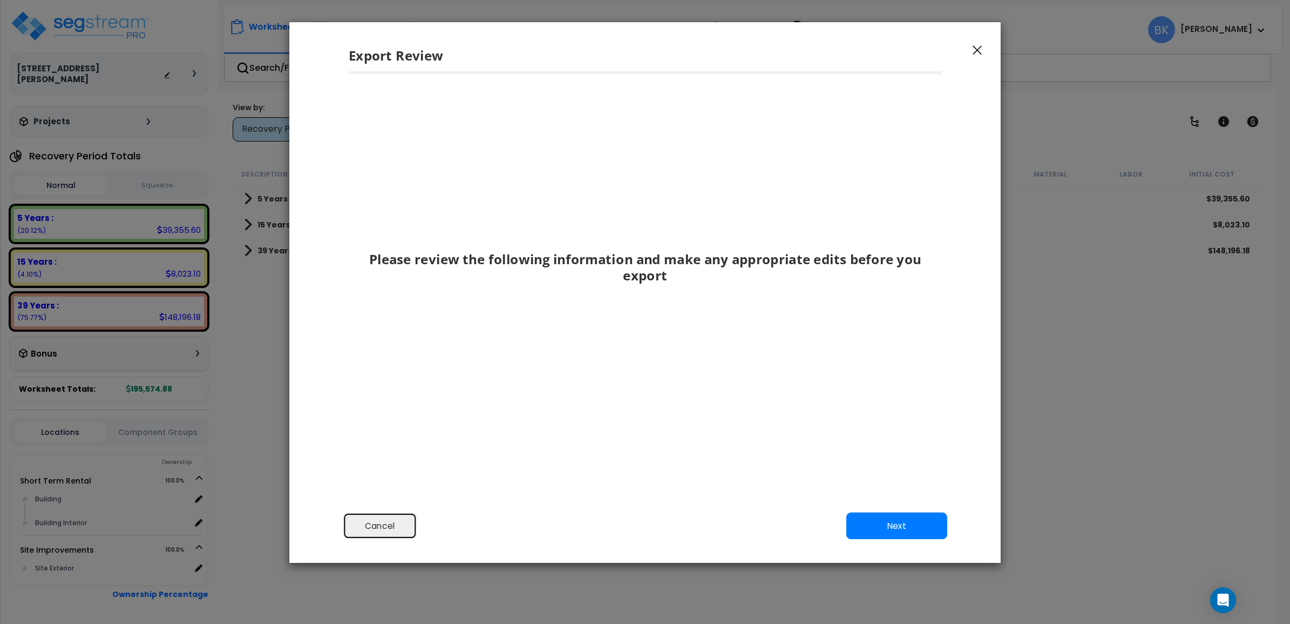
click at [381, 522] on button "Cancel" at bounding box center [380, 525] width 75 height 27
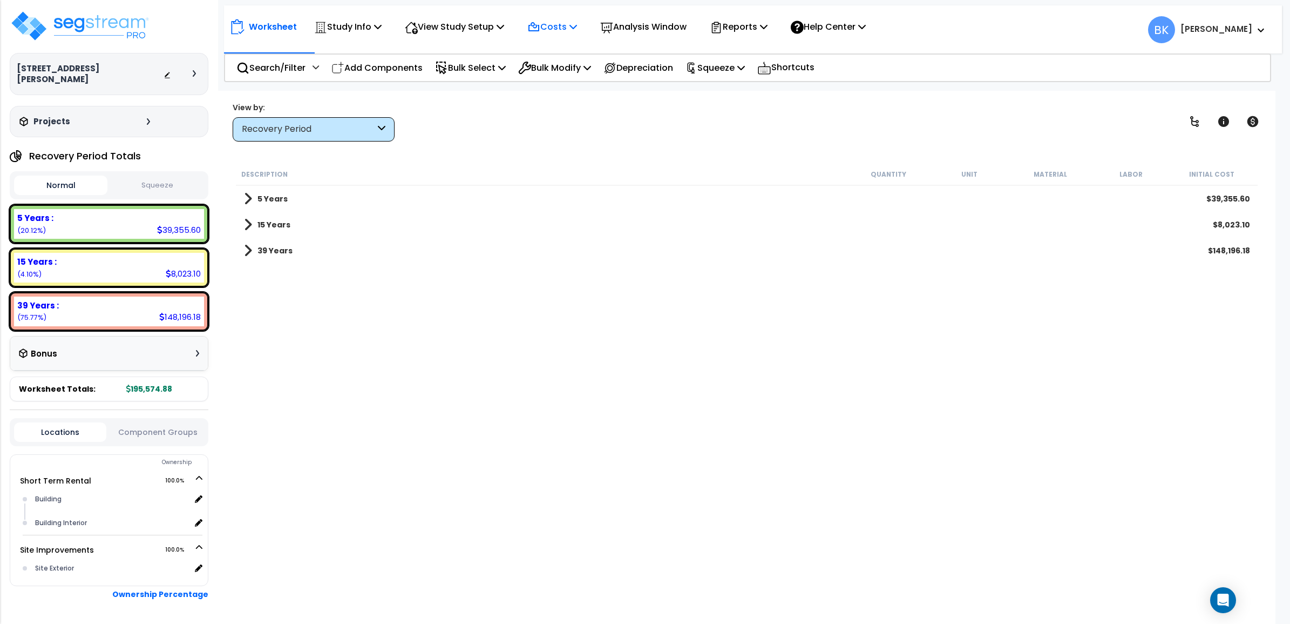
click at [557, 18] on div "Costs" at bounding box center [552, 26] width 50 height 25
click at [551, 70] on link "Direct Costs" at bounding box center [575, 74] width 107 height 22
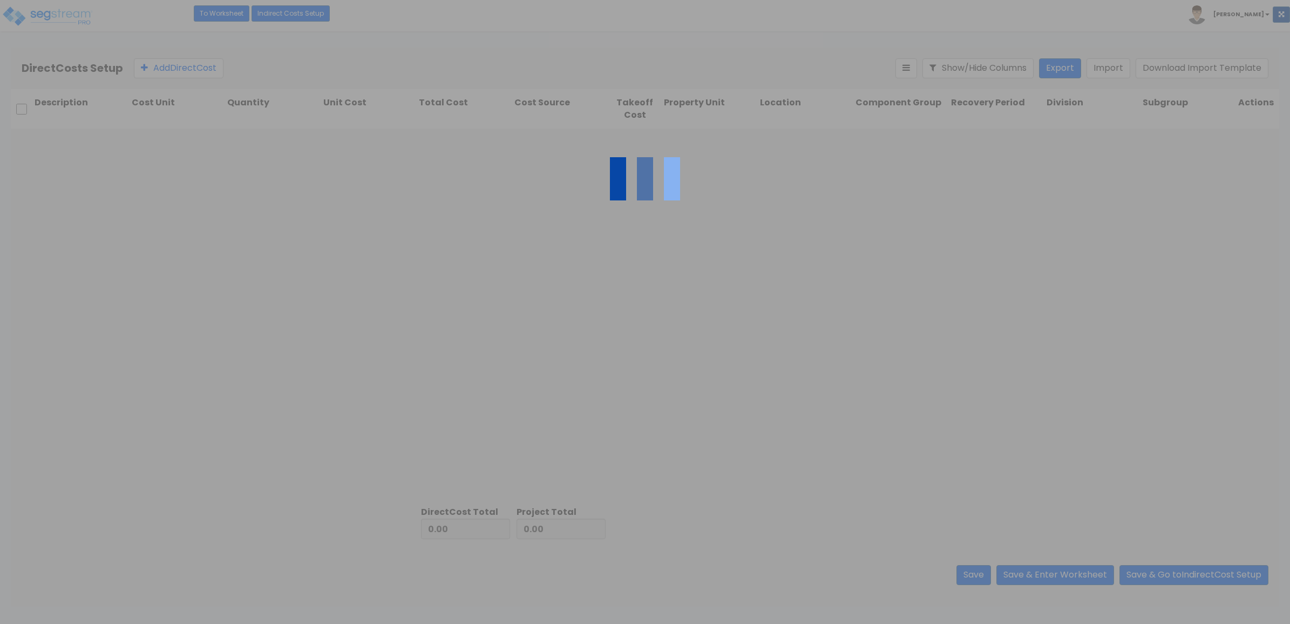
type input "12,377.33"
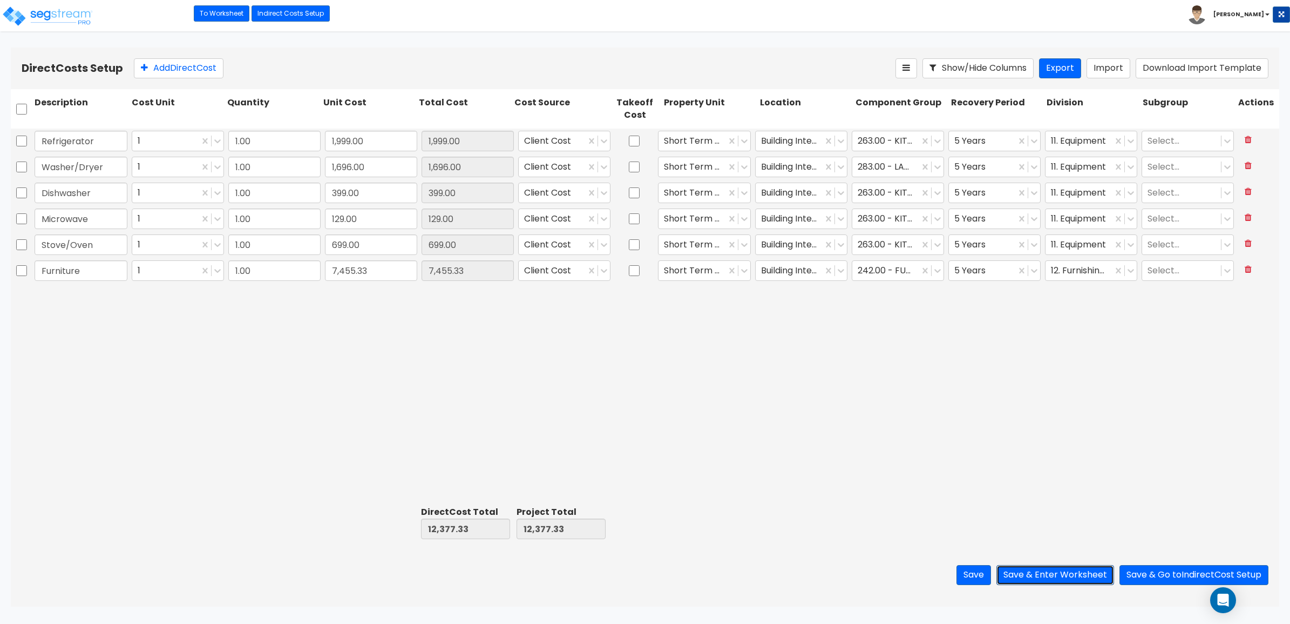
click at [1046, 570] on button "Save & Enter Worksheet" at bounding box center [1056, 575] width 118 height 20
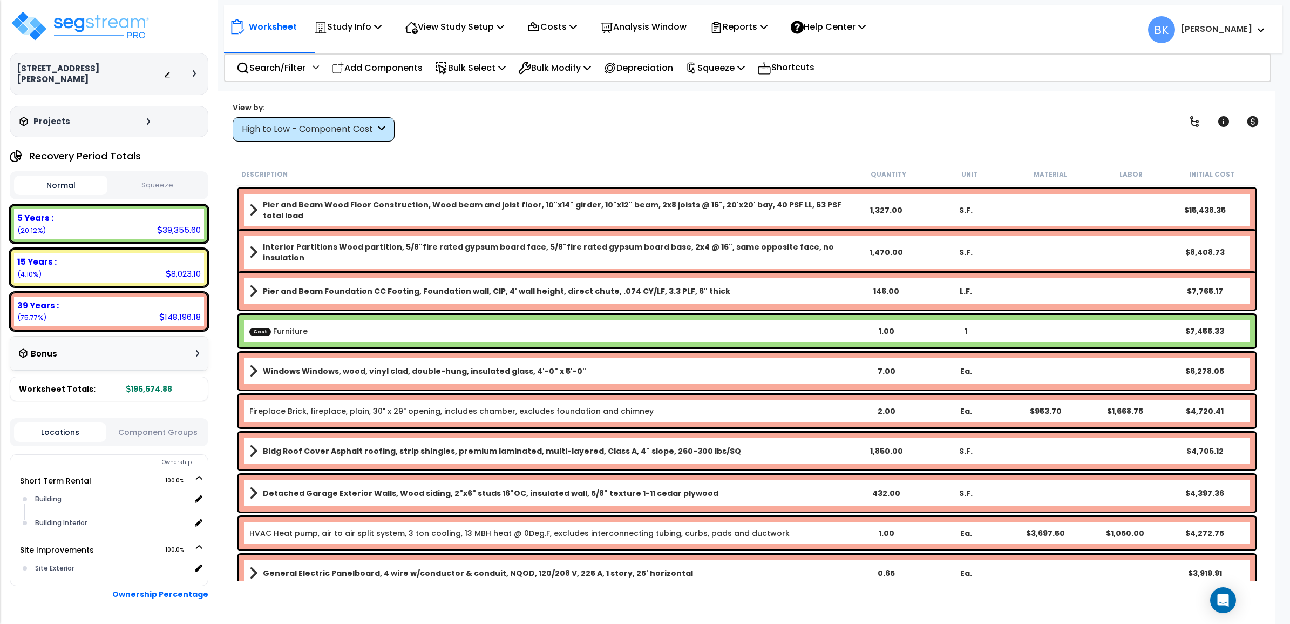
click at [336, 126] on div "High to Low - Component Cost" at bounding box center [308, 129] width 133 height 12
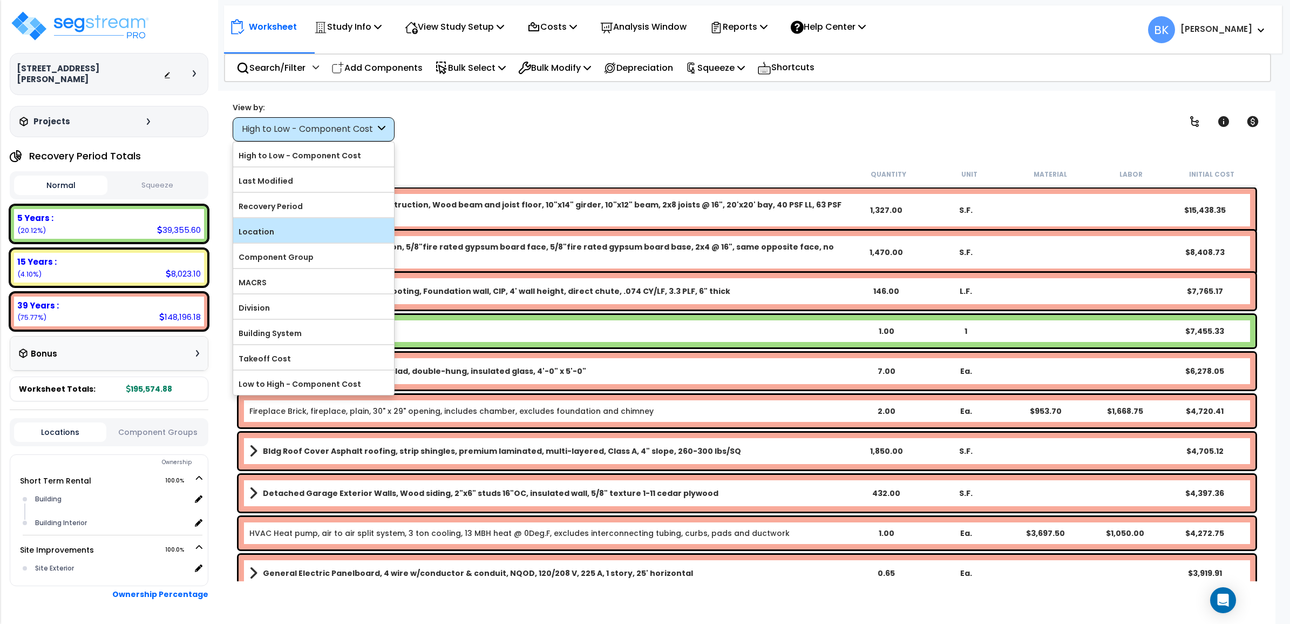
click at [279, 228] on label "Location" at bounding box center [313, 232] width 161 height 16
click at [0, 0] on input "Location" at bounding box center [0, 0] width 0 height 0
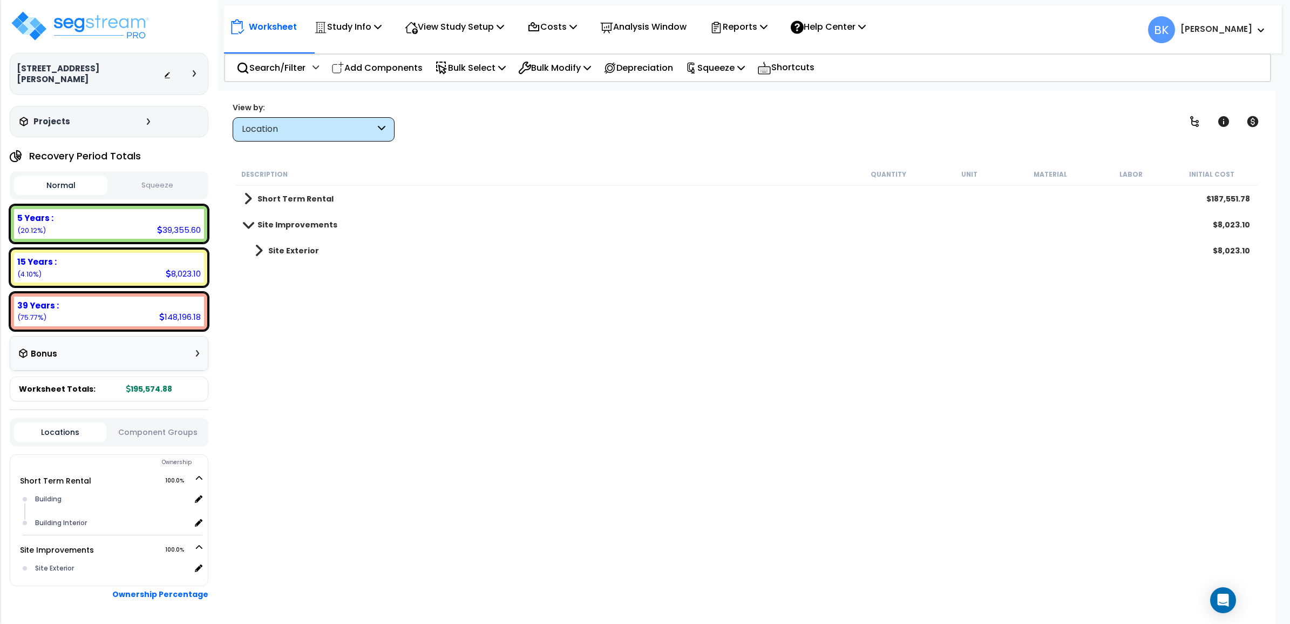
click at [285, 253] on b "Site Exterior" at bounding box center [293, 250] width 51 height 11
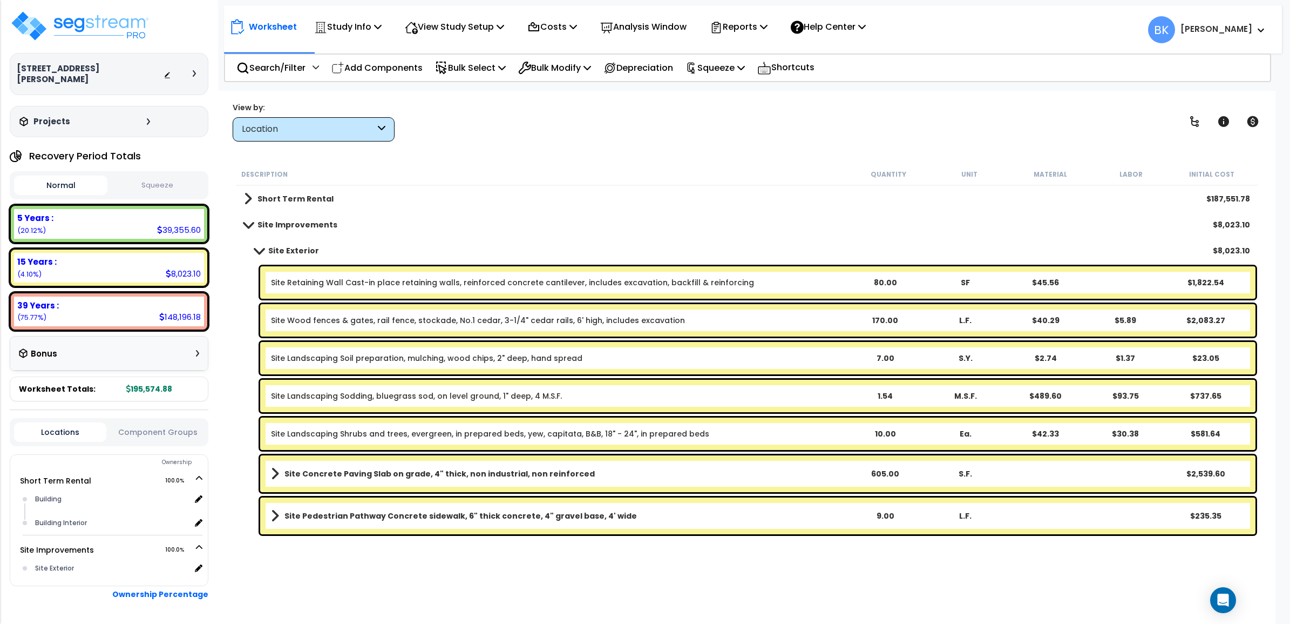
click at [285, 253] on b "Site Exterior" at bounding box center [293, 250] width 51 height 11
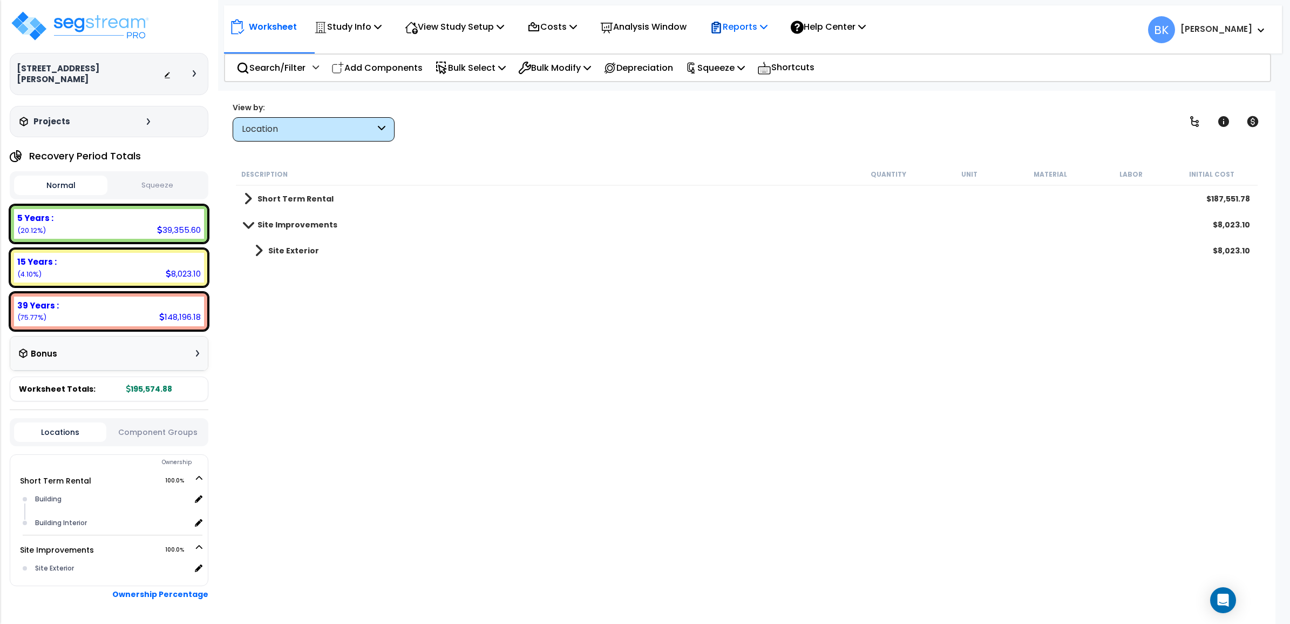
click at [765, 28] on p "Reports" at bounding box center [739, 26] width 58 height 15
click at [757, 57] on link "Get Report" at bounding box center [758, 51] width 107 height 22
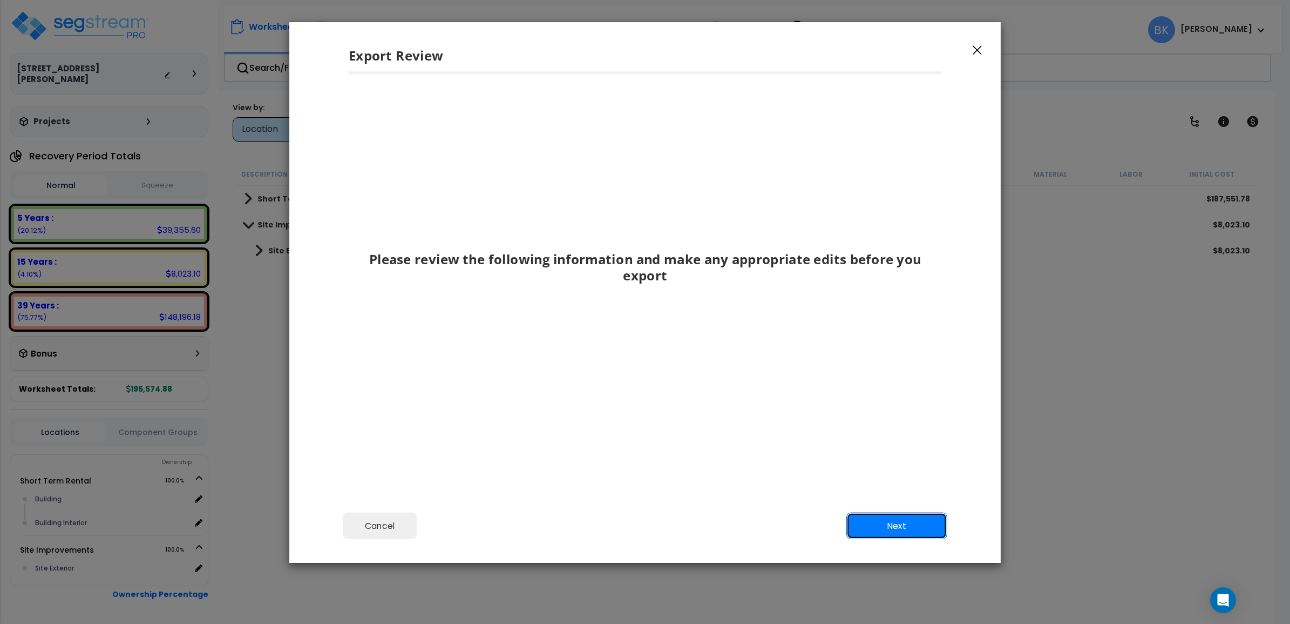
click at [910, 526] on button "Next" at bounding box center [897, 525] width 101 height 27
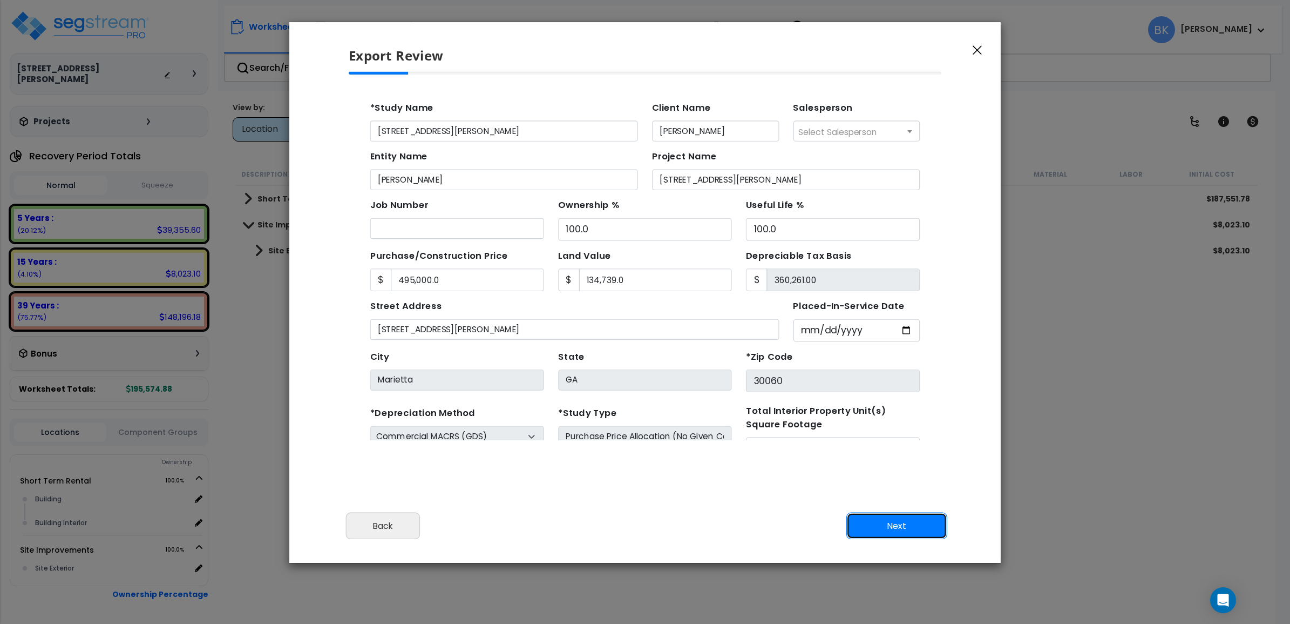
click at [887, 528] on button "Next" at bounding box center [897, 525] width 101 height 27
type input "495000"
type input "134739"
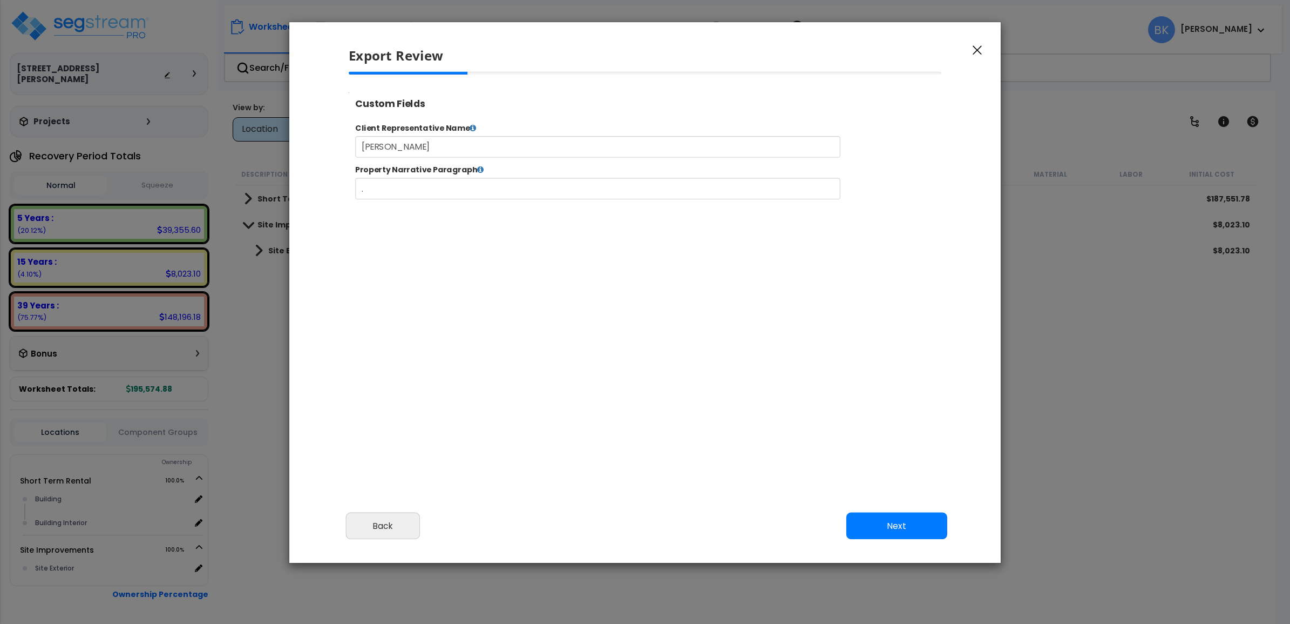
select select "2024"
click at [872, 526] on button "Next" at bounding box center [897, 525] width 101 height 27
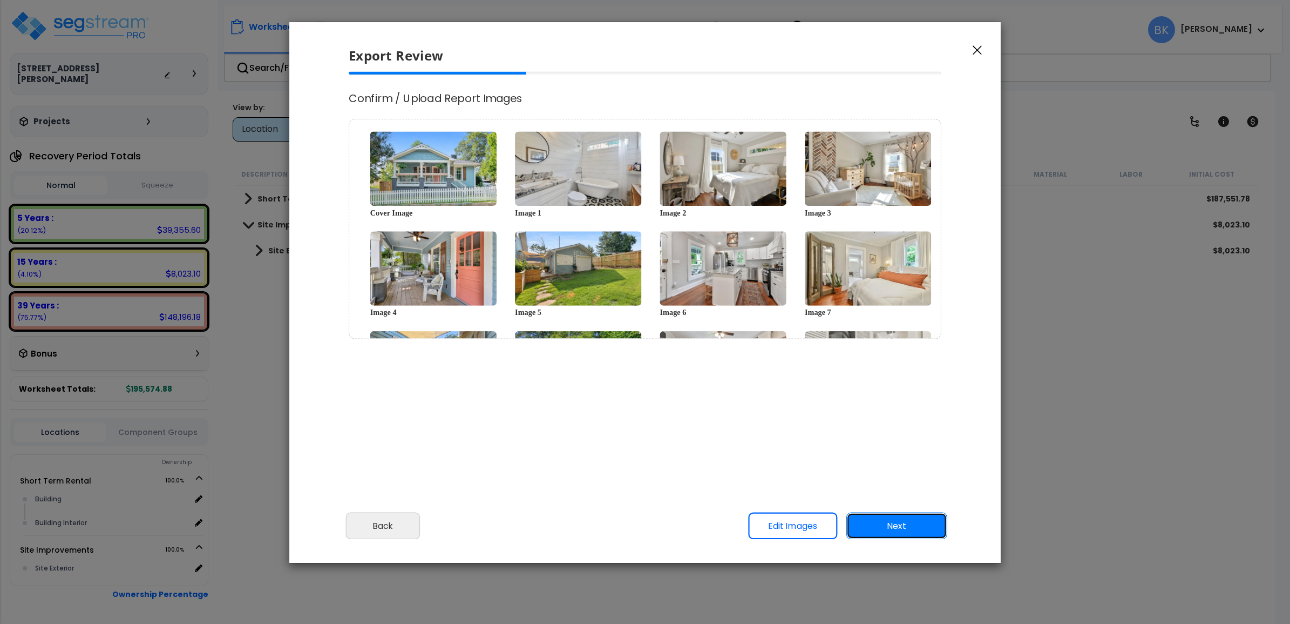
scroll to position [0, 0]
click at [864, 524] on button "Next" at bounding box center [897, 525] width 101 height 27
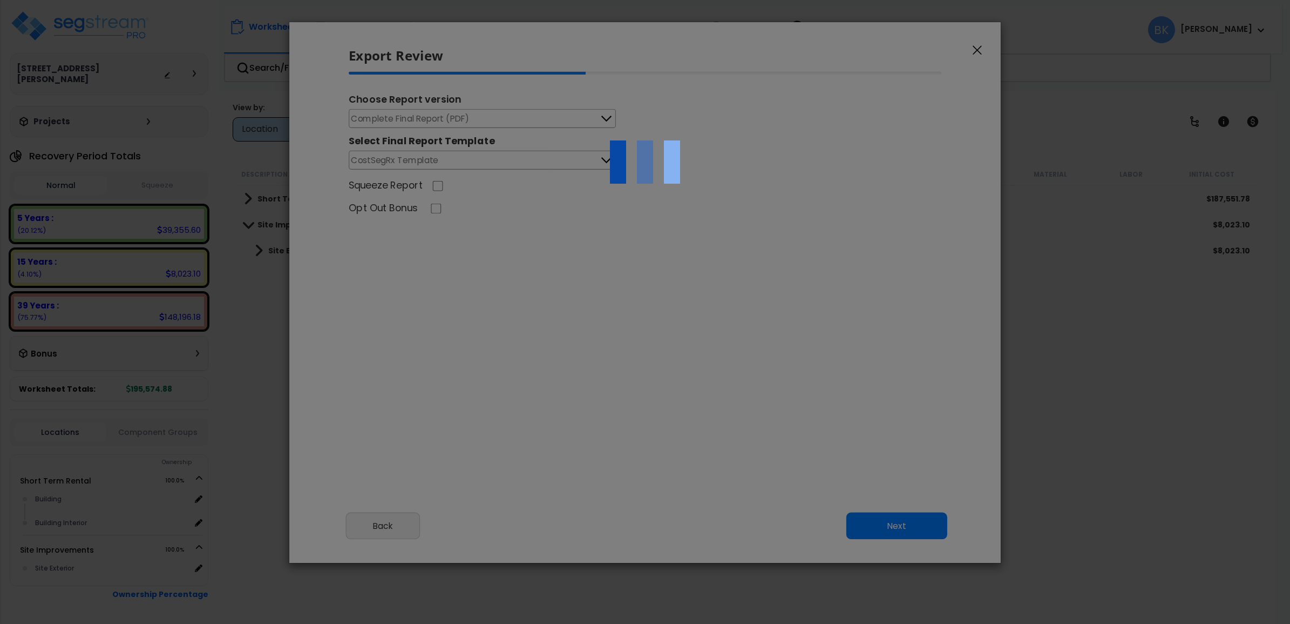
click at [458, 112] on div at bounding box center [645, 312] width 1290 height 624
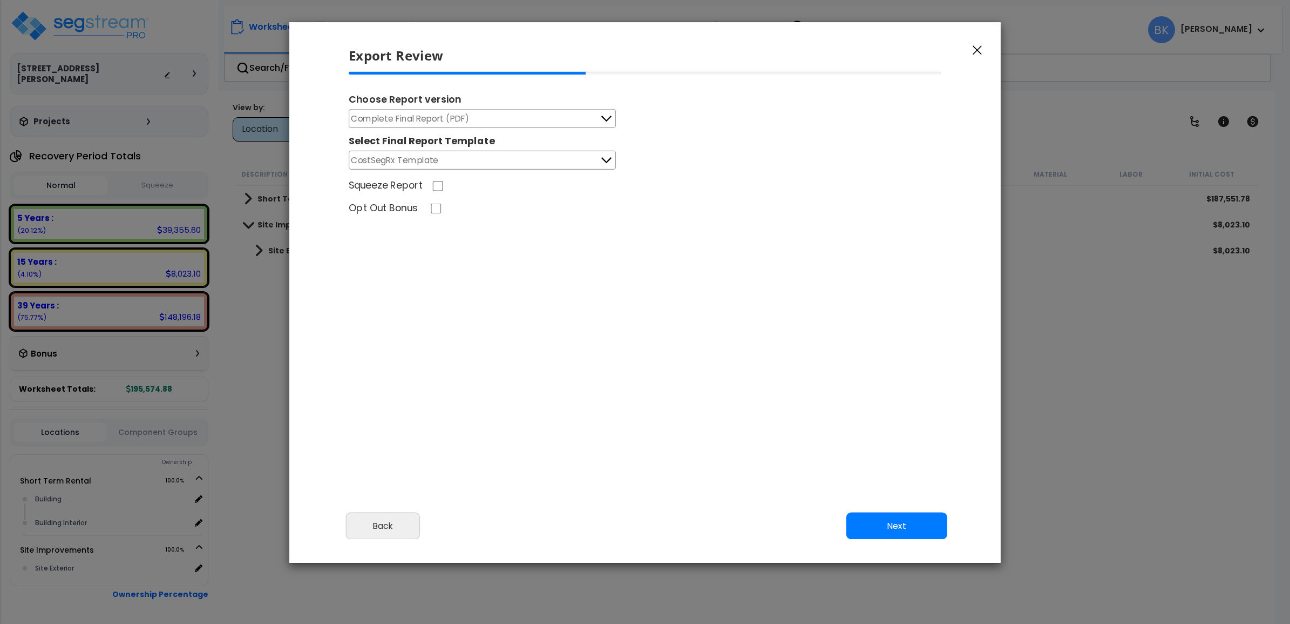
click at [579, 115] on button "Complete Final Report (PDF)" at bounding box center [482, 118] width 267 height 19
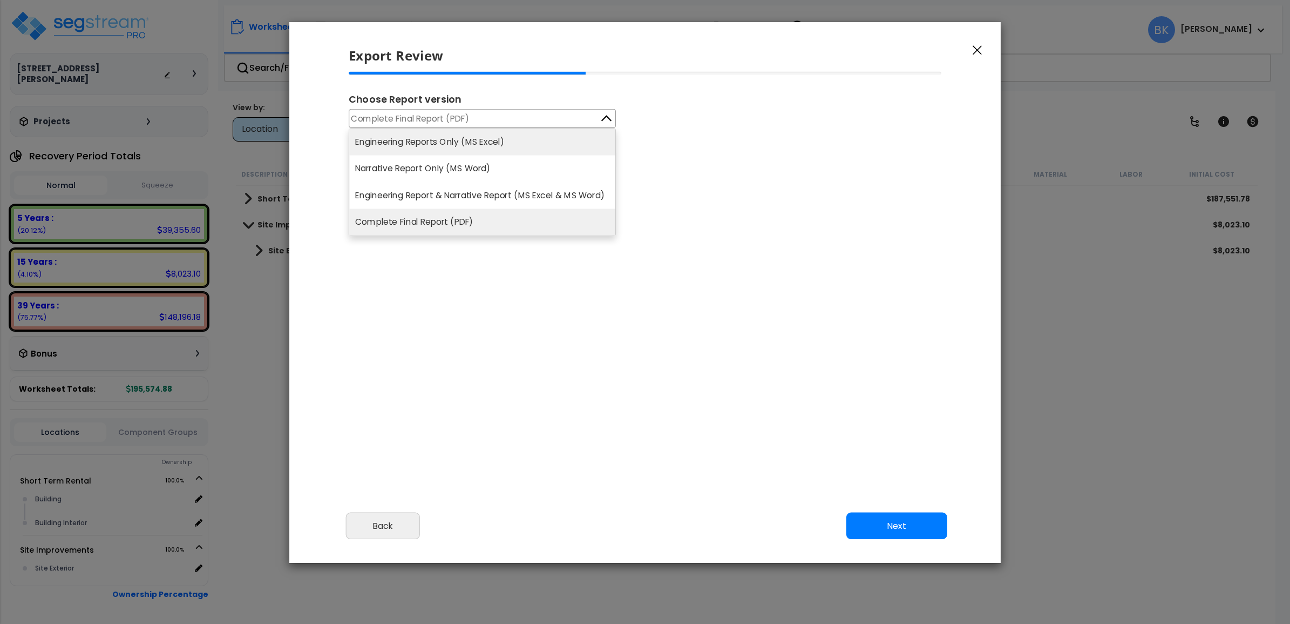
click at [438, 147] on li "Engineering Reports Only (MS Excel)" at bounding box center [482, 141] width 266 height 26
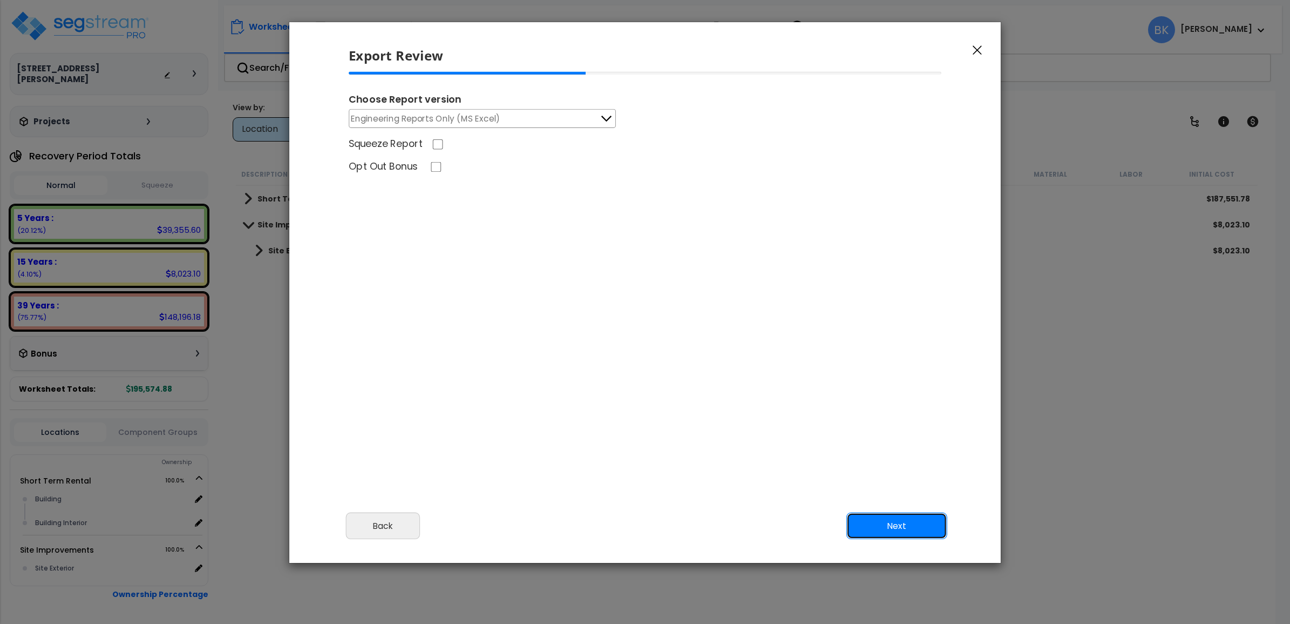
click at [886, 519] on button "Next" at bounding box center [897, 525] width 101 height 27
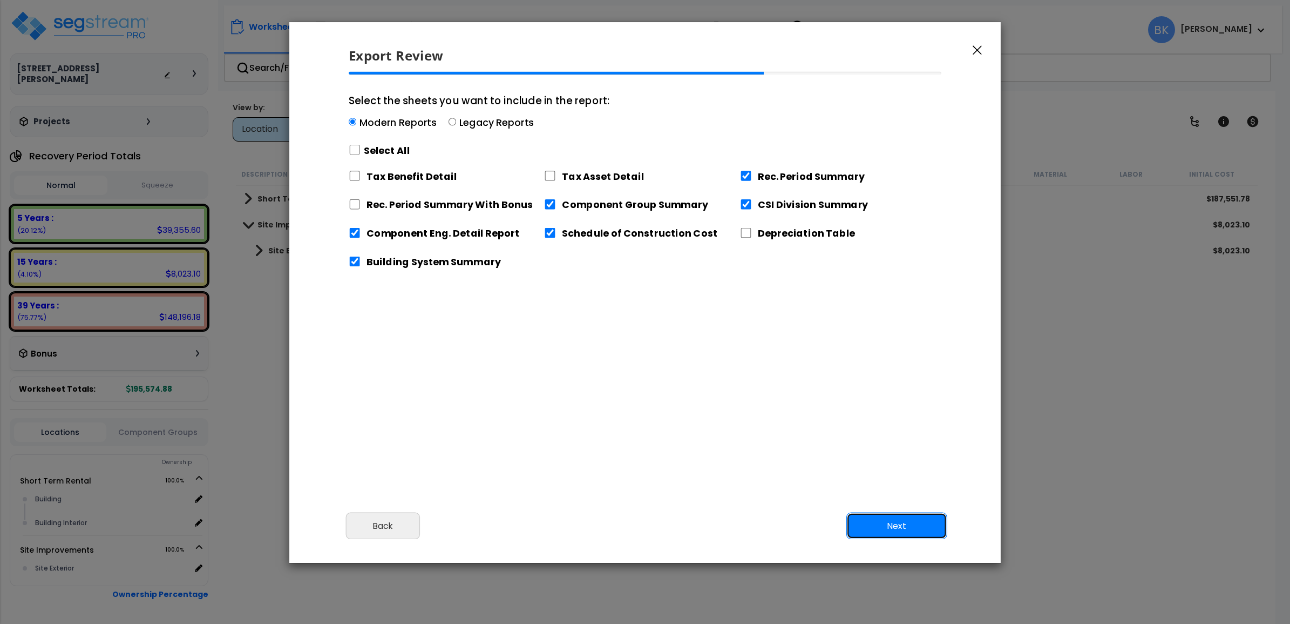
click at [889, 522] on button "Next" at bounding box center [897, 525] width 101 height 27
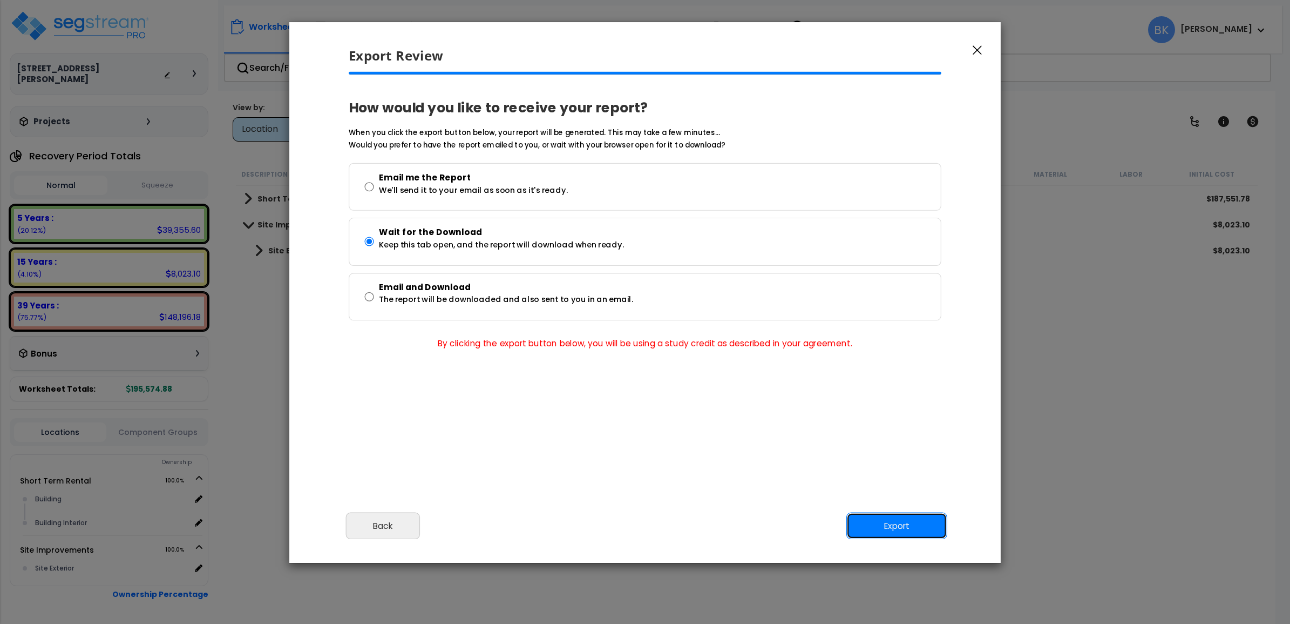
click at [890, 517] on button "Export" at bounding box center [897, 525] width 101 height 27
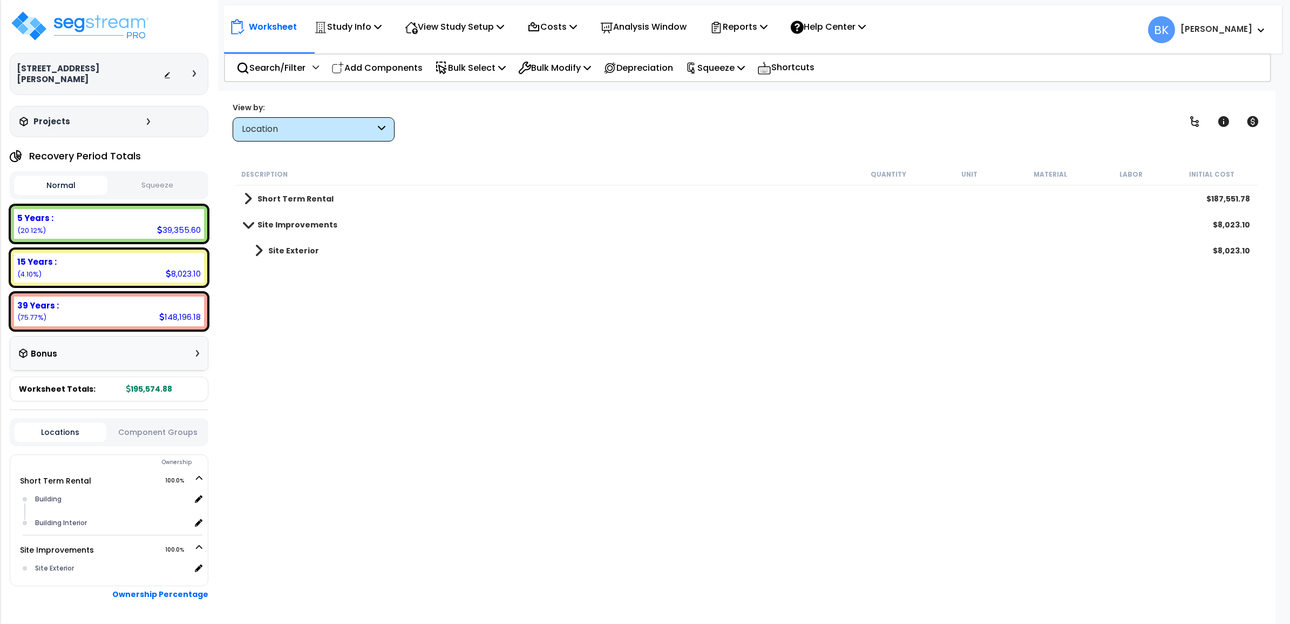
click at [759, 339] on div "Description Quantity Unit Material Labor Initial Cost Short Term Rental $187,55…" at bounding box center [747, 372] width 1026 height 418
click at [449, 24] on p "View Study Setup" at bounding box center [454, 26] width 99 height 15
click at [710, 320] on div "Description Quantity Unit Material Labor Initial Cost Short Term Rental $187,55…" at bounding box center [747, 372] width 1026 height 418
click at [348, 23] on p "Study Info" at bounding box center [347, 26] width 67 height 15
click at [452, 32] on p "View Study Setup" at bounding box center [454, 26] width 99 height 15
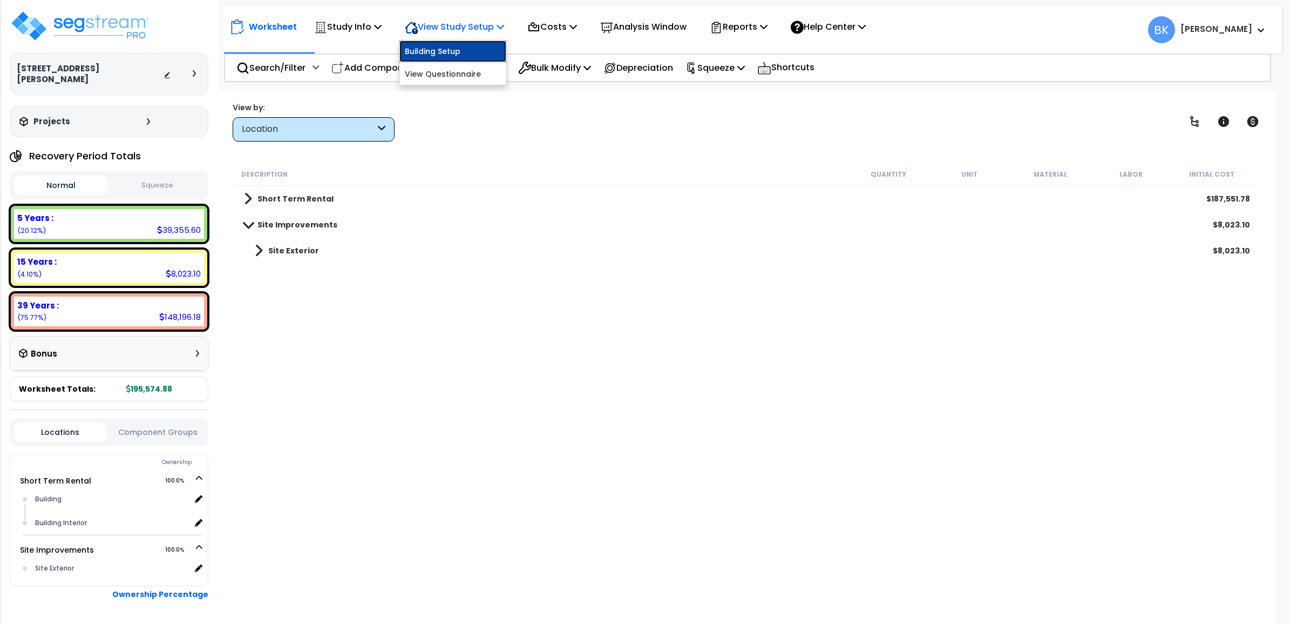
click at [452, 46] on link "Building Setup" at bounding box center [453, 51] width 107 height 22
click at [563, 22] on p "Costs" at bounding box center [552, 26] width 50 height 15
click at [451, 26] on p "View Study Setup" at bounding box center [454, 26] width 99 height 15
click at [382, 26] on icon at bounding box center [378, 26] width 8 height 9
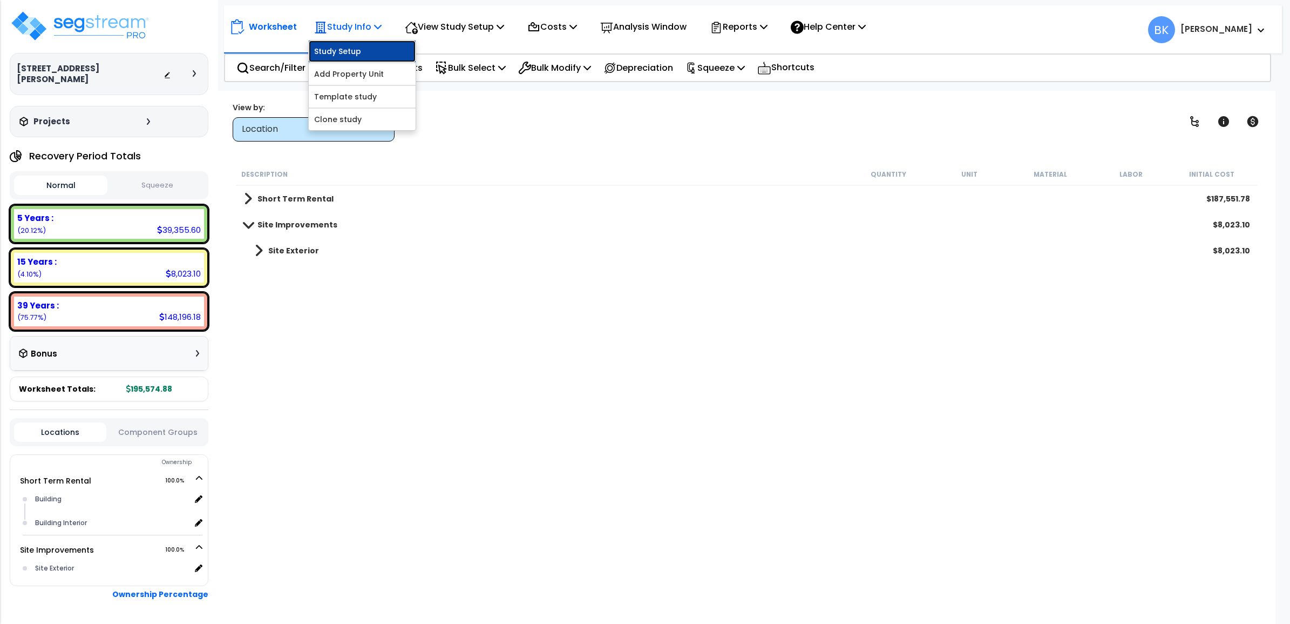
click at [361, 44] on link "Study Setup" at bounding box center [362, 51] width 107 height 22
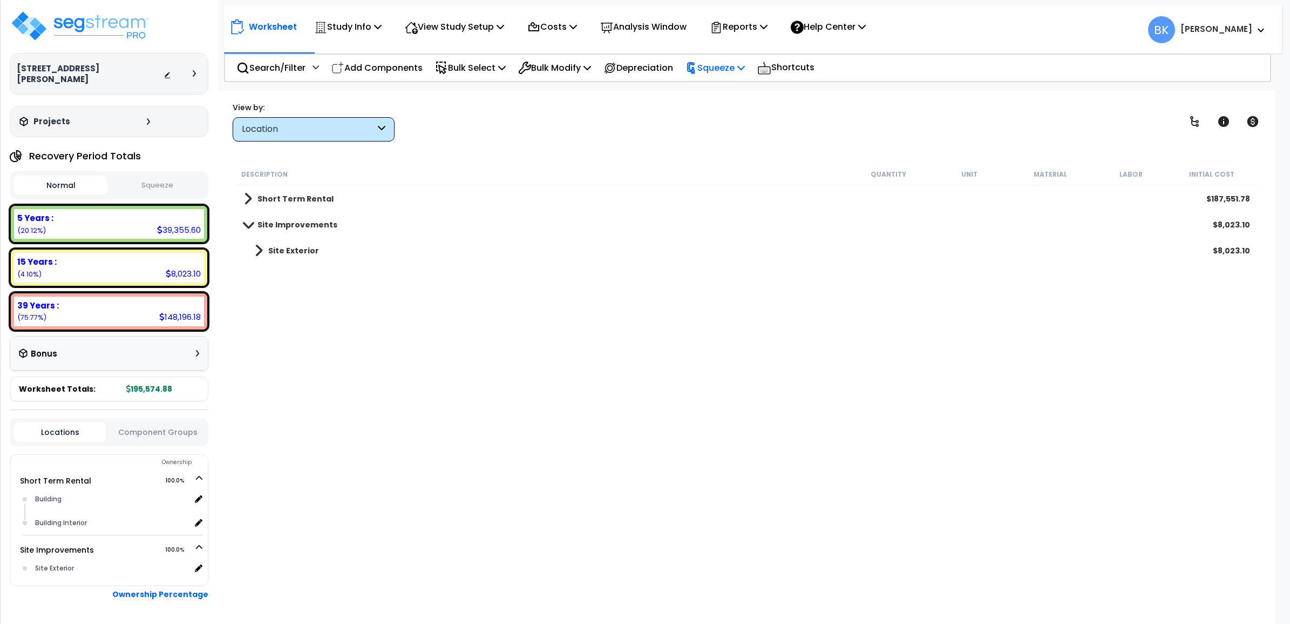
click at [745, 69] on p "Squeeze" at bounding box center [715, 67] width 59 height 15
click at [727, 90] on link "Squeeze" at bounding box center [733, 92] width 107 height 22
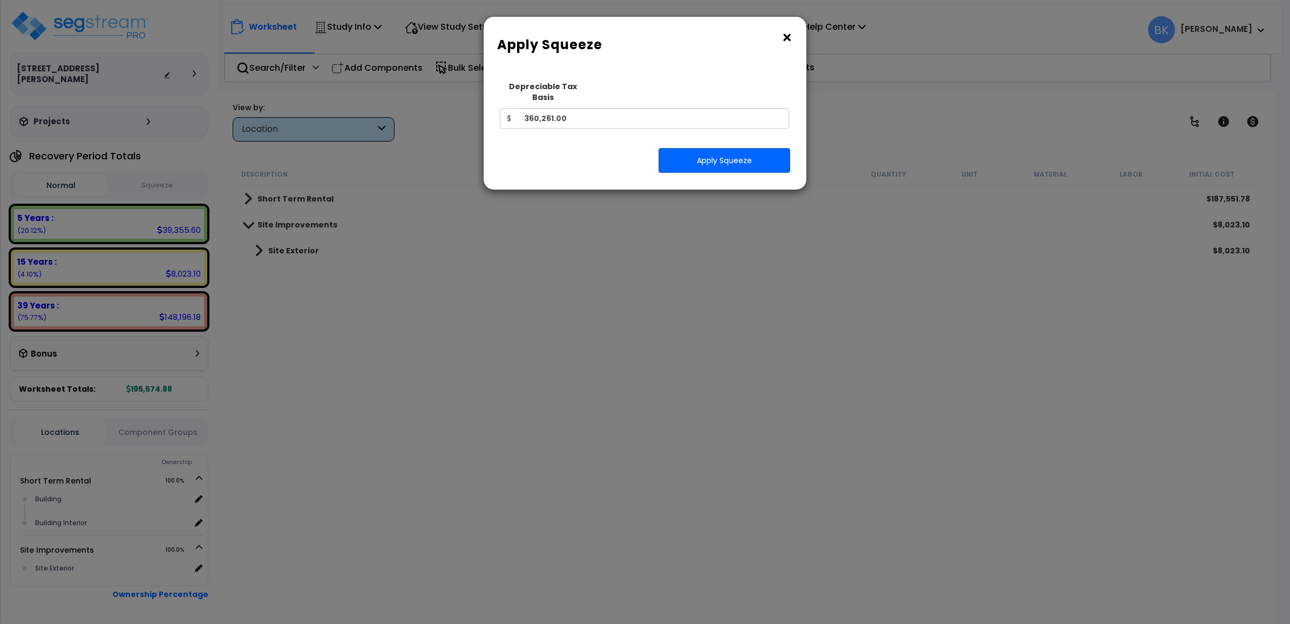
drag, startPoint x: 685, startPoint y: 252, endPoint x: 692, endPoint y: 246, distance: 10.0
click at [687, 250] on div "× Apply Squeeze Squeeze Type Select 1. Squeeze Entire Worksheet 2. Squeeze by T…" at bounding box center [645, 312] width 1290 height 624
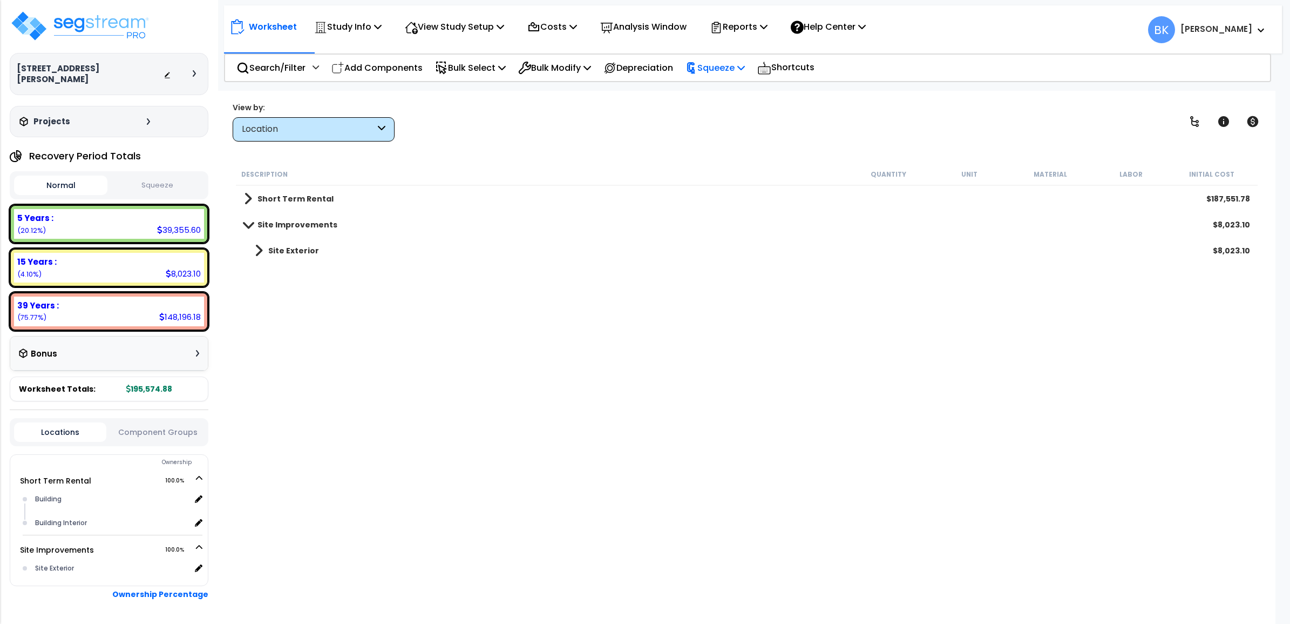
click at [745, 61] on p "Squeeze" at bounding box center [715, 67] width 59 height 15
click at [738, 90] on link "Squeeze" at bounding box center [733, 92] width 107 height 22
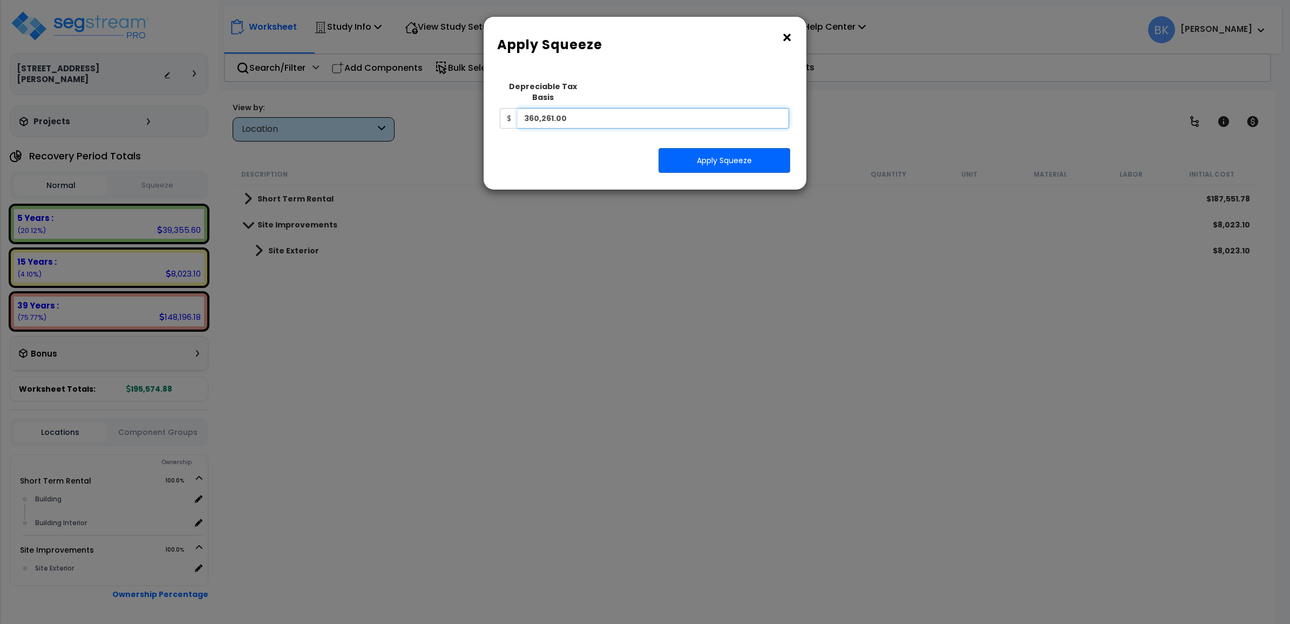
drag, startPoint x: 586, startPoint y: 107, endPoint x: 370, endPoint y: 100, distance: 215.5
click at [370, 100] on div "× Apply Squeeze Squeeze Type Select 1. Squeeze Entire Worksheet 2. Squeeze by T…" at bounding box center [645, 312] width 1290 height 624
type input "372,638.33"
click at [692, 149] on button "Apply Squeeze" at bounding box center [725, 160] width 132 height 25
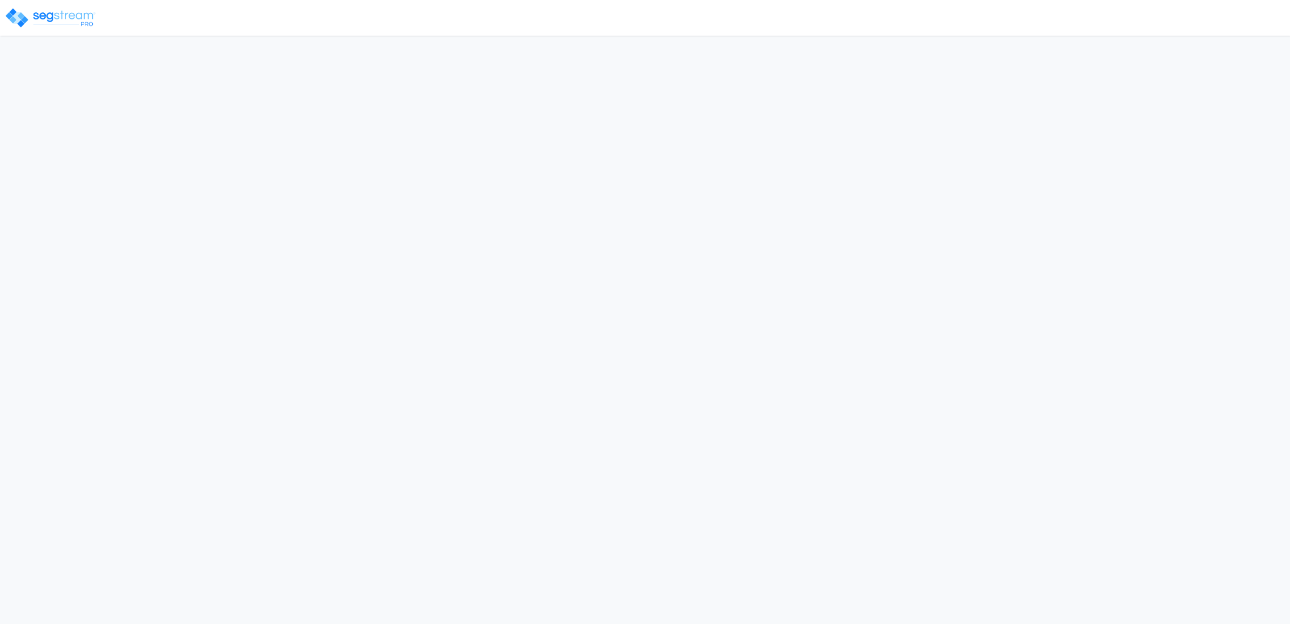
select select "2024"
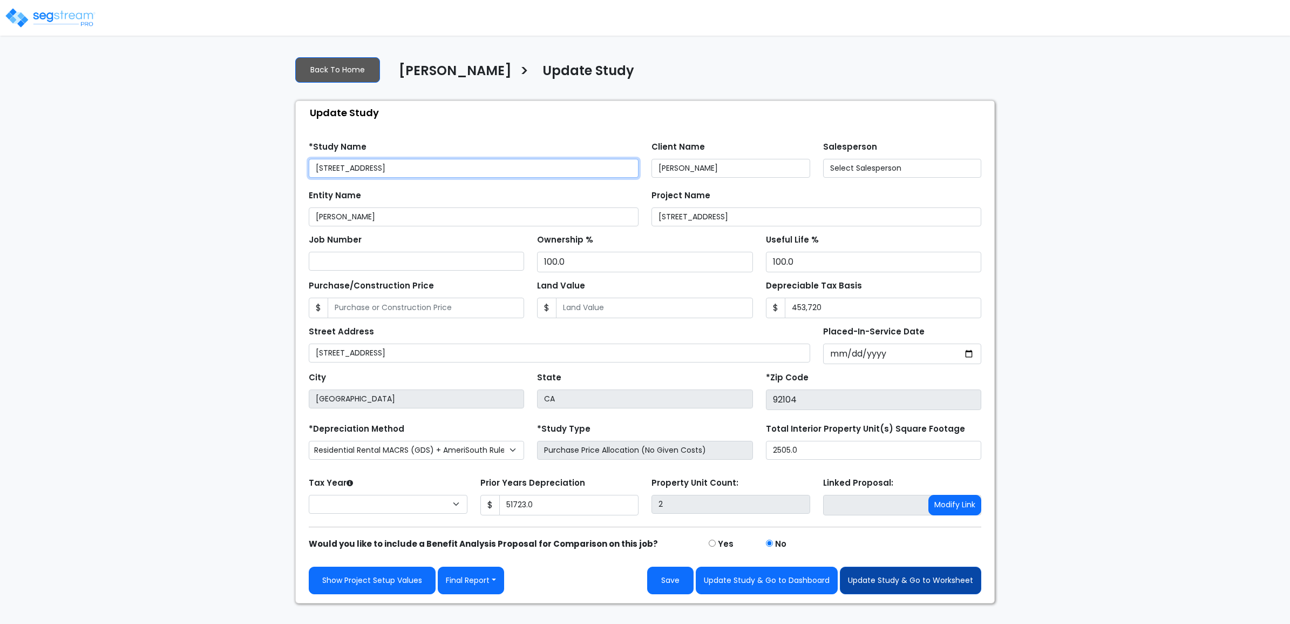
click at [918, 574] on button "Update Study & Go to Worksheet" at bounding box center [910, 580] width 141 height 28
type input "51723"
select select "2024"
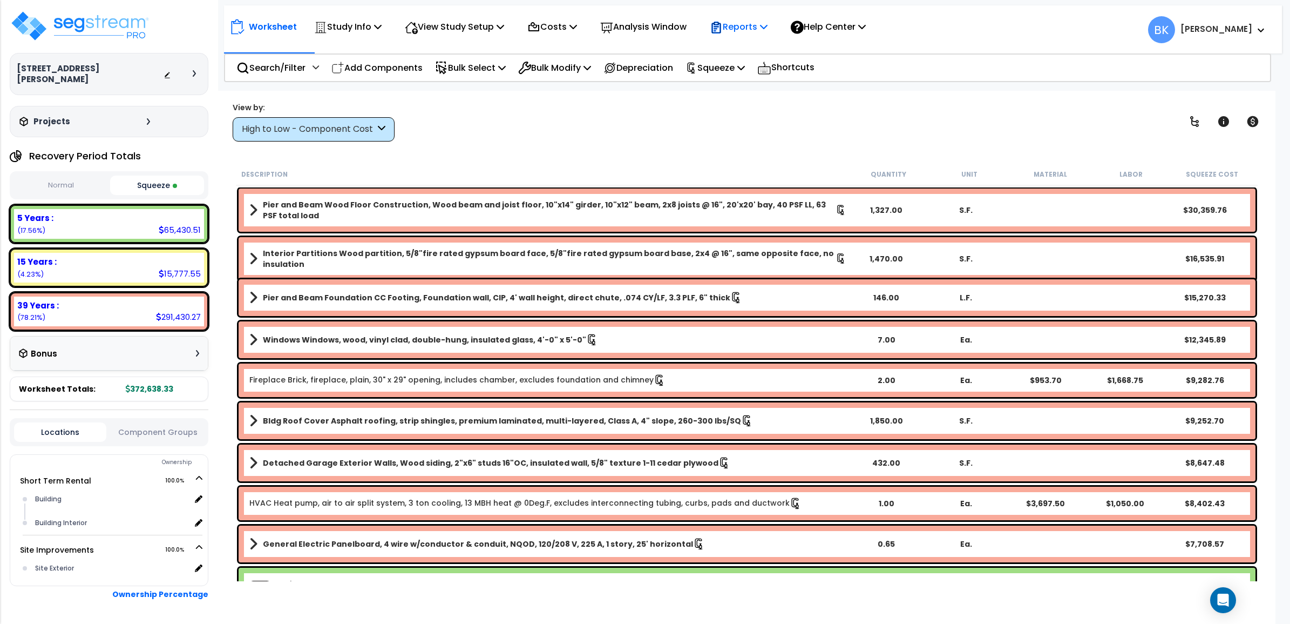
click at [764, 32] on p "Reports" at bounding box center [739, 26] width 58 height 15
click at [759, 44] on link "Get Report" at bounding box center [758, 51] width 107 height 22
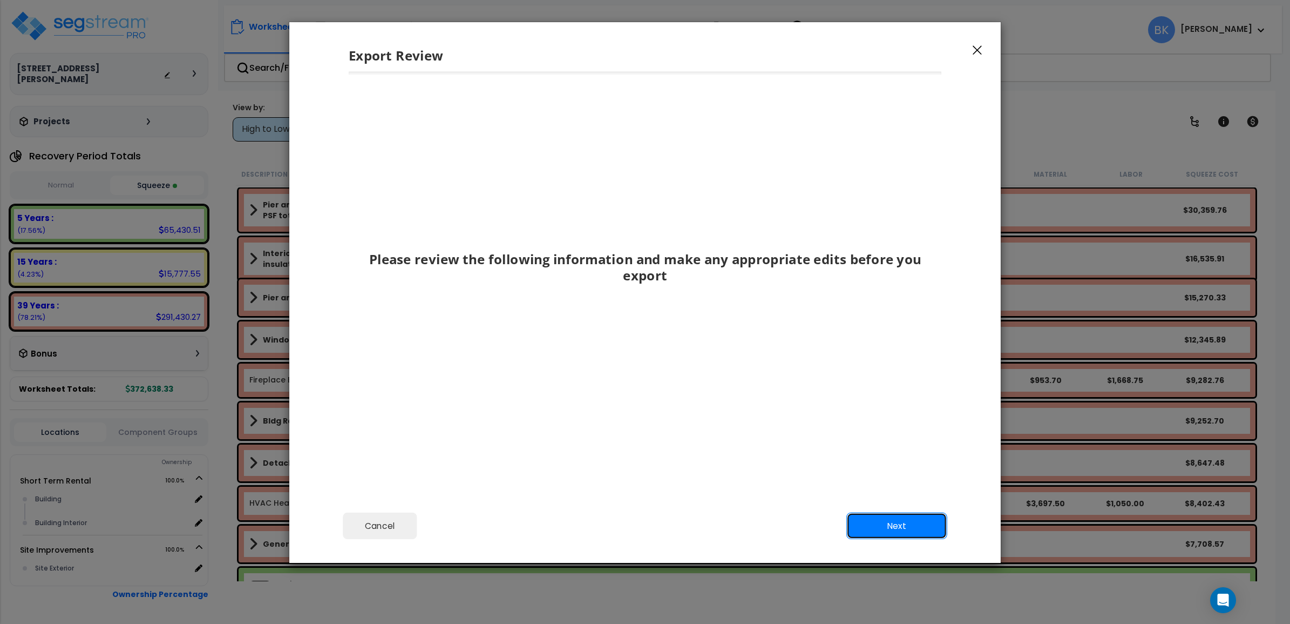
click at [895, 513] on button "Next" at bounding box center [897, 525] width 101 height 27
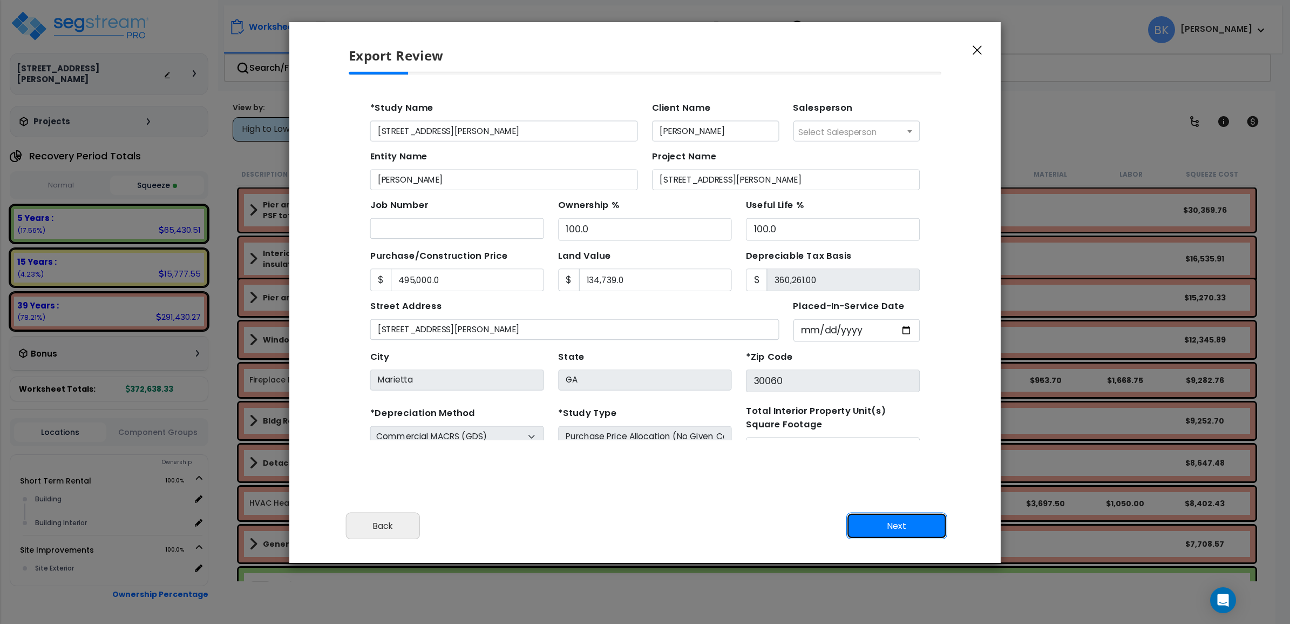
click at [899, 523] on button "Next" at bounding box center [897, 525] width 101 height 27
type input "495000"
type input "134739"
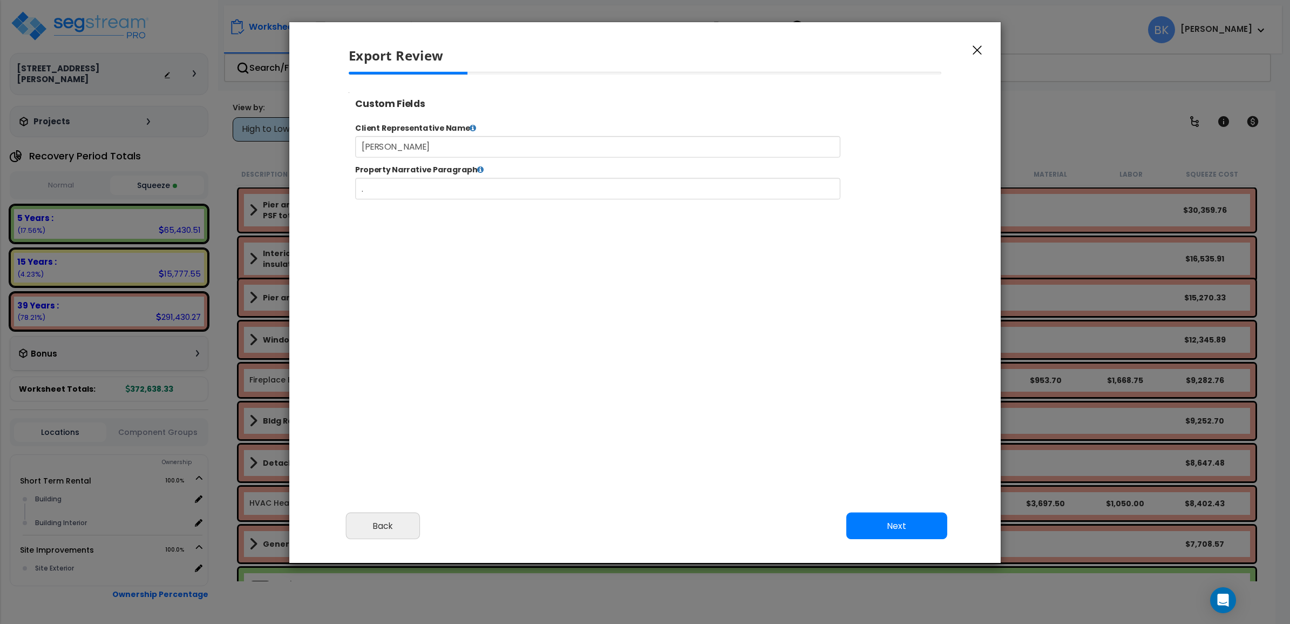
select select "2024"
click at [884, 525] on button "Next" at bounding box center [897, 525] width 101 height 27
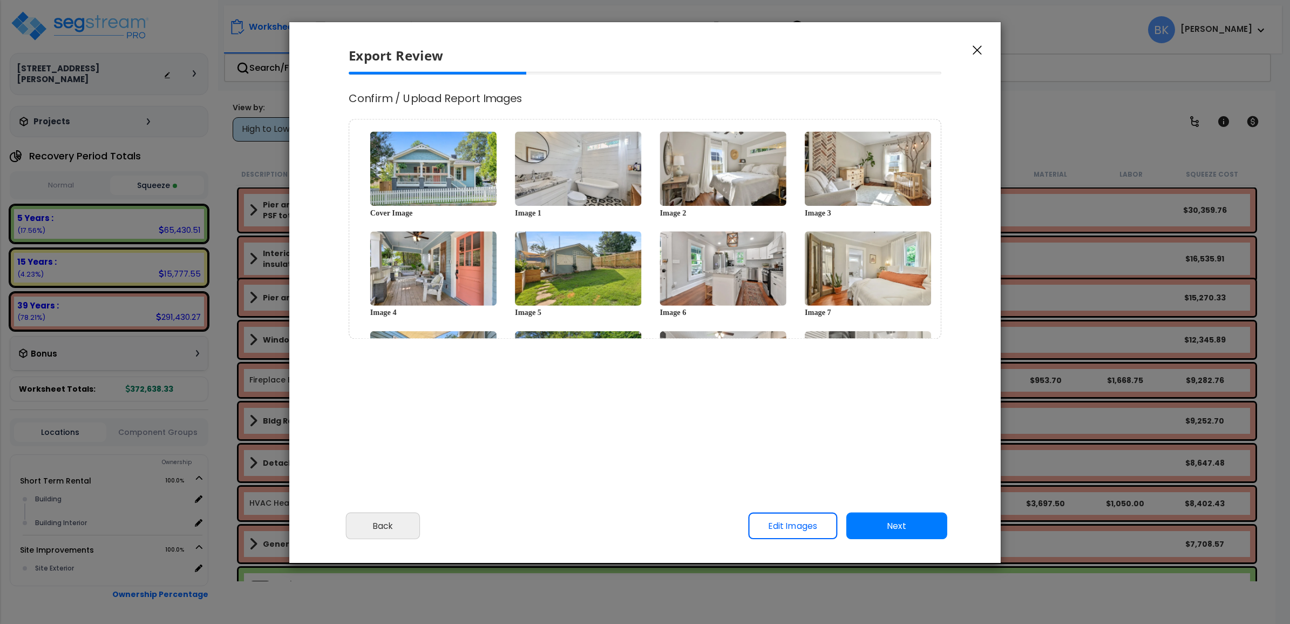
scroll to position [0, 0]
click at [882, 525] on button "Next" at bounding box center [897, 525] width 101 height 27
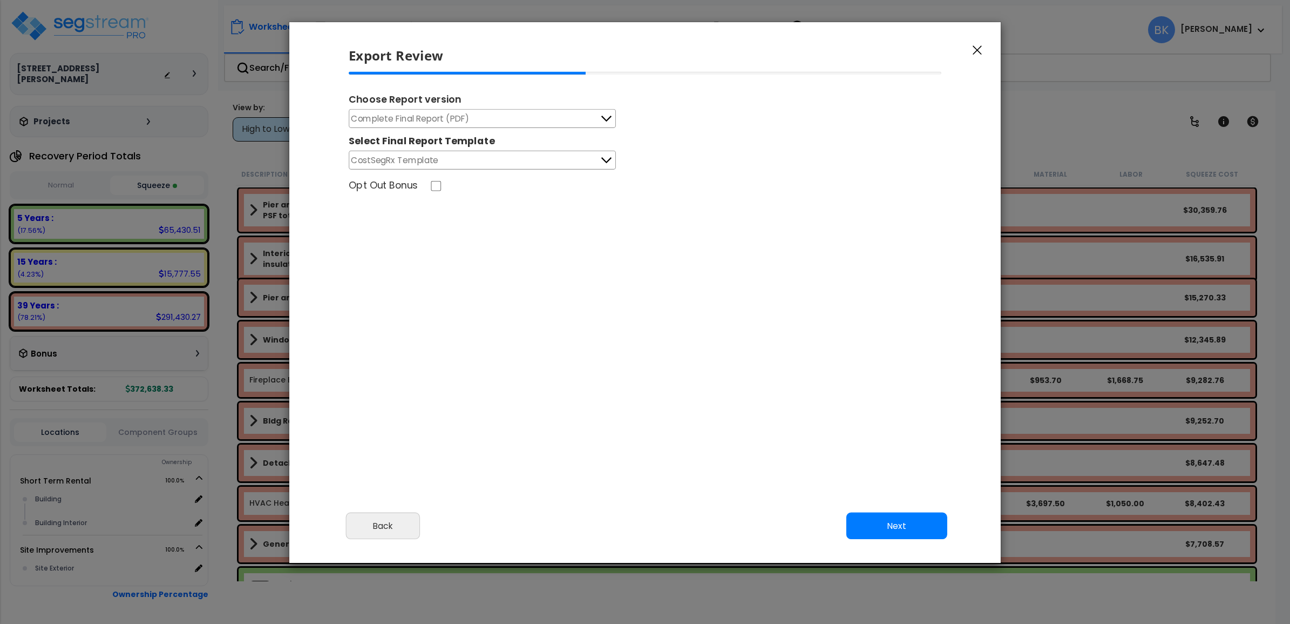
click at [551, 124] on button "Complete Final Report (PDF)" at bounding box center [482, 118] width 267 height 19
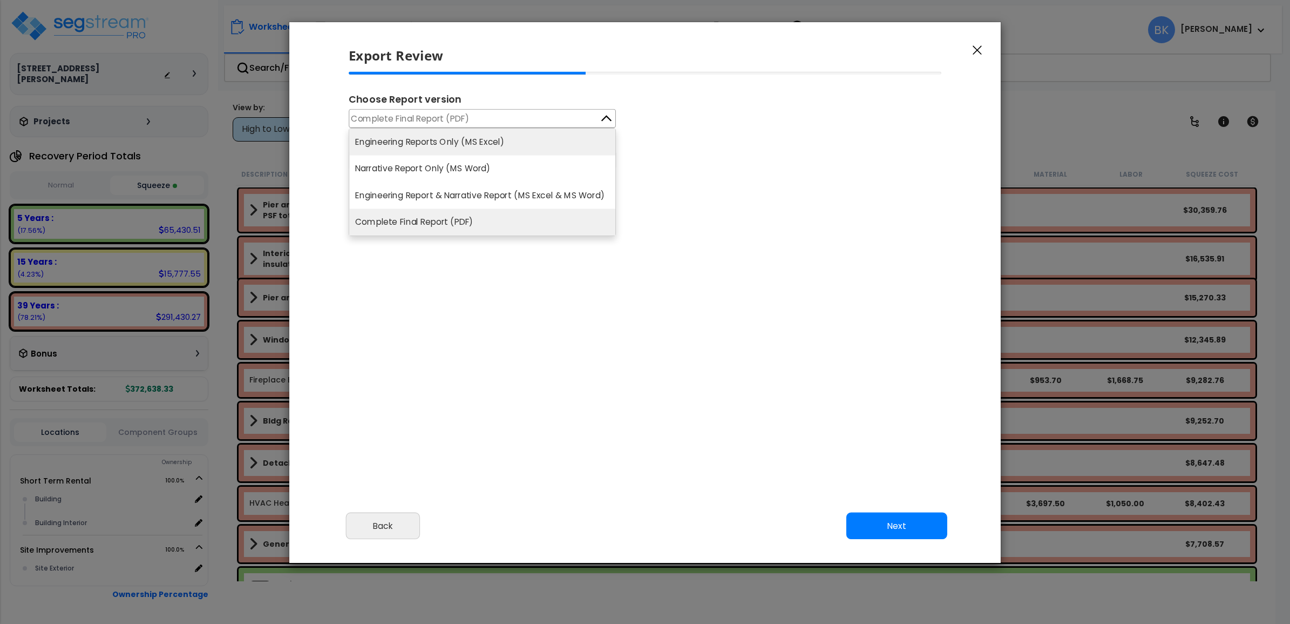
click at [449, 151] on li "Engineering Reports Only (MS Excel)" at bounding box center [482, 141] width 266 height 26
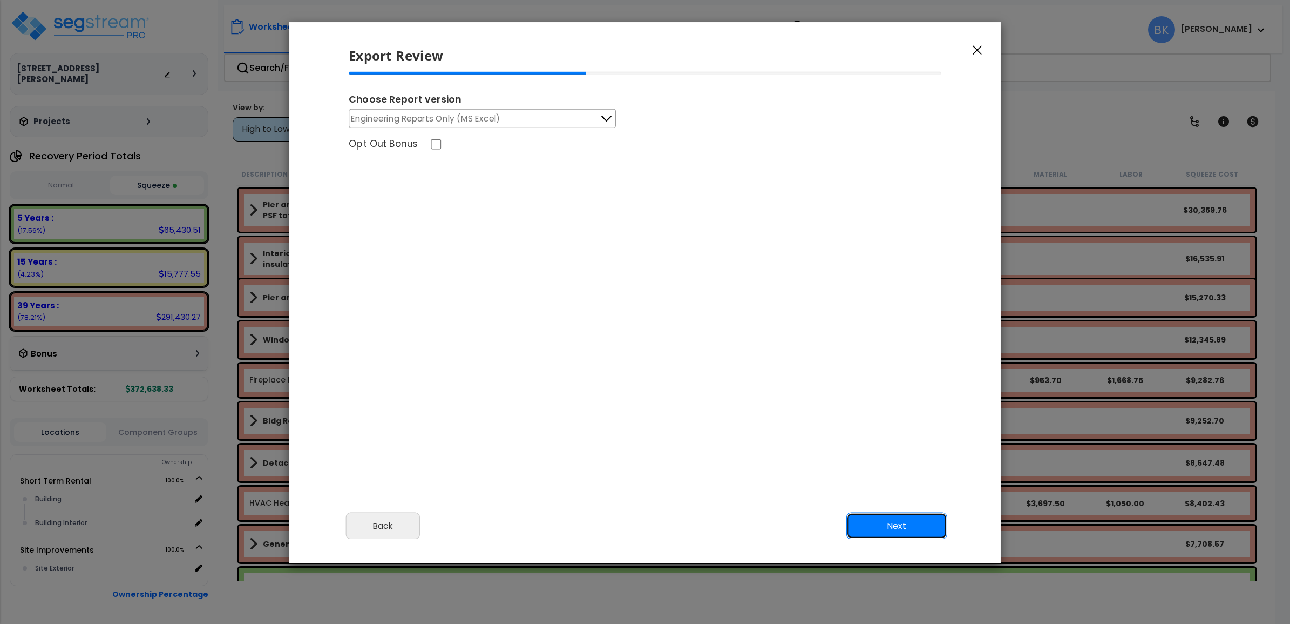
click at [889, 513] on button "Next" at bounding box center [897, 525] width 101 height 27
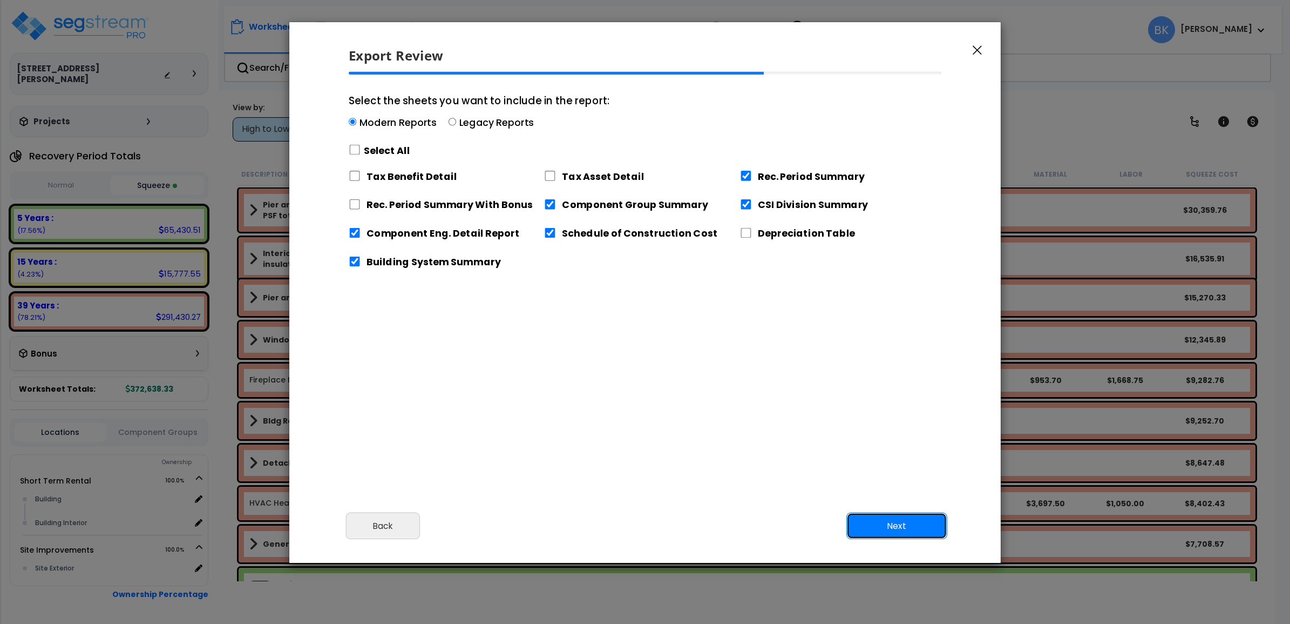
click at [890, 518] on button "Next" at bounding box center [897, 525] width 101 height 27
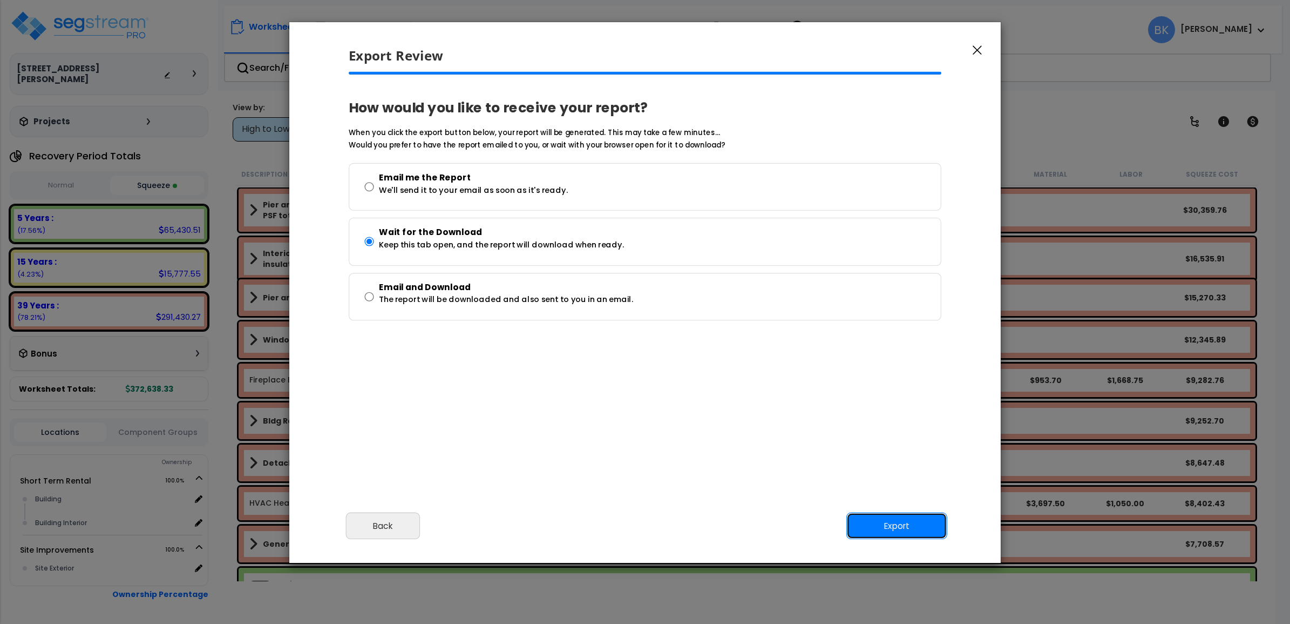
click at [892, 519] on button "Export" at bounding box center [897, 525] width 101 height 27
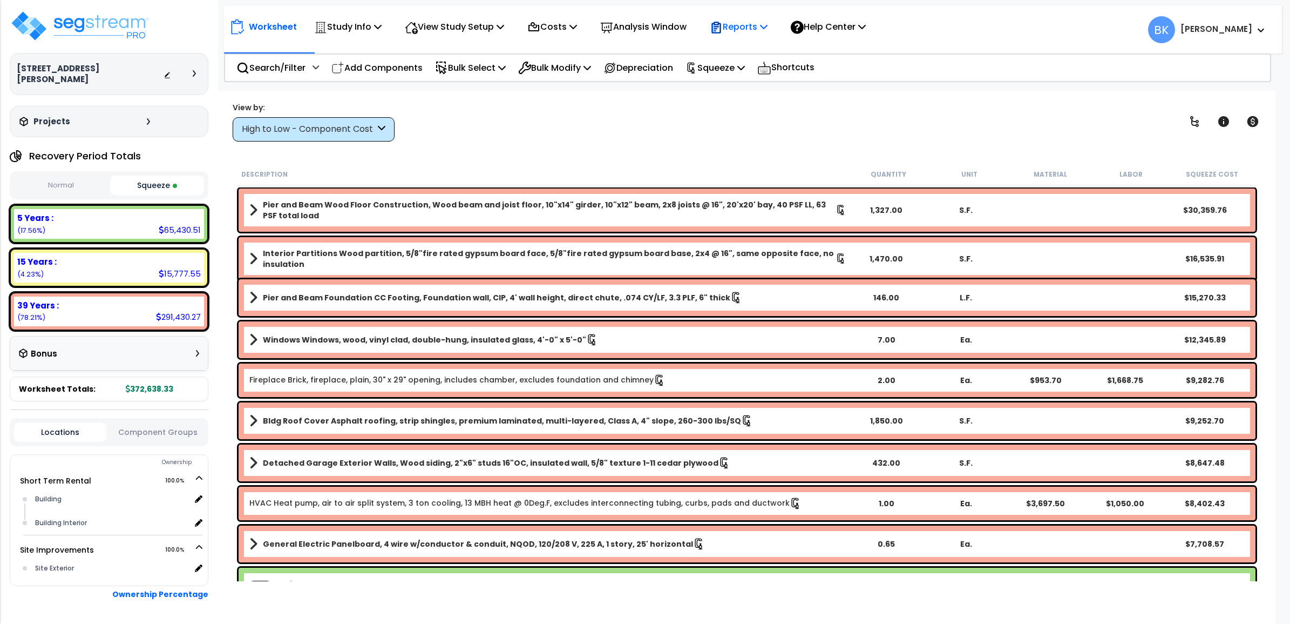
drag, startPoint x: 746, startPoint y: 20, endPoint x: 749, endPoint y: 30, distance: 10.6
click at [746, 21] on p "Reports" at bounding box center [739, 26] width 58 height 15
click at [760, 51] on link "Get Report" at bounding box center [758, 51] width 107 height 22
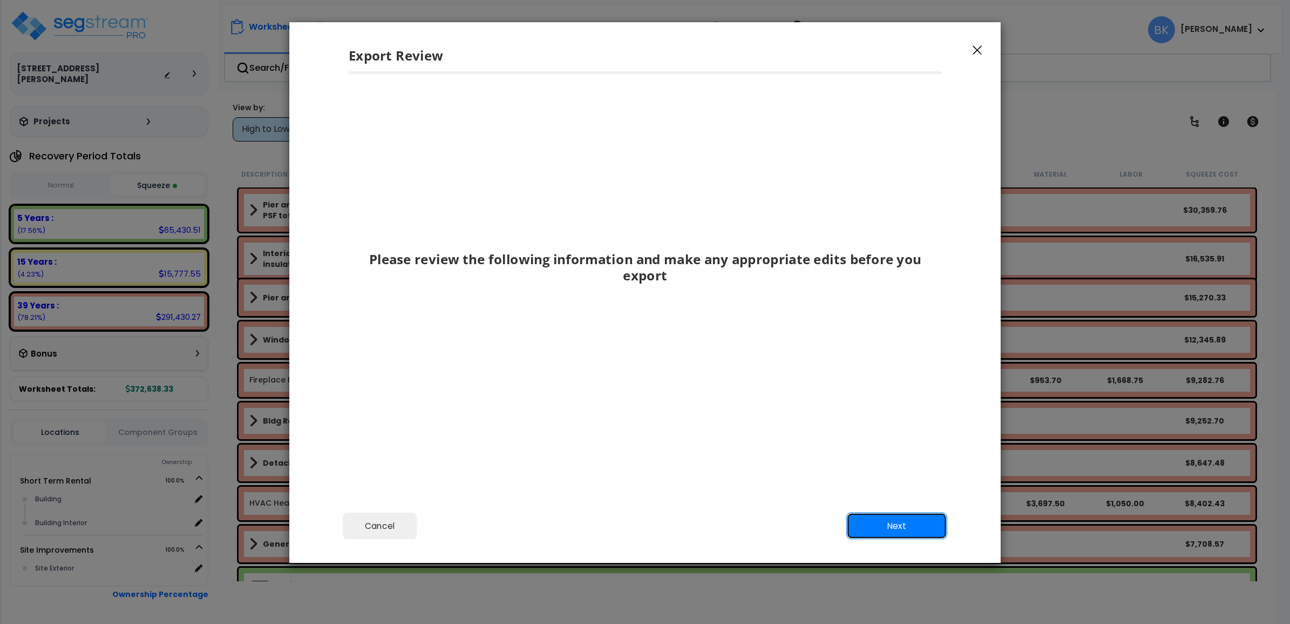
click at [892, 528] on button "Next" at bounding box center [897, 525] width 101 height 27
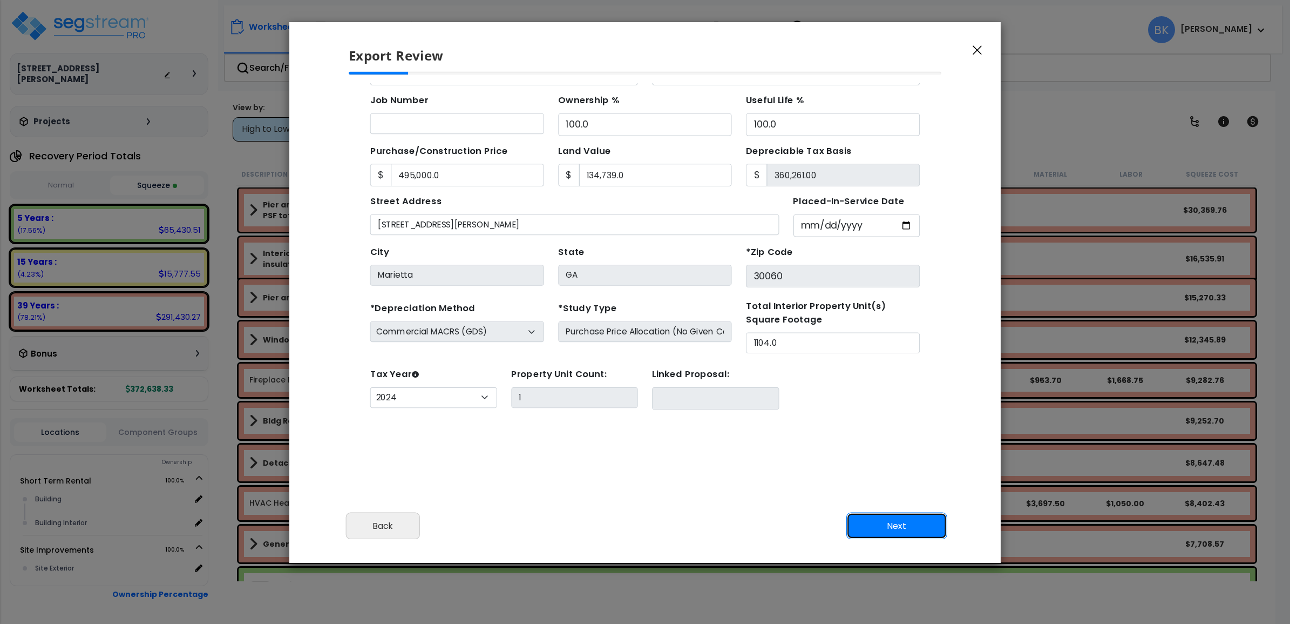
scroll to position [98, 0]
click at [894, 528] on button "Next" at bounding box center [897, 525] width 101 height 27
type input "495000"
type input "134739"
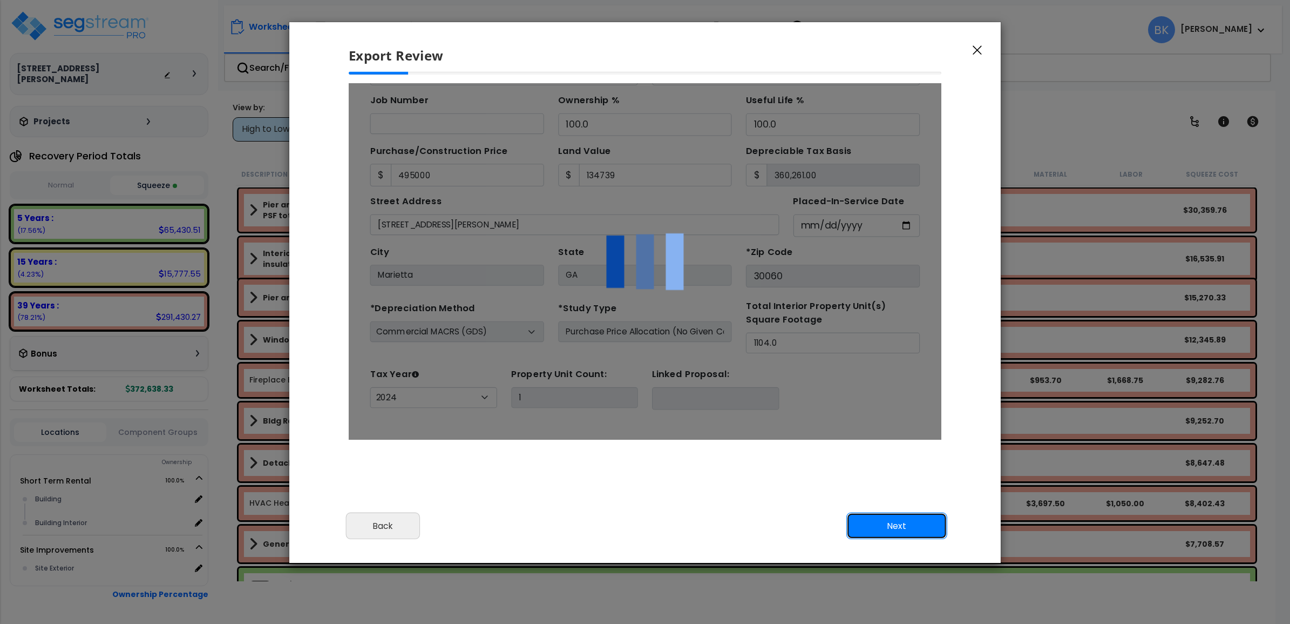
scroll to position [0, 0]
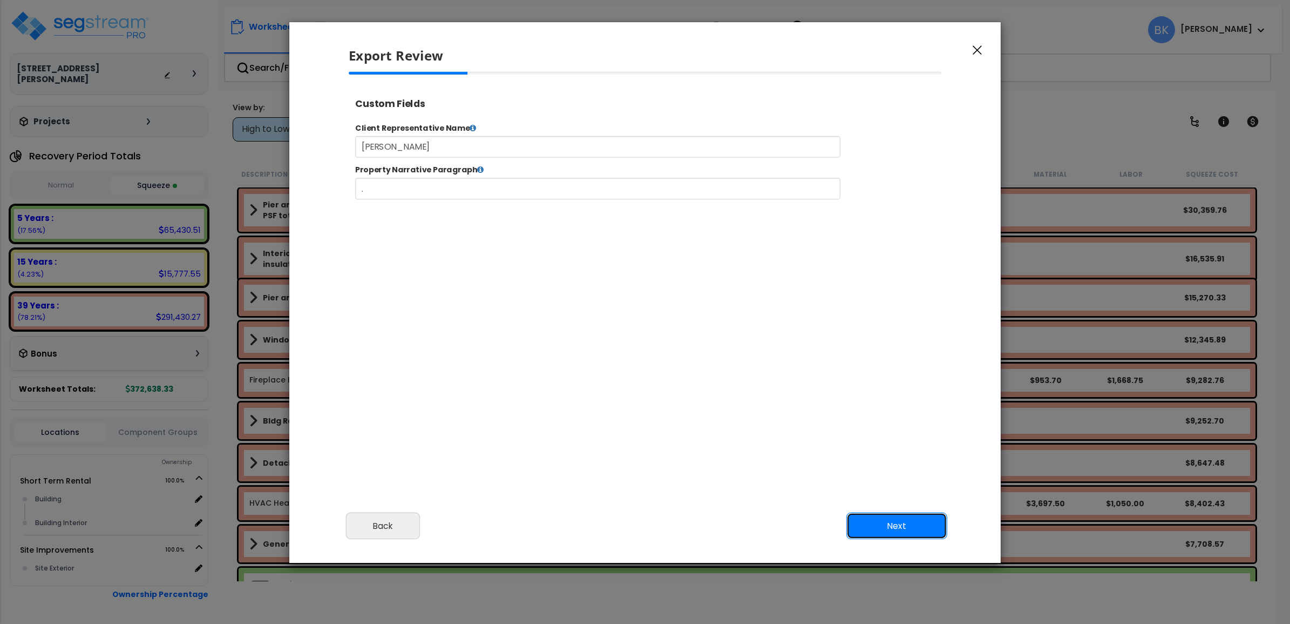
click at [910, 523] on button "Next" at bounding box center [897, 525] width 101 height 27
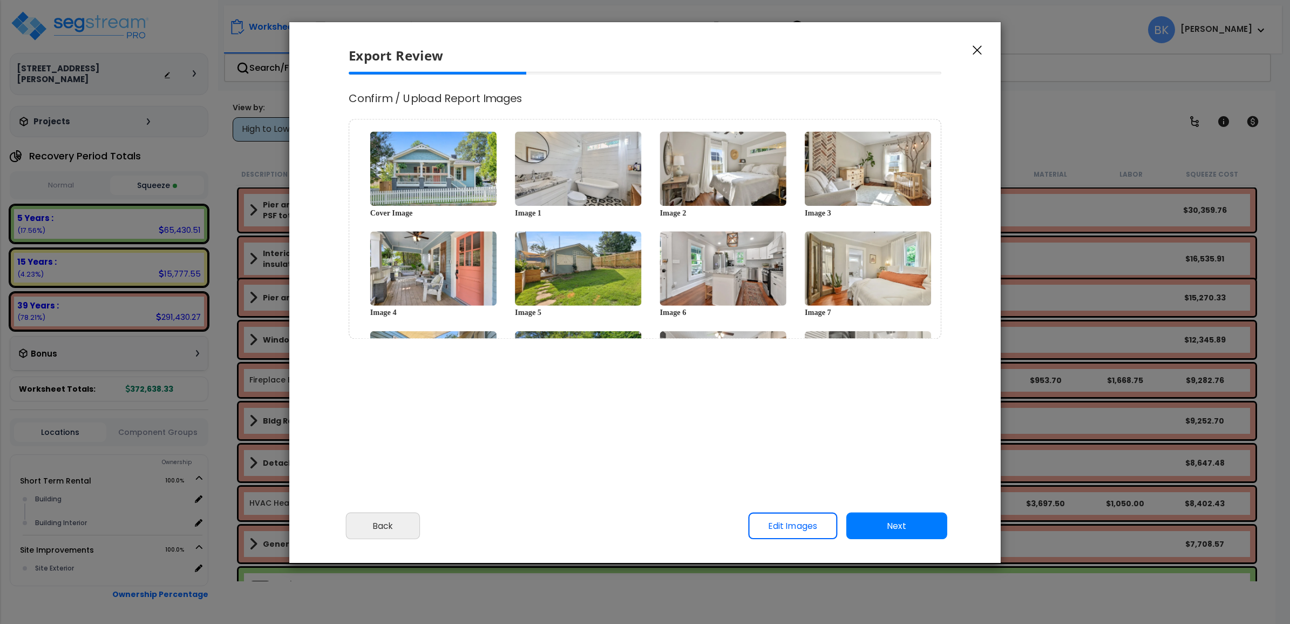
select select "2024"
click at [910, 527] on button "Next" at bounding box center [897, 525] width 101 height 27
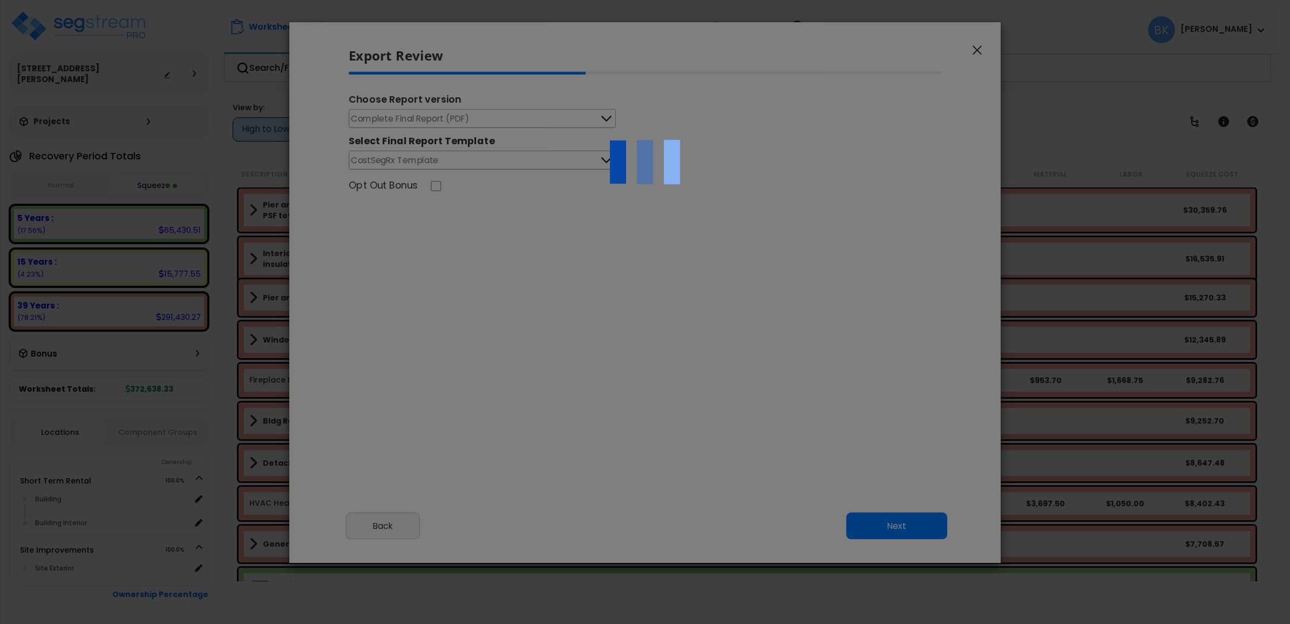
scroll to position [0, 0]
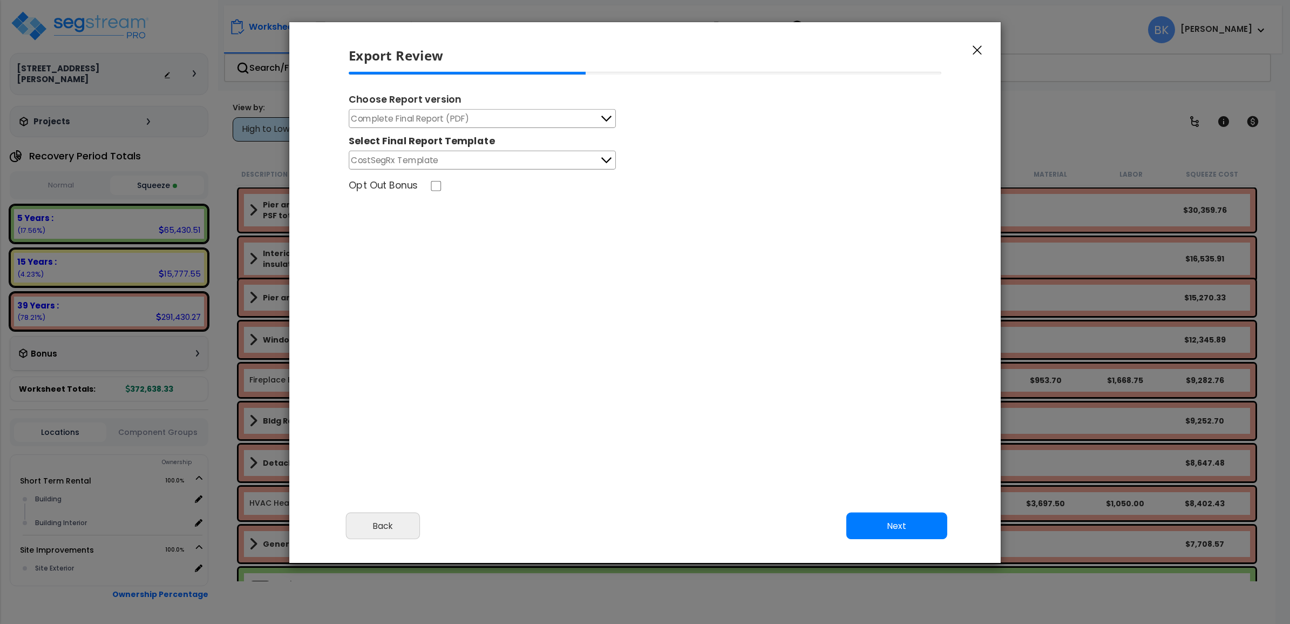
click at [535, 163] on button "CostSegRx Template" at bounding box center [482, 160] width 267 height 19
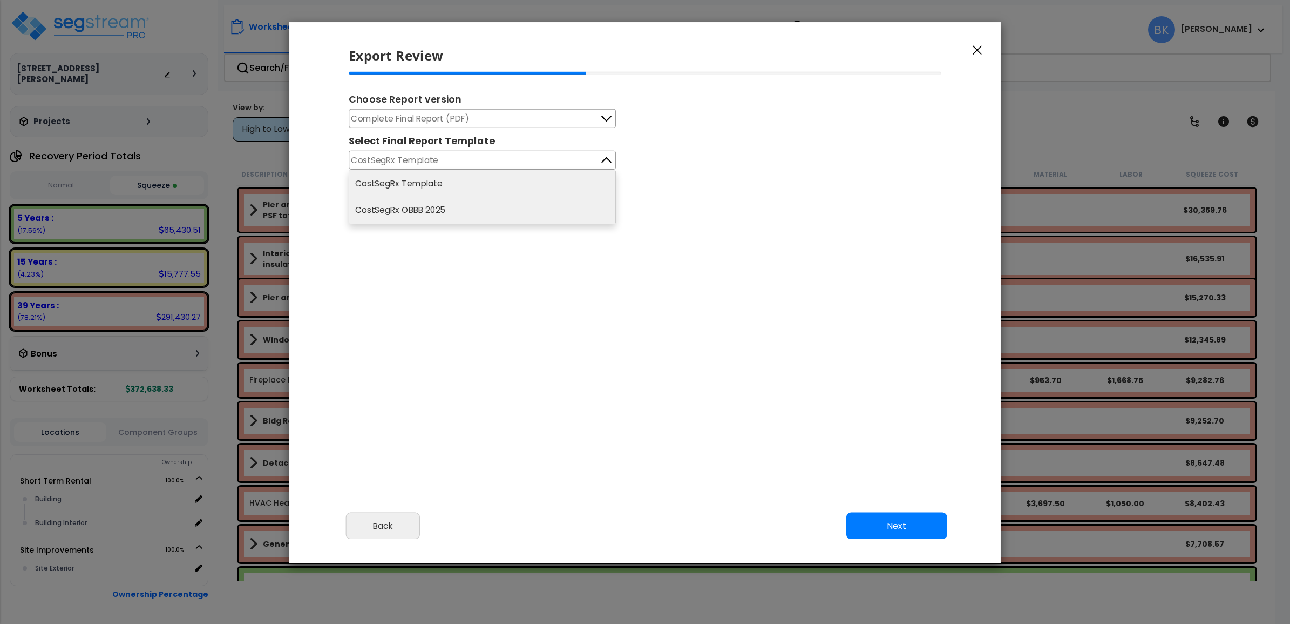
click at [449, 211] on li "CostSegRx OBBB 2025" at bounding box center [482, 210] width 266 height 27
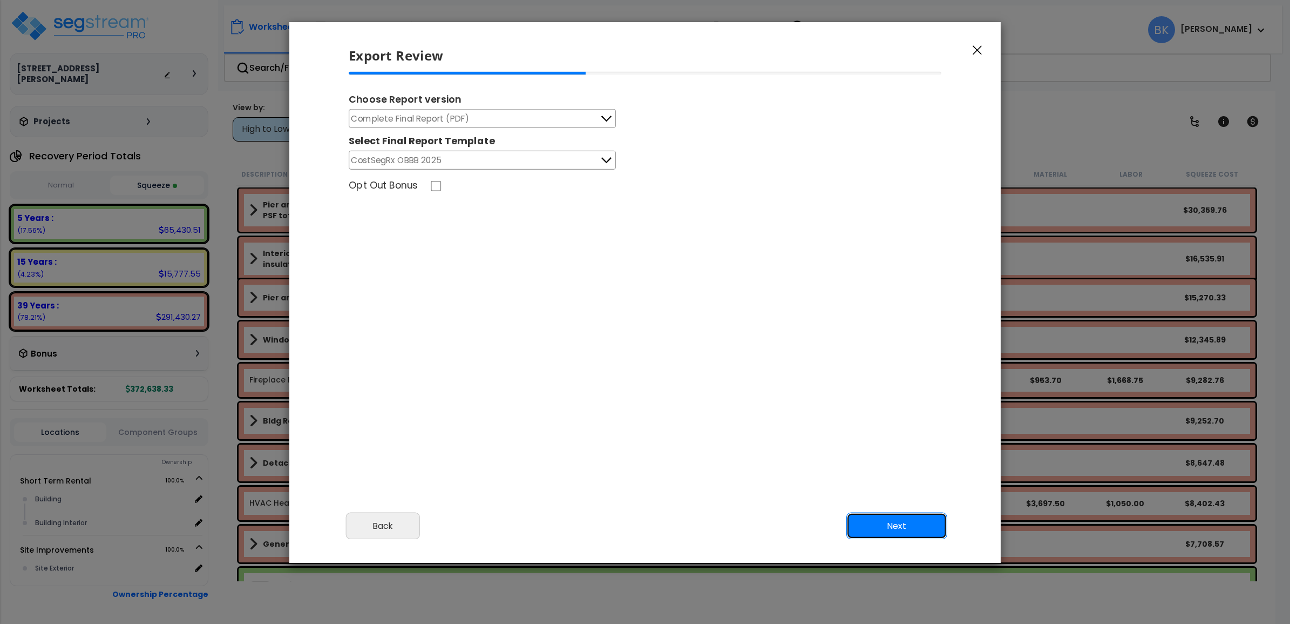
click at [880, 514] on button "Next" at bounding box center [897, 525] width 101 height 27
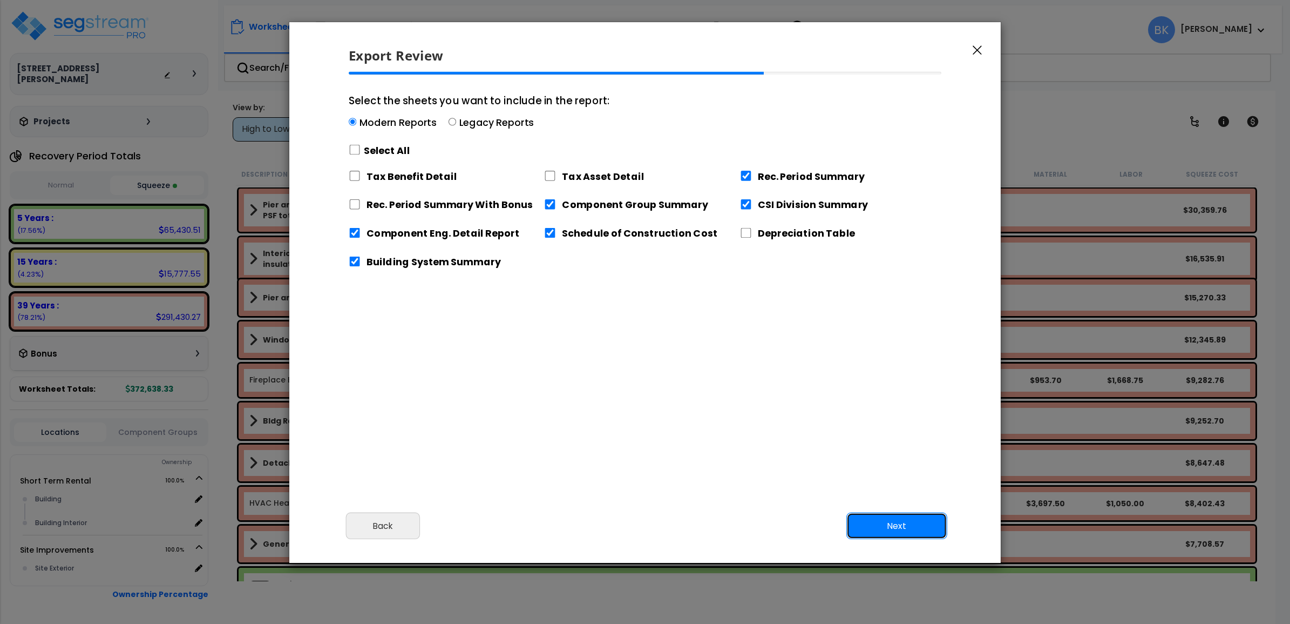
click at [881, 520] on button "Next" at bounding box center [897, 525] width 101 height 27
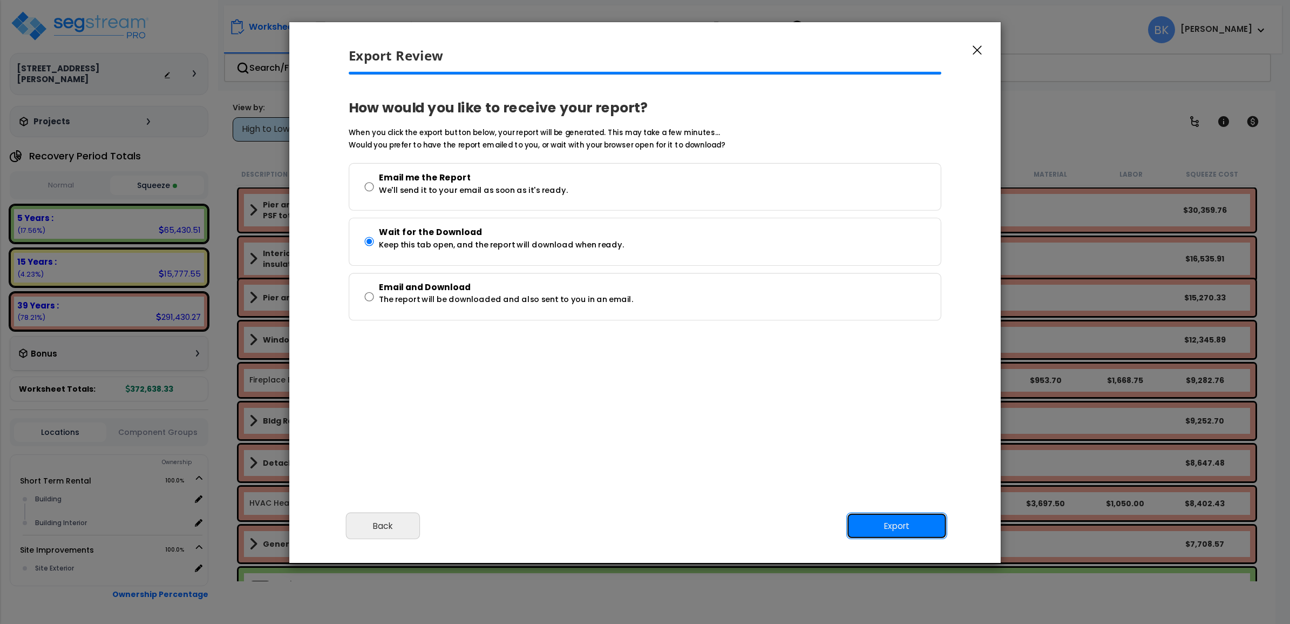
click at [881, 520] on button "Export" at bounding box center [897, 525] width 101 height 27
